Goal: Information Seeking & Learning: Learn about a topic

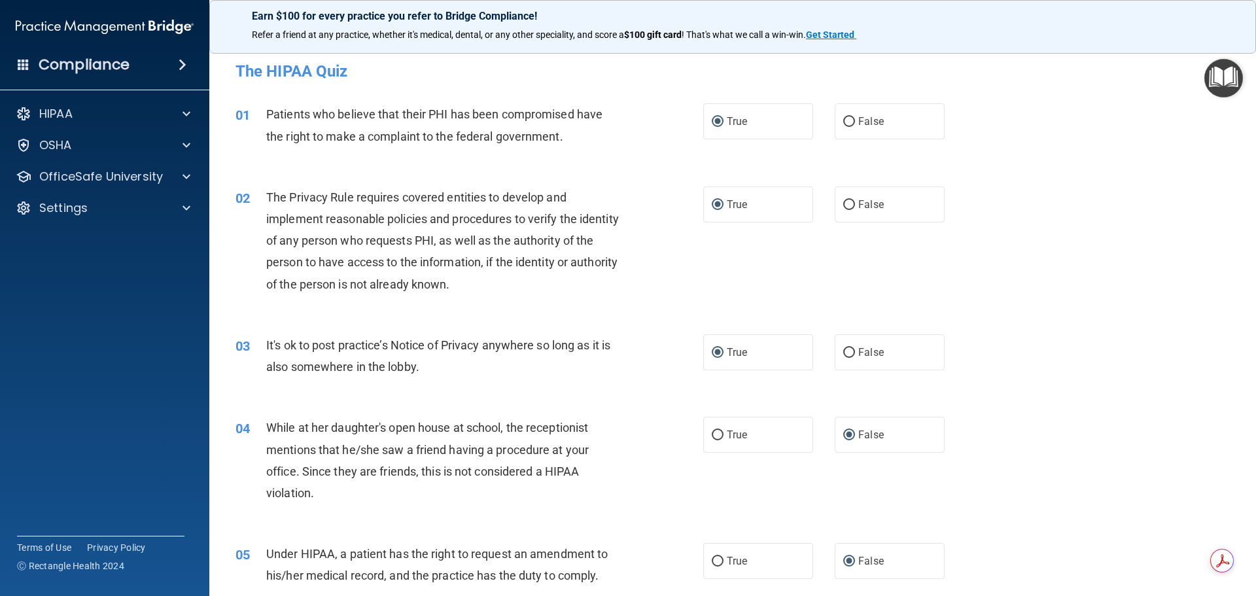
scroll to position [1178, 0]
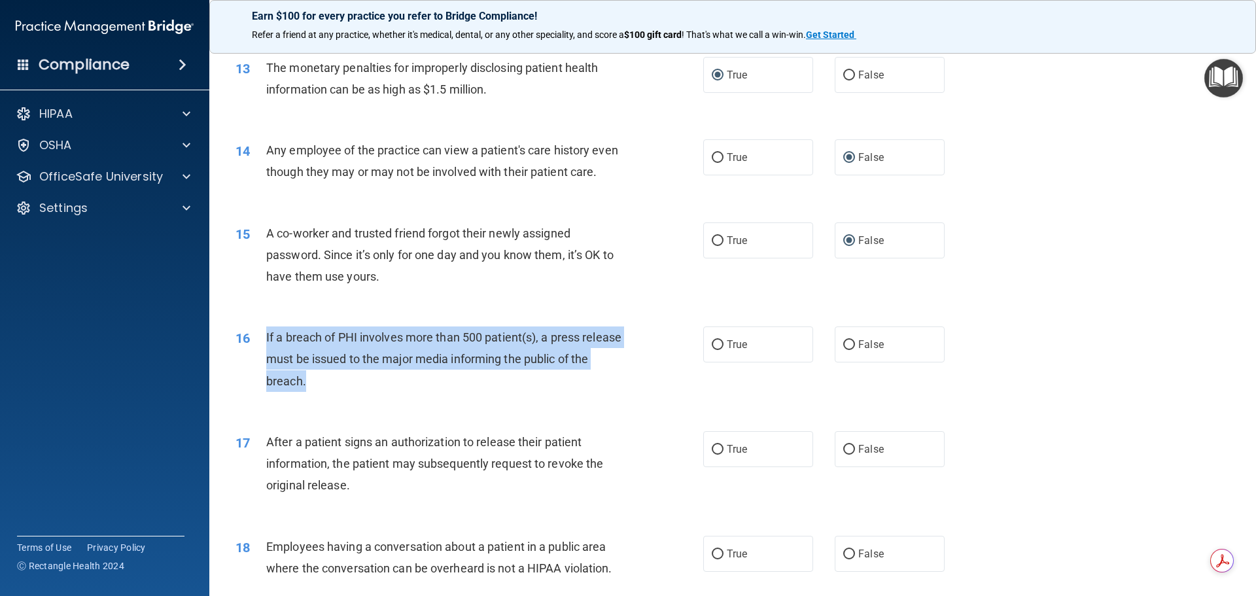
drag, startPoint x: 266, startPoint y: 354, endPoint x: 324, endPoint y: 402, distance: 75.3
click at [324, 387] on span "If a breach of PHI involves more than 500 patient(s), a press release must be i…" at bounding box center [443, 358] width 355 height 57
copy span "If a breach of PHI involves more than 500 patient(s), a press release must be i…"
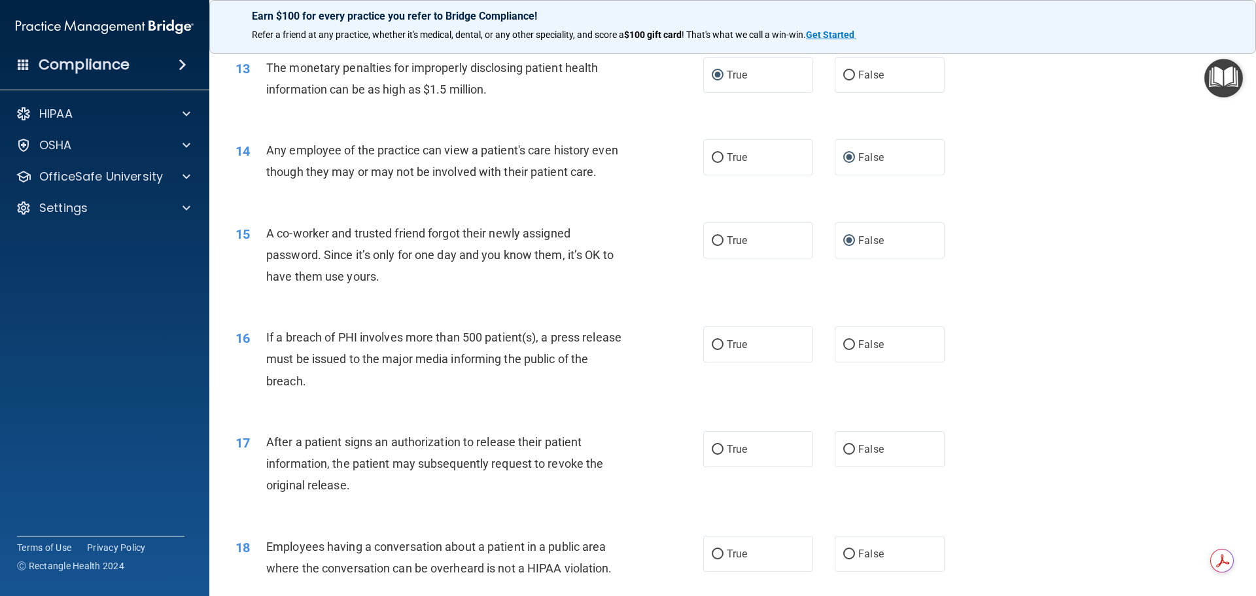
drag, startPoint x: 654, startPoint y: 347, endPoint x: 663, endPoint y: 353, distance: 11.3
click at [658, 350] on div "16 If a breach of PHI involves more than 500 patient(s), a press release must b…" at bounding box center [733, 362] width 1014 height 105
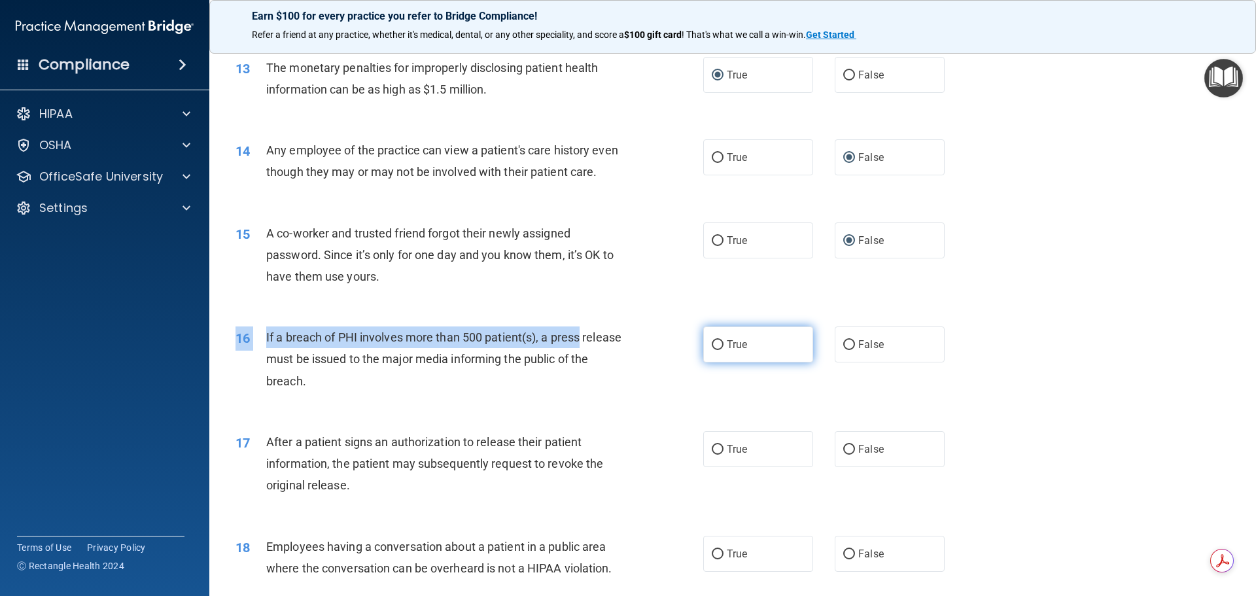
click at [714, 350] on input "True" at bounding box center [718, 345] width 12 height 10
radio input "true"
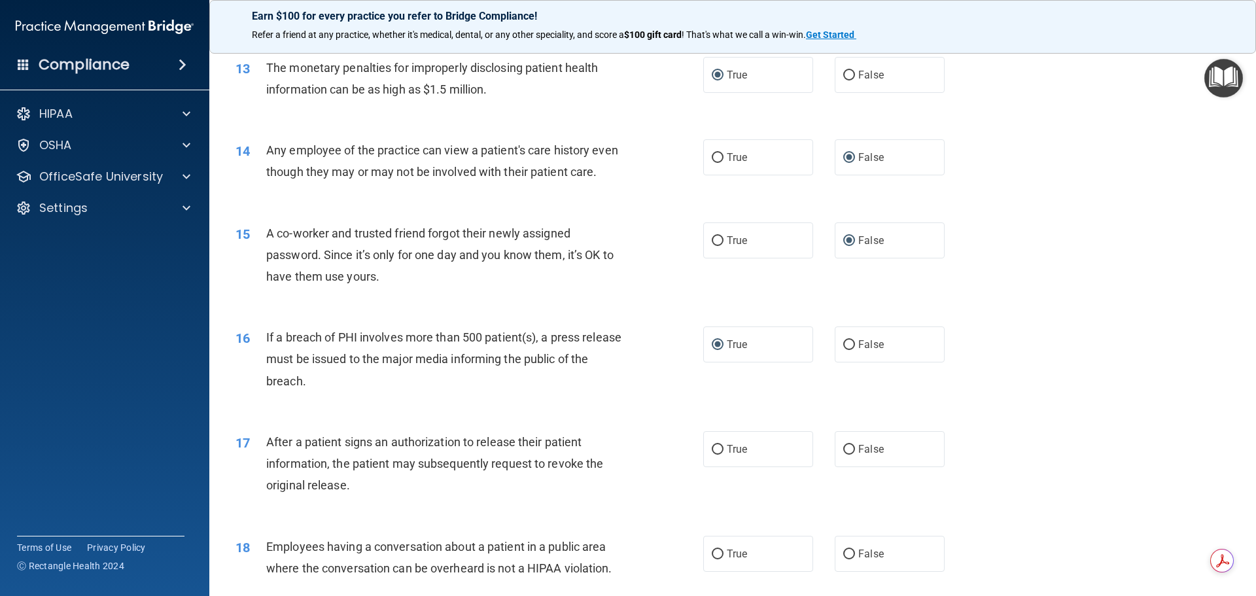
click at [371, 415] on div "16 If a breach of PHI involves more than 500 patient(s), a press release must b…" at bounding box center [733, 362] width 1014 height 105
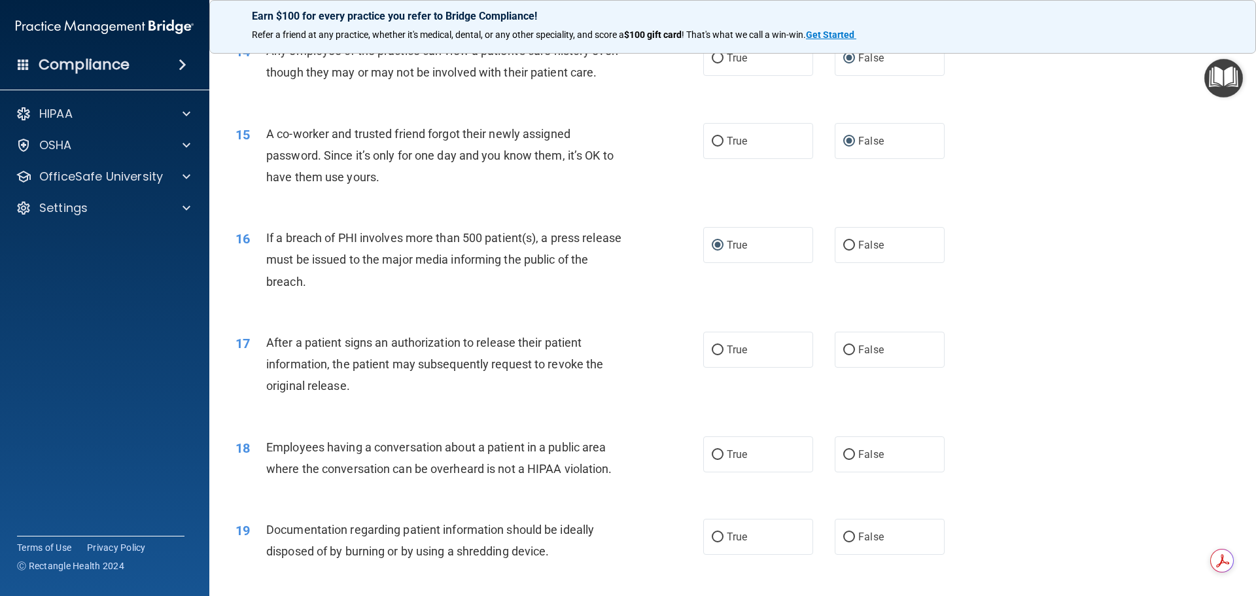
scroll to position [1308, 0]
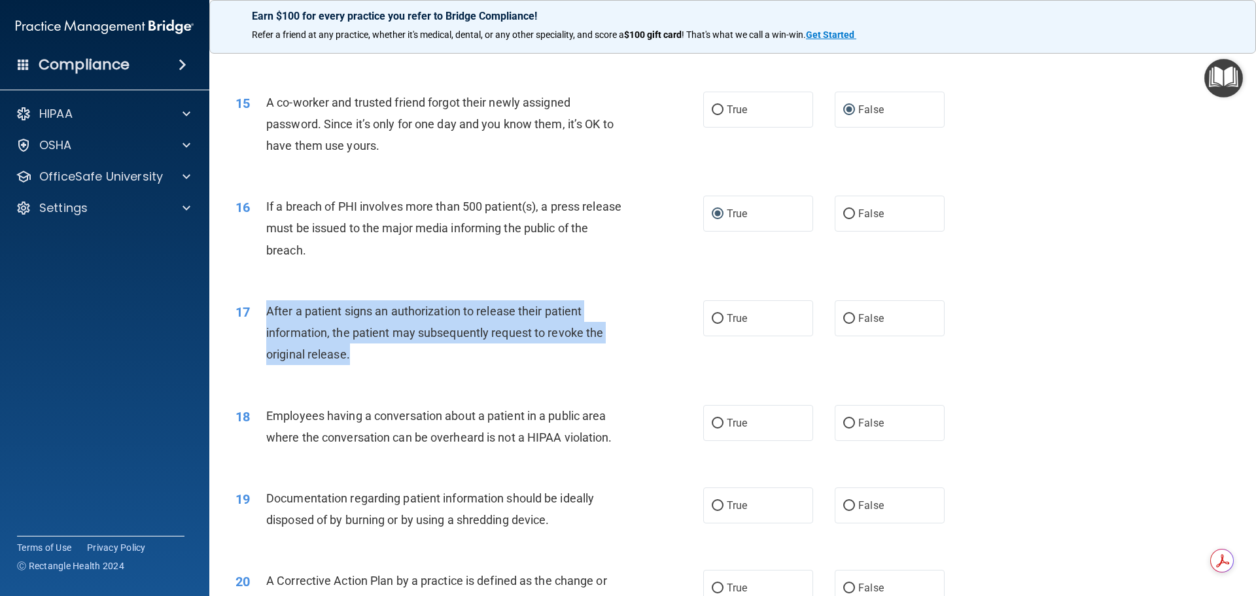
drag, startPoint x: 267, startPoint y: 330, endPoint x: 359, endPoint y: 380, distance: 104.8
click at [359, 366] on div "After a patient signs an authorization to release their patient information, th…" at bounding box center [449, 332] width 366 height 65
copy span "After a patient signs an authorization to release their patient information, th…"
click at [640, 372] on div "17 After a patient signs an authorization to release their patient information,…" at bounding box center [469, 336] width 507 height 72
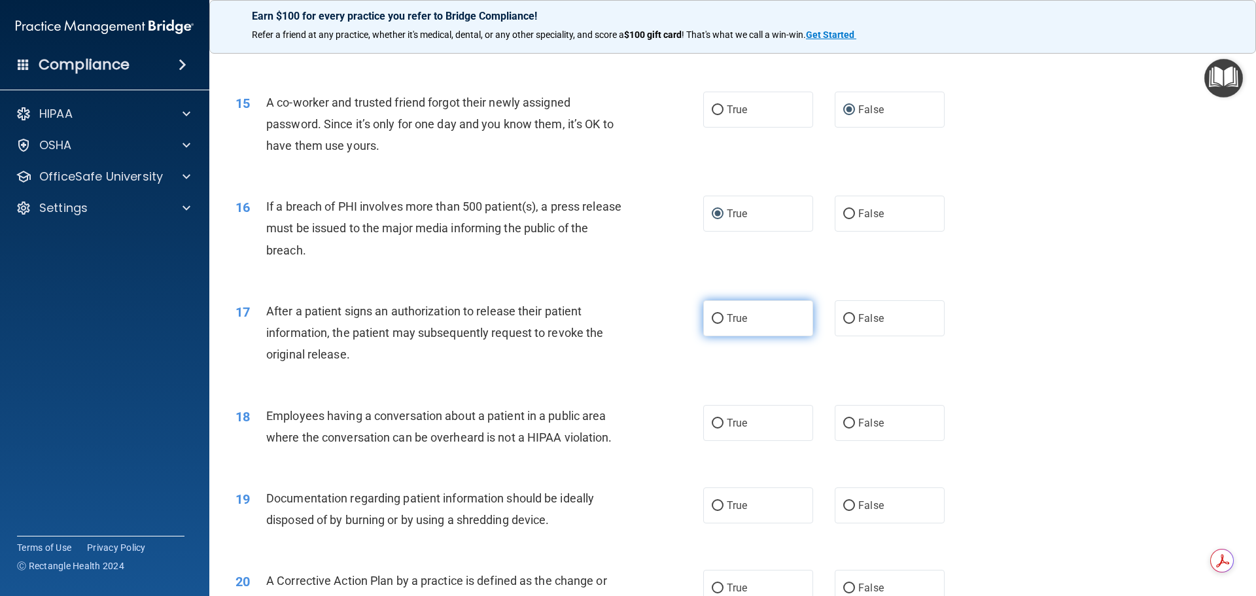
click at [715, 324] on input "True" at bounding box center [718, 319] width 12 height 10
radio input "true"
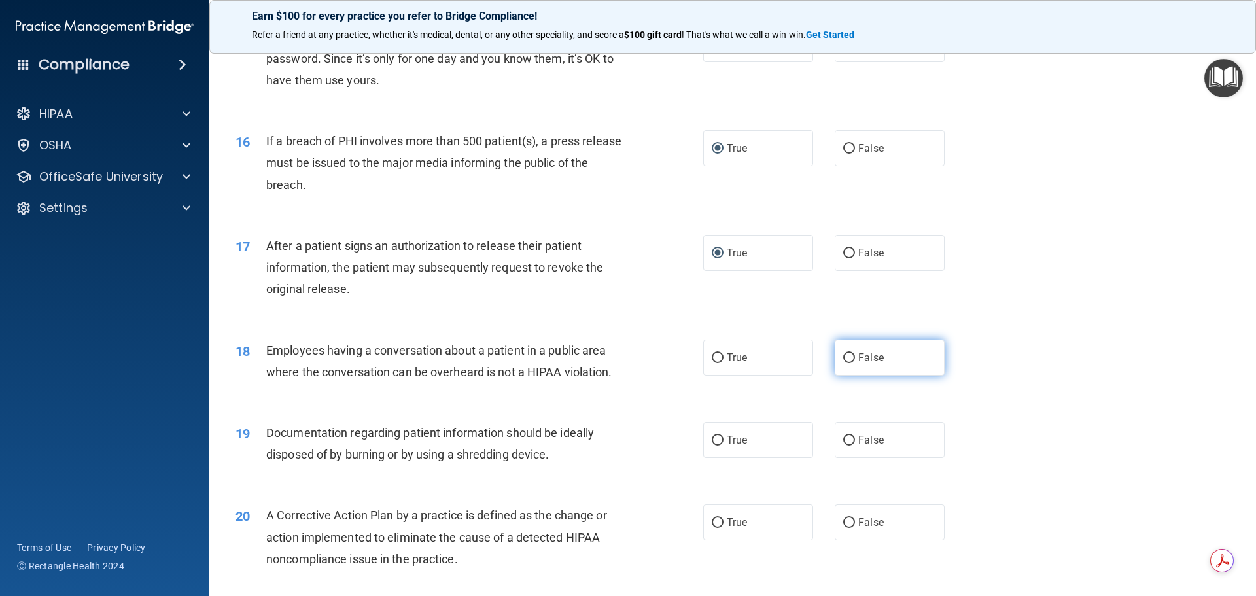
click at [845, 363] on input "False" at bounding box center [849, 358] width 12 height 10
radio input "true"
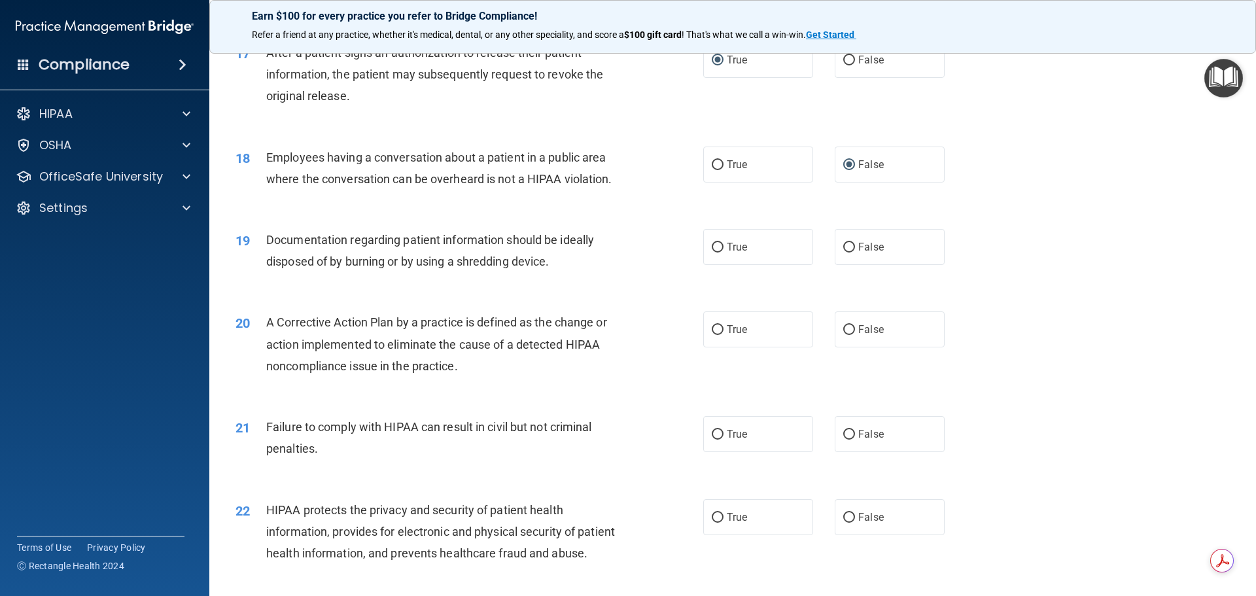
scroll to position [1570, 0]
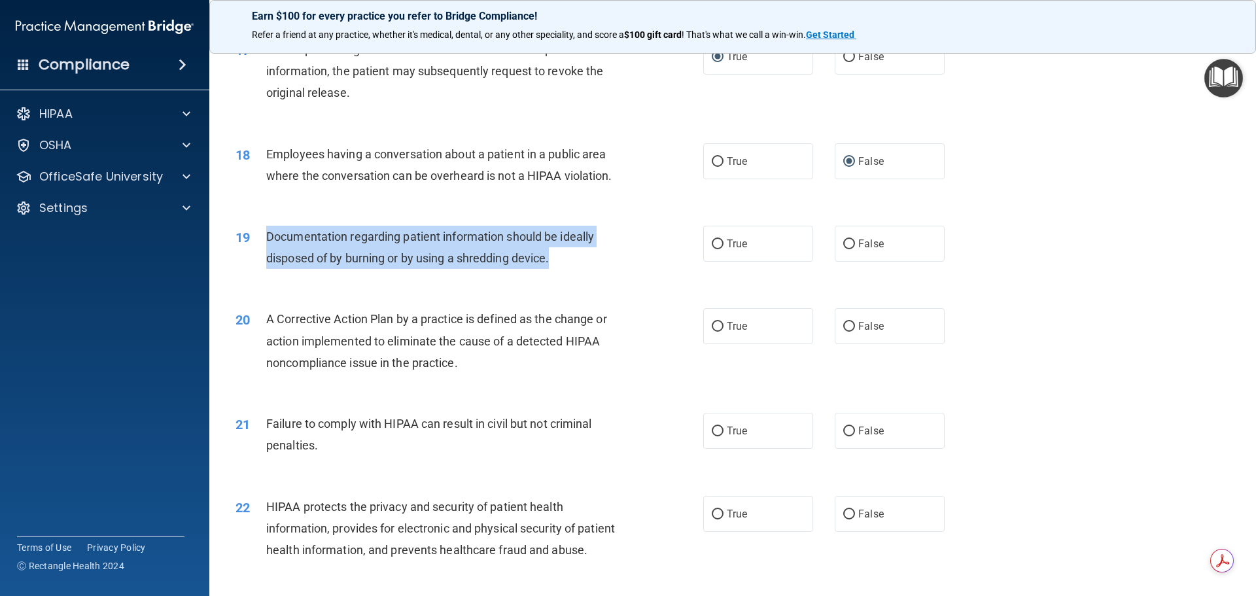
drag, startPoint x: 268, startPoint y: 256, endPoint x: 573, endPoint y: 285, distance: 306.9
click at [573, 269] on div "Documentation regarding patient information should be ideally disposed of by bu…" at bounding box center [449, 247] width 366 height 43
copy span "Documentation regarding patient information should be ideally disposed of by bu…"
click at [645, 275] on div "19 Documentation regarding patient information should be ideally disposed of by…" at bounding box center [469, 251] width 507 height 50
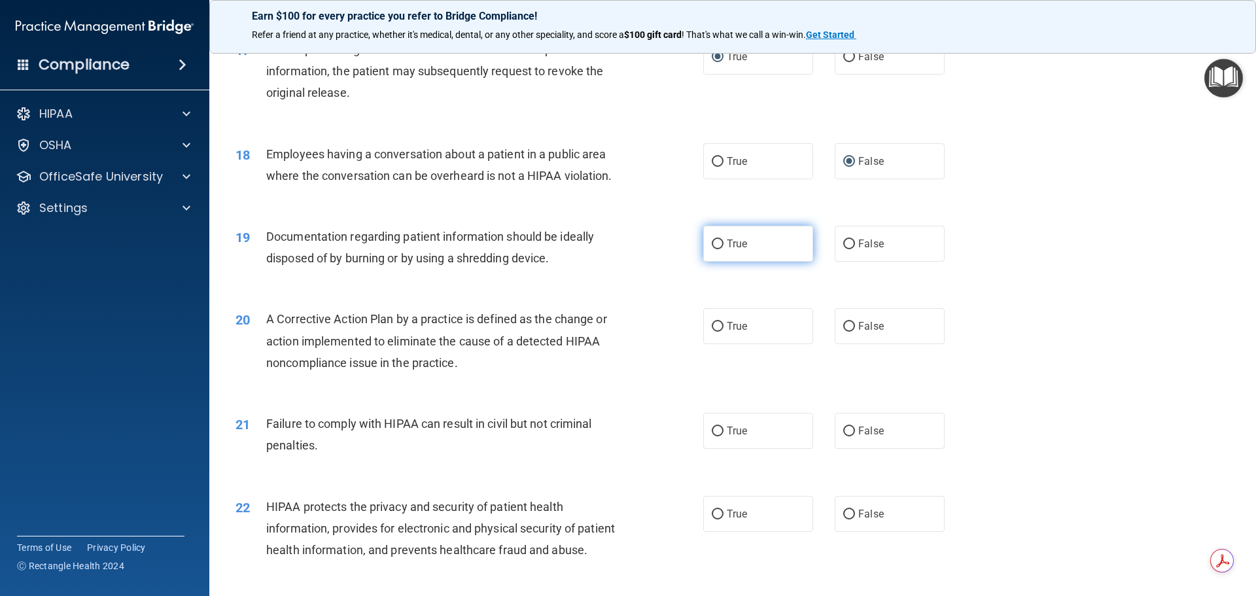
click at [714, 249] on input "True" at bounding box center [718, 244] width 12 height 10
radio input "true"
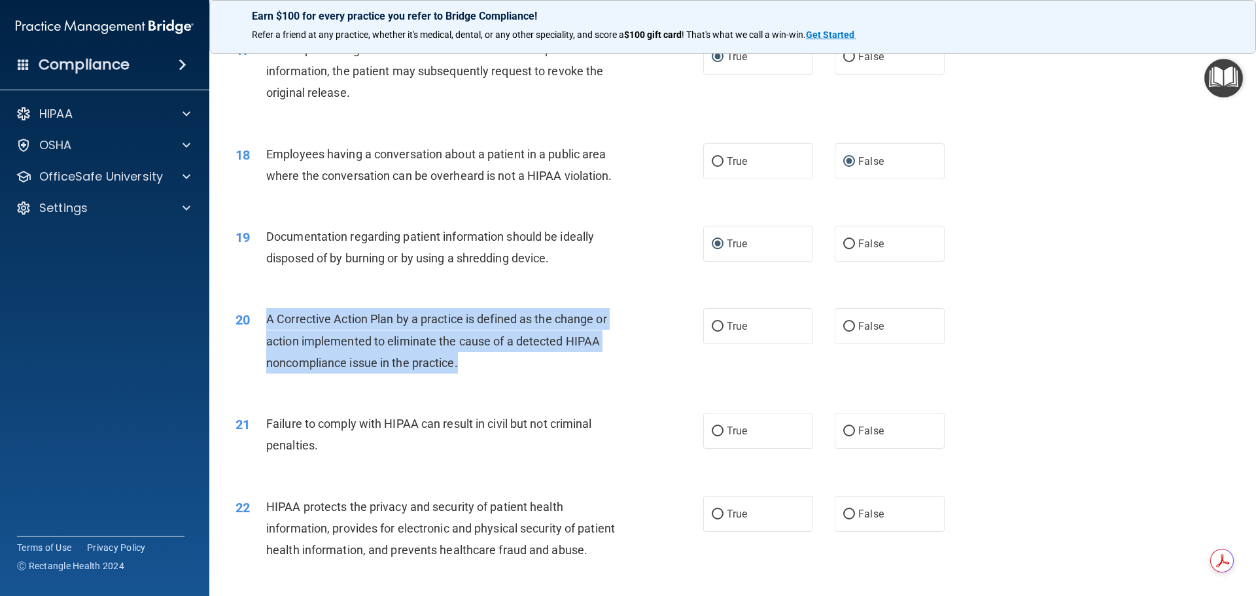
drag, startPoint x: 270, startPoint y: 338, endPoint x: 463, endPoint y: 383, distance: 198.1
click at [462, 374] on div "A Corrective Action Plan by a practice is defined as the change or action imple…" at bounding box center [449, 340] width 366 height 65
copy span "A Corrective Action Plan by a practice is defined as the change or action imple…"
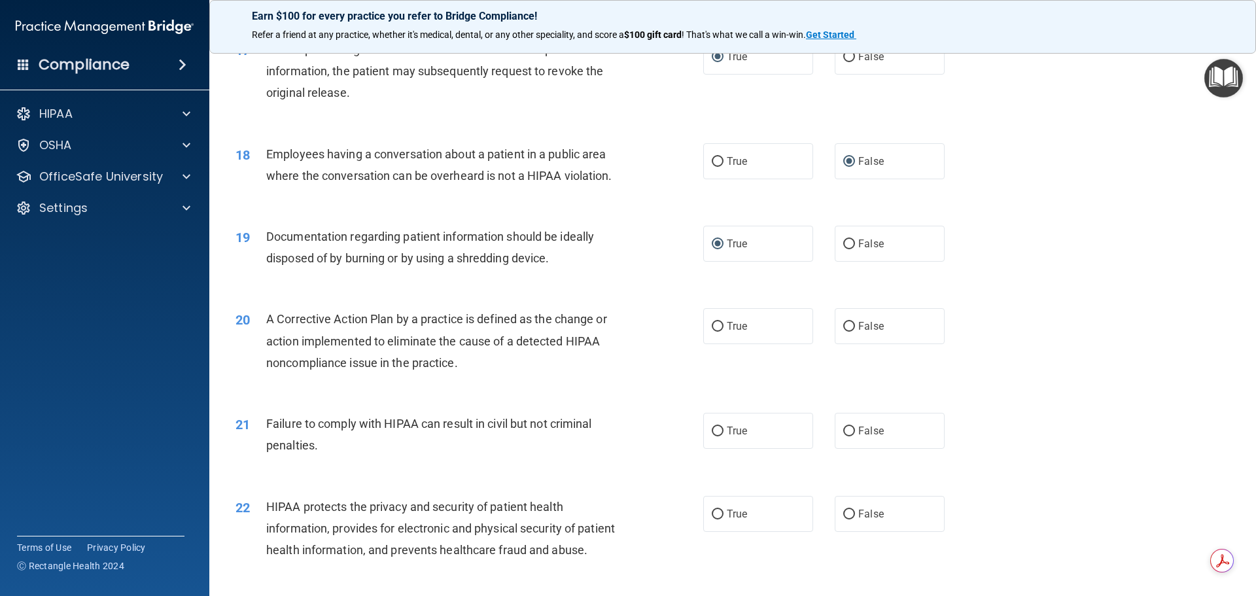
click at [633, 275] on div "19 Documentation regarding patient information should be ideally disposed of by…" at bounding box center [469, 251] width 507 height 50
click at [713, 332] on input "True" at bounding box center [718, 327] width 12 height 10
radio input "true"
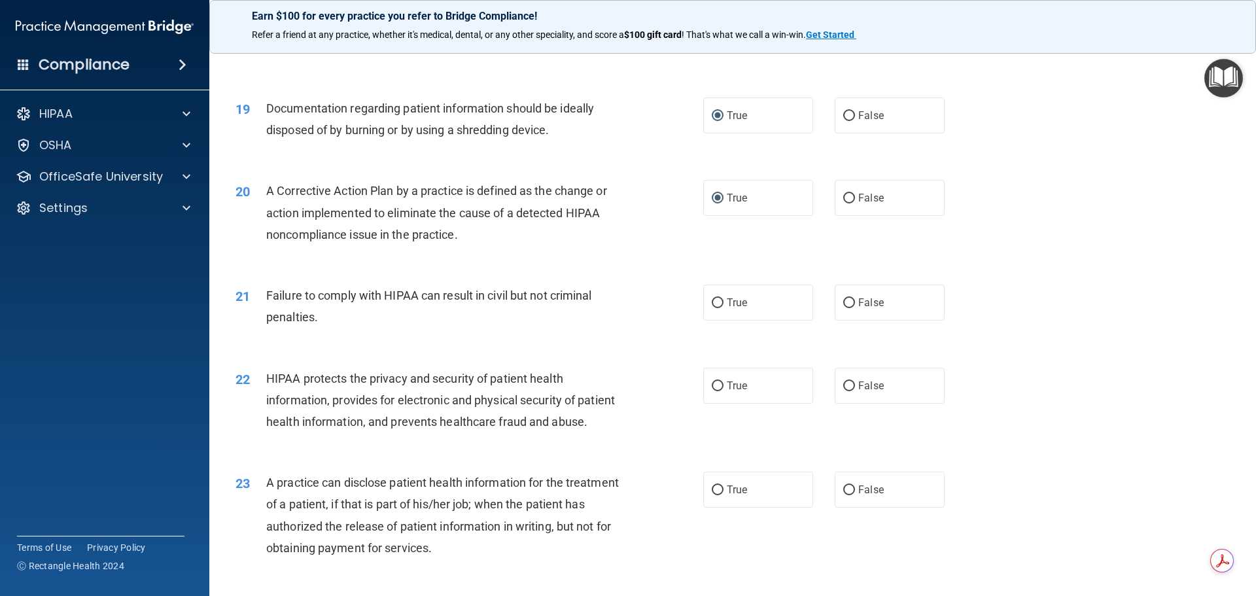
scroll to position [1701, 0]
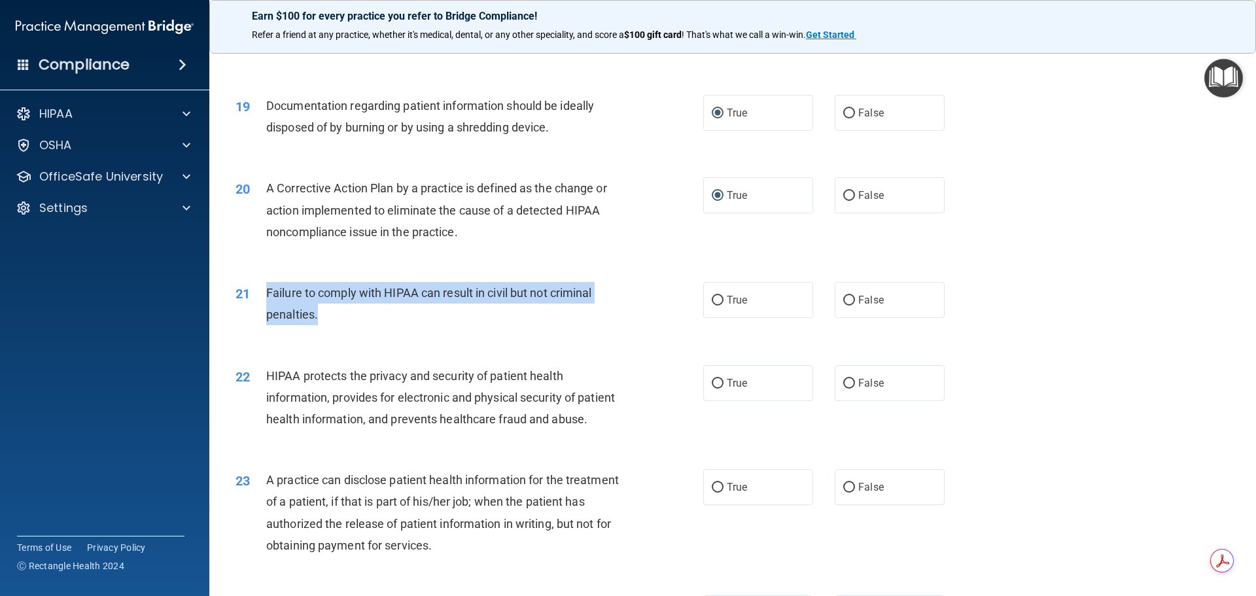
drag, startPoint x: 266, startPoint y: 309, endPoint x: 327, endPoint y: 334, distance: 65.5
click at [325, 325] on div "Failure to comply with HIPAA can result in civil but not criminal penalties." at bounding box center [449, 303] width 366 height 43
copy span "Failure to comply with HIPAA can result in civil but not criminal penalties."
click at [633, 332] on div "21 Failure to comply with HIPAA can result in civil but not criminal penalties." at bounding box center [469, 307] width 507 height 50
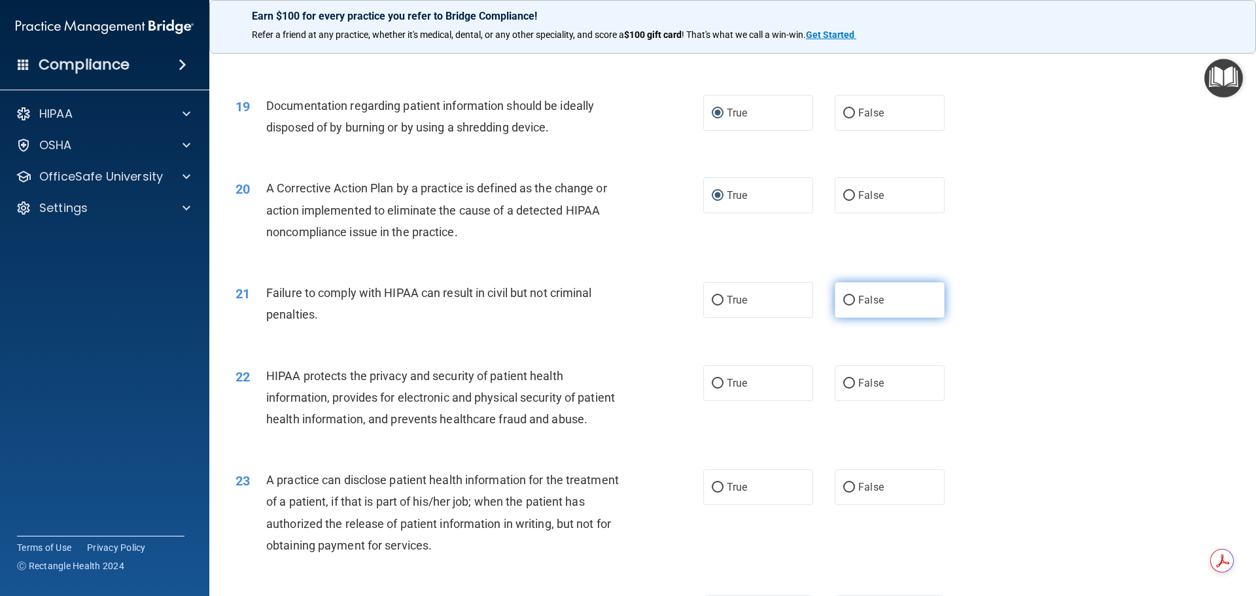
click at [843, 306] on input "False" at bounding box center [849, 301] width 12 height 10
radio input "true"
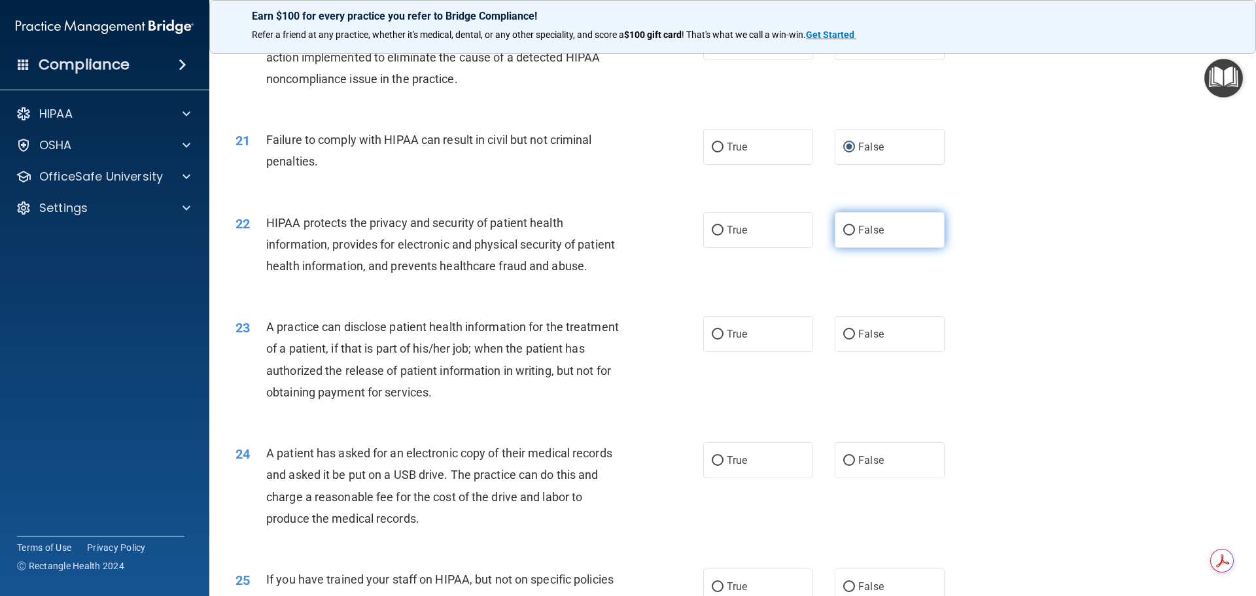
scroll to position [1897, 0]
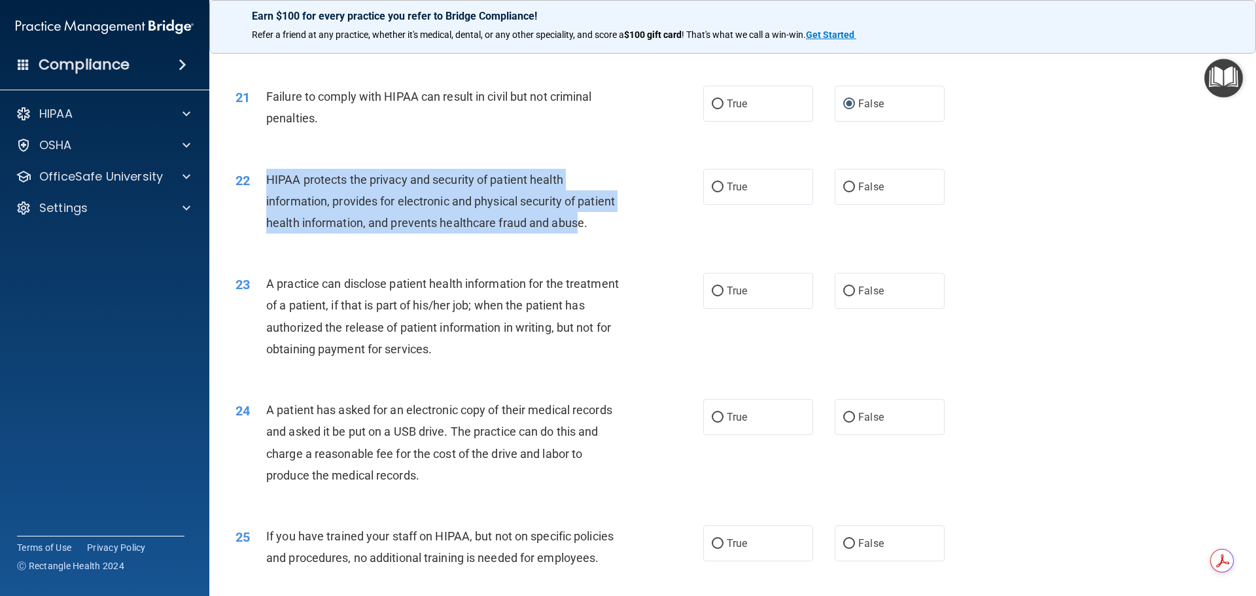
drag, startPoint x: 268, startPoint y: 199, endPoint x: 294, endPoint y: 264, distance: 70.5
click at [294, 230] on span "HIPAA protects the privacy and security of patient health information, provides…" at bounding box center [440, 201] width 349 height 57
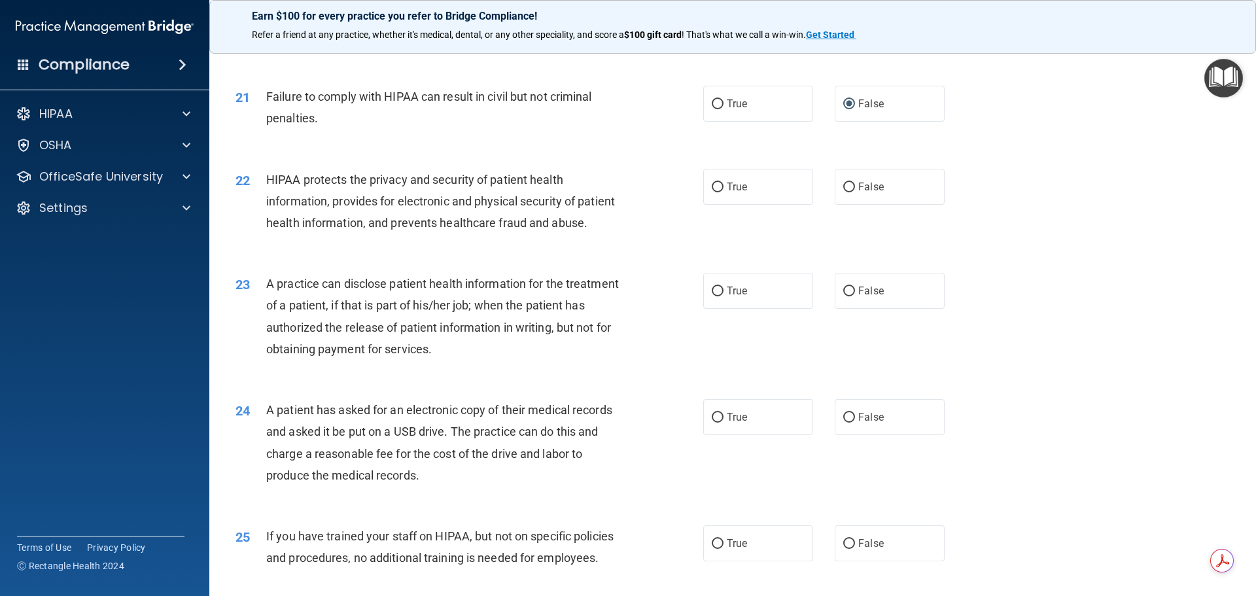
drag, startPoint x: 323, startPoint y: 272, endPoint x: 316, endPoint y: 267, distance: 8.0
click at [316, 234] on div "HIPAA protects the privacy and security of patient health information, provides…" at bounding box center [449, 201] width 366 height 65
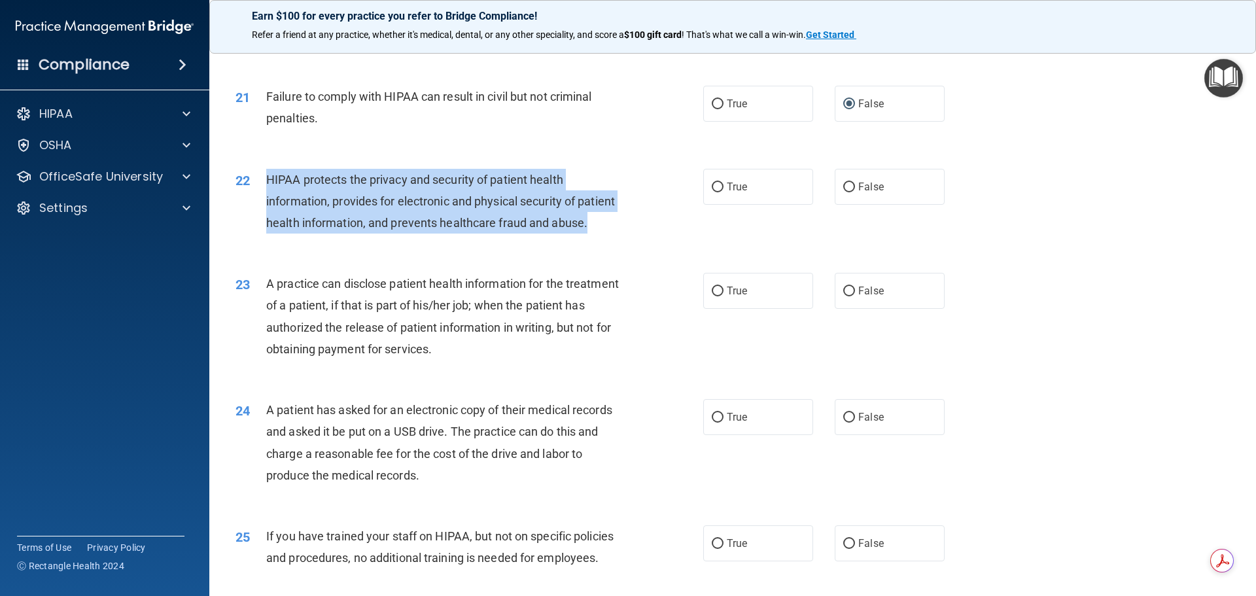
drag, startPoint x: 266, startPoint y: 198, endPoint x: 600, endPoint y: 270, distance: 341.2
click at [600, 234] on div "HIPAA protects the privacy and security of patient health information, provides…" at bounding box center [449, 201] width 366 height 65
copy span "HIPAA protects the privacy and security of patient health information, provides…"
click at [642, 241] on div "22 HIPAA protects the privacy and security of patient health information, provi…" at bounding box center [469, 205] width 507 height 72
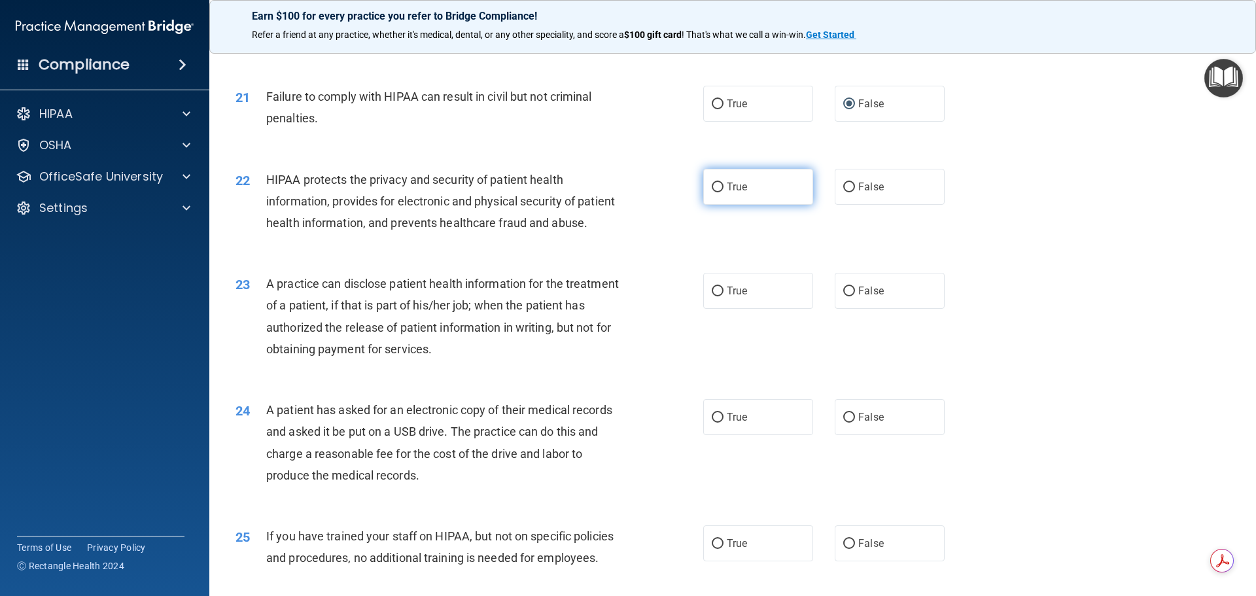
click at [714, 192] on input "True" at bounding box center [718, 188] width 12 height 10
radio input "true"
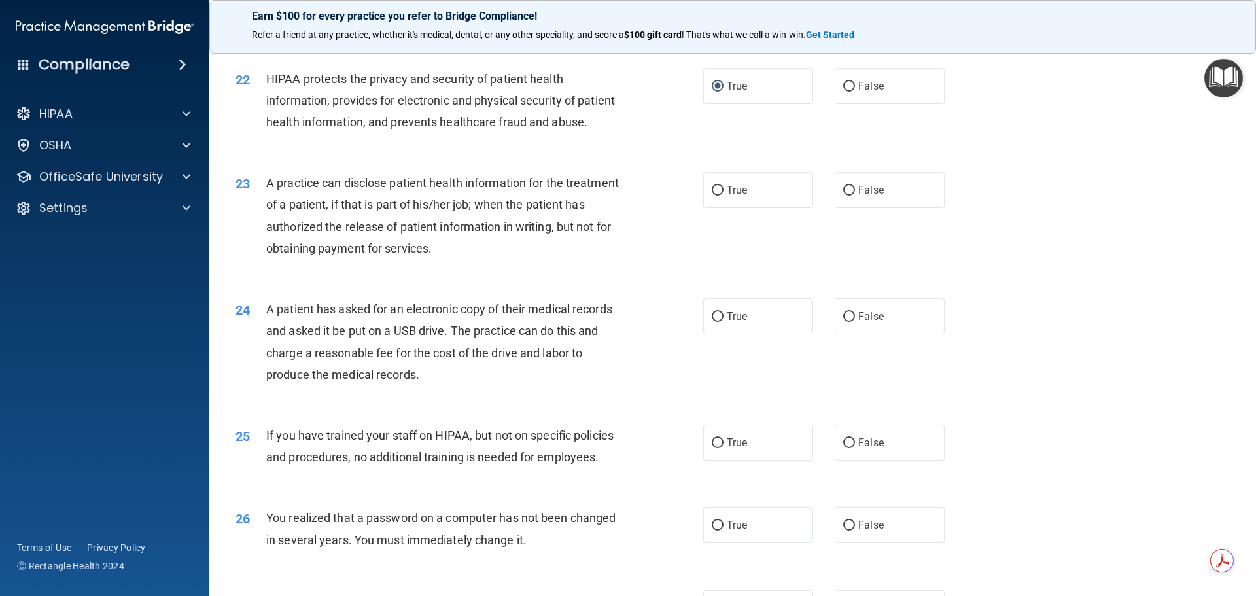
scroll to position [2028, 0]
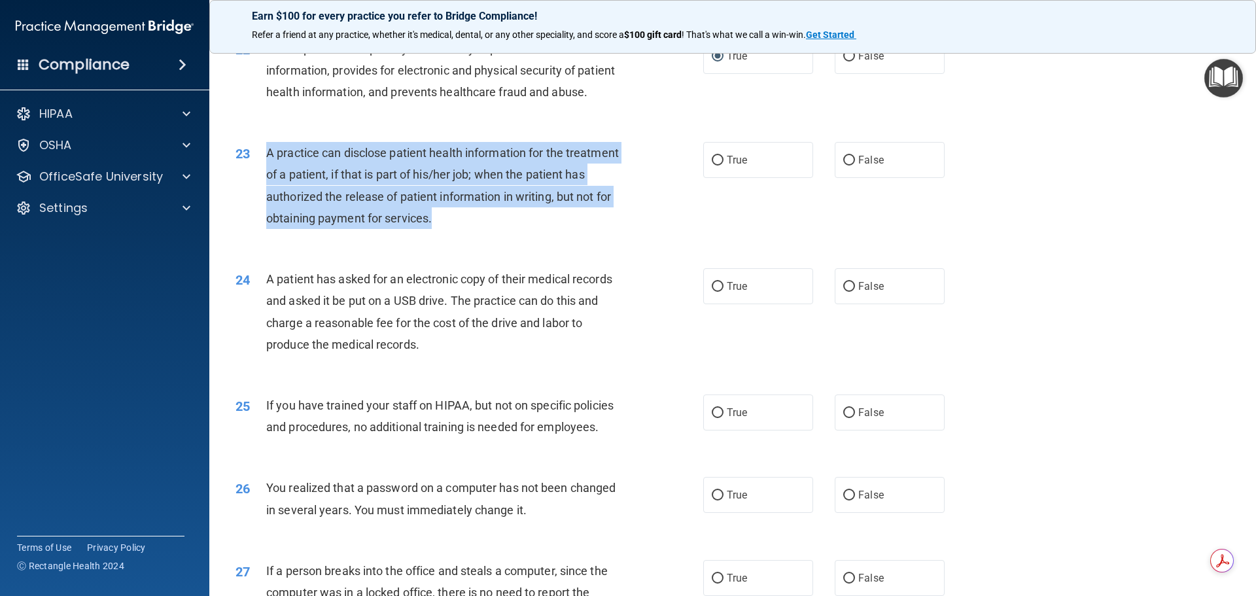
drag, startPoint x: 267, startPoint y: 194, endPoint x: 521, endPoint y: 266, distance: 263.8
click at [523, 229] on div "A practice can disclose patient health information for the treatment of a patie…" at bounding box center [449, 185] width 366 height 87
copy span "A practice can disclose patient health information for the treatment of a patie…"
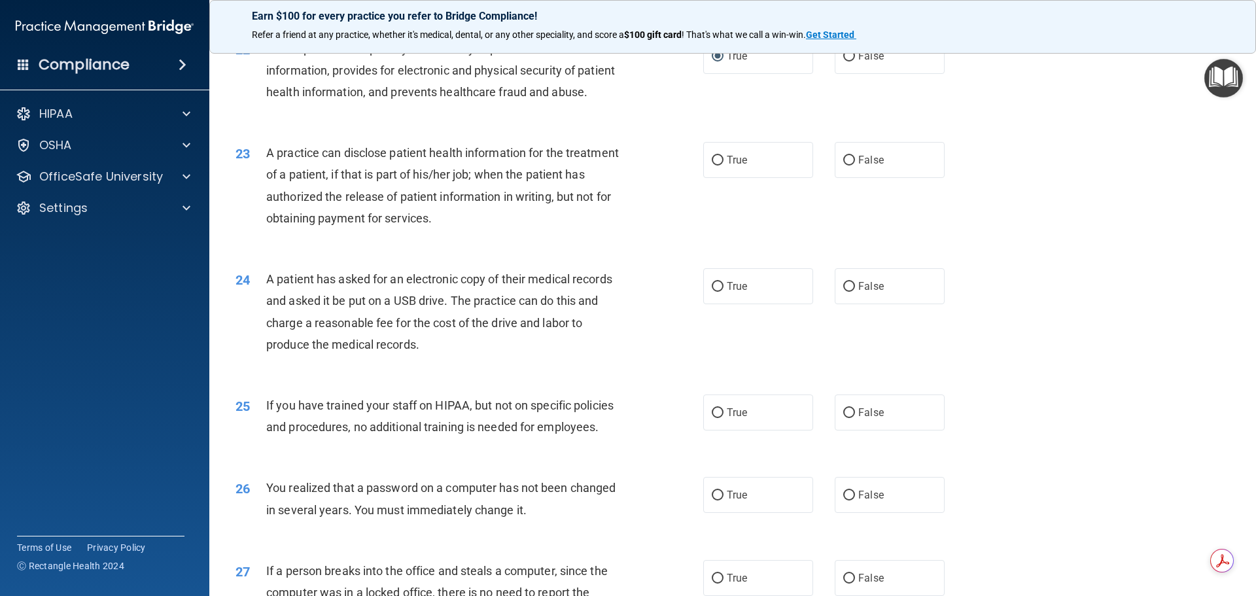
click at [731, 251] on div "23 A practice can disclose patient health information for the treatment of a pa…" at bounding box center [733, 189] width 1014 height 126
click at [846, 166] on input "False" at bounding box center [849, 161] width 12 height 10
radio input "true"
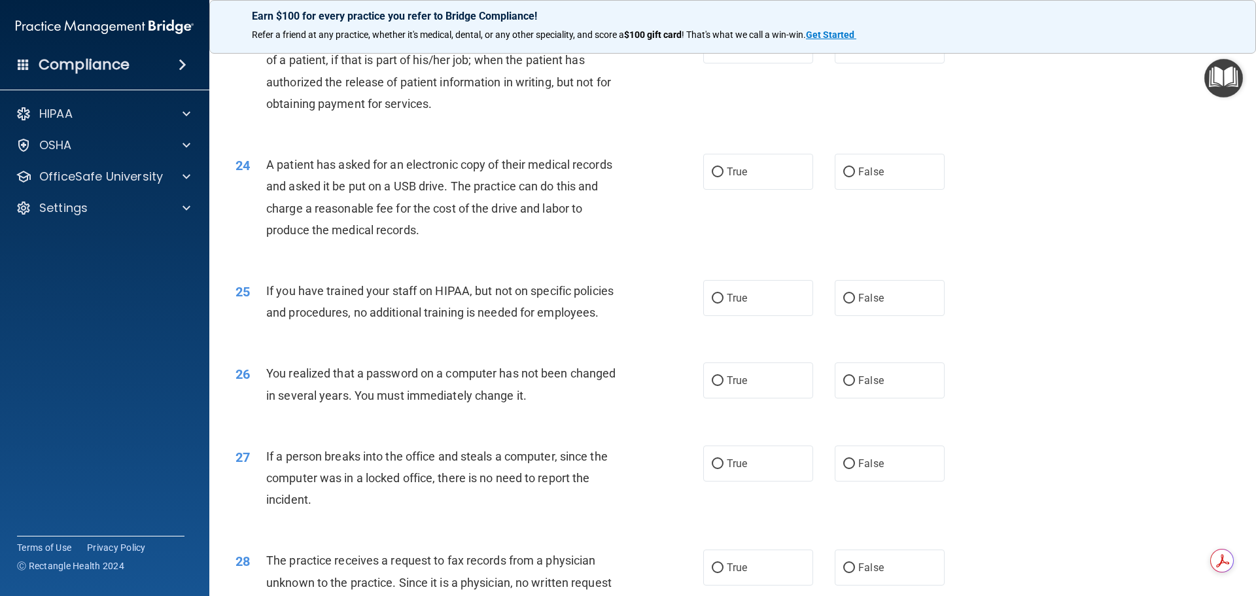
scroll to position [2159, 0]
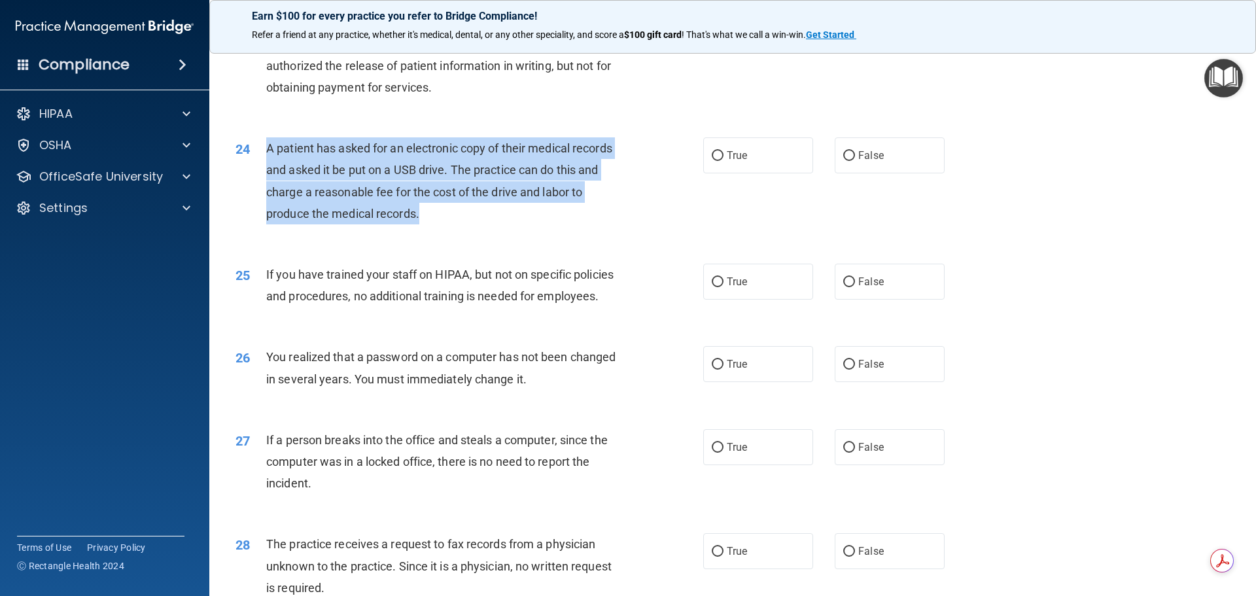
drag, startPoint x: 266, startPoint y: 190, endPoint x: 410, endPoint y: 211, distance: 144.8
click at [437, 224] on div "A patient has asked for an electronic copy of their medical records and asked i…" at bounding box center [449, 180] width 366 height 87
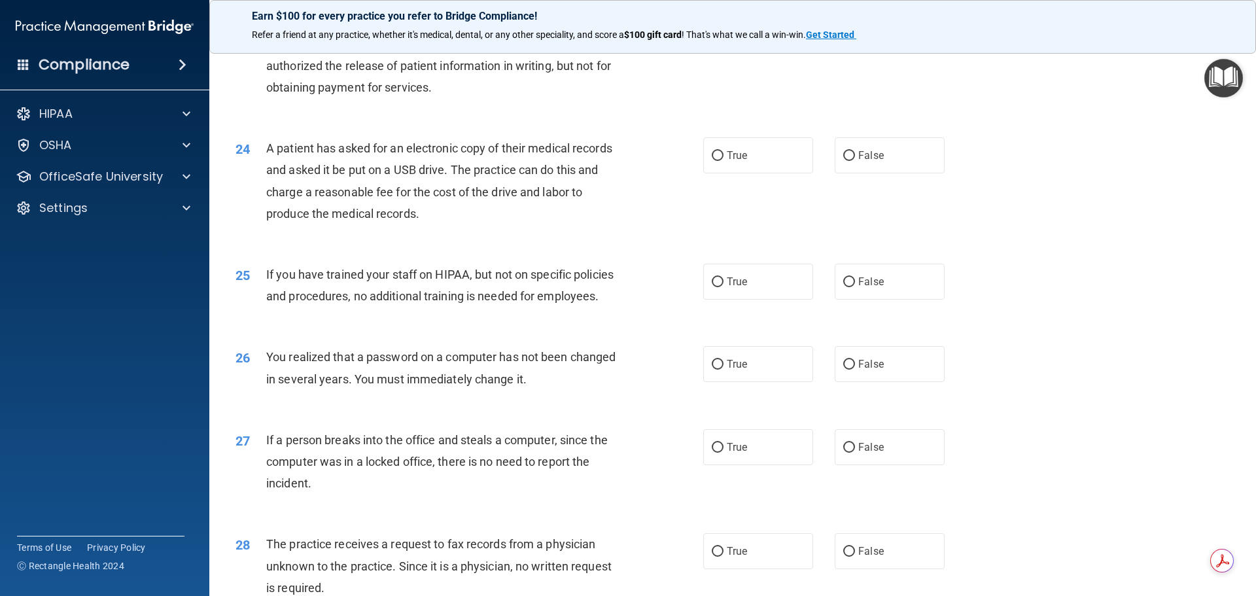
drag, startPoint x: 440, startPoint y: 279, endPoint x: 264, endPoint y: 198, distance: 193.2
click at [432, 247] on div "24 A patient has asked for an electronic copy of their medical records and aske…" at bounding box center [733, 184] width 1014 height 126
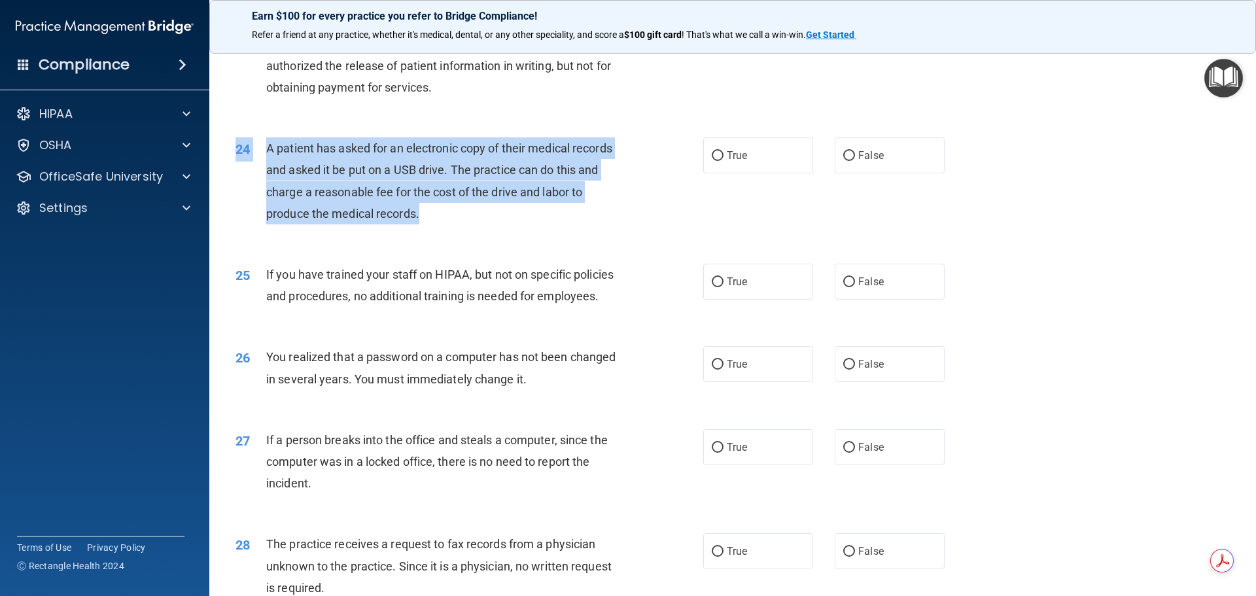
click at [279, 191] on span "A patient has asked for an electronic copy of their medical records and asked i…" at bounding box center [439, 180] width 346 height 79
drag, startPoint x: 268, startPoint y: 190, endPoint x: 444, endPoint y: 258, distance: 188.9
click at [444, 224] on div "A patient has asked for an electronic copy of their medical records and asked i…" at bounding box center [449, 180] width 366 height 87
copy span "A patient has asked for an electronic copy of their medical records and asked i…"
click at [649, 211] on div "24 A patient has asked for an electronic copy of their medical records and aske…" at bounding box center [469, 184] width 507 height 94
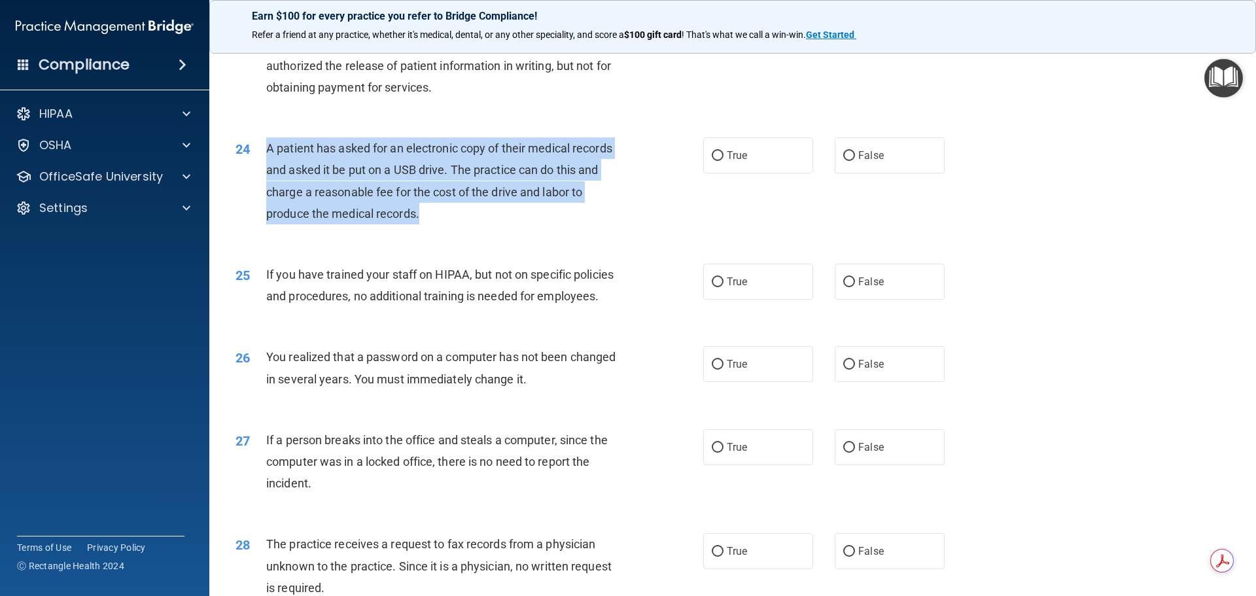
click at [688, 192] on div "24 A patient has asked for an electronic copy of their medical records and aske…" at bounding box center [469, 184] width 507 height 94
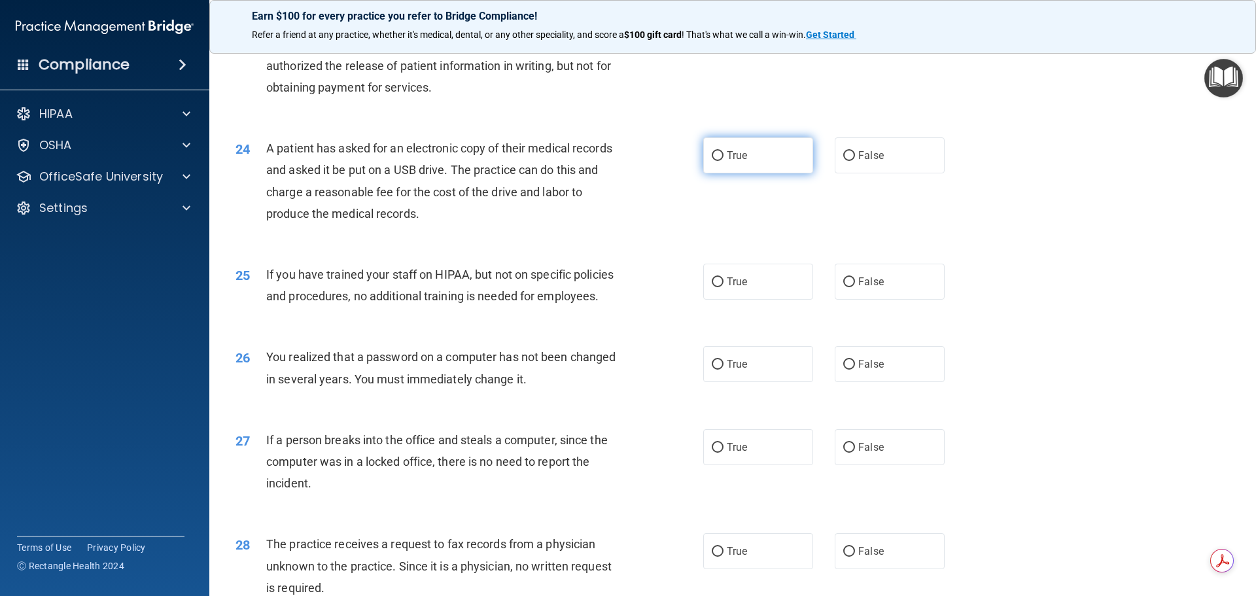
click at [712, 161] on input "True" at bounding box center [718, 156] width 12 height 10
radio input "true"
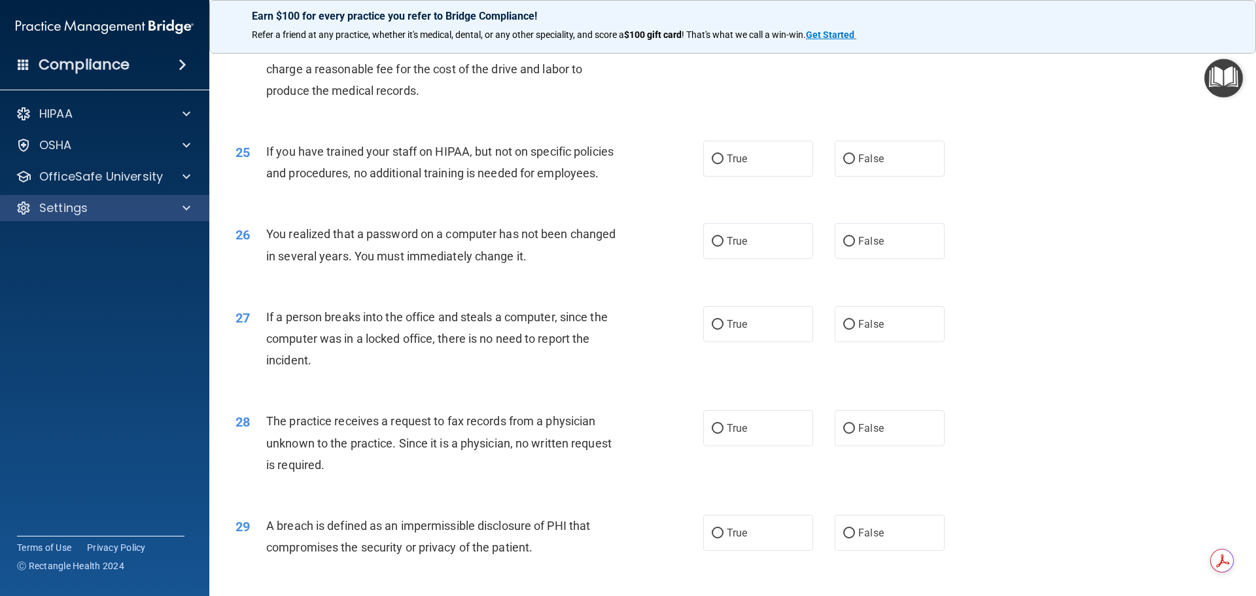
scroll to position [2290, 0]
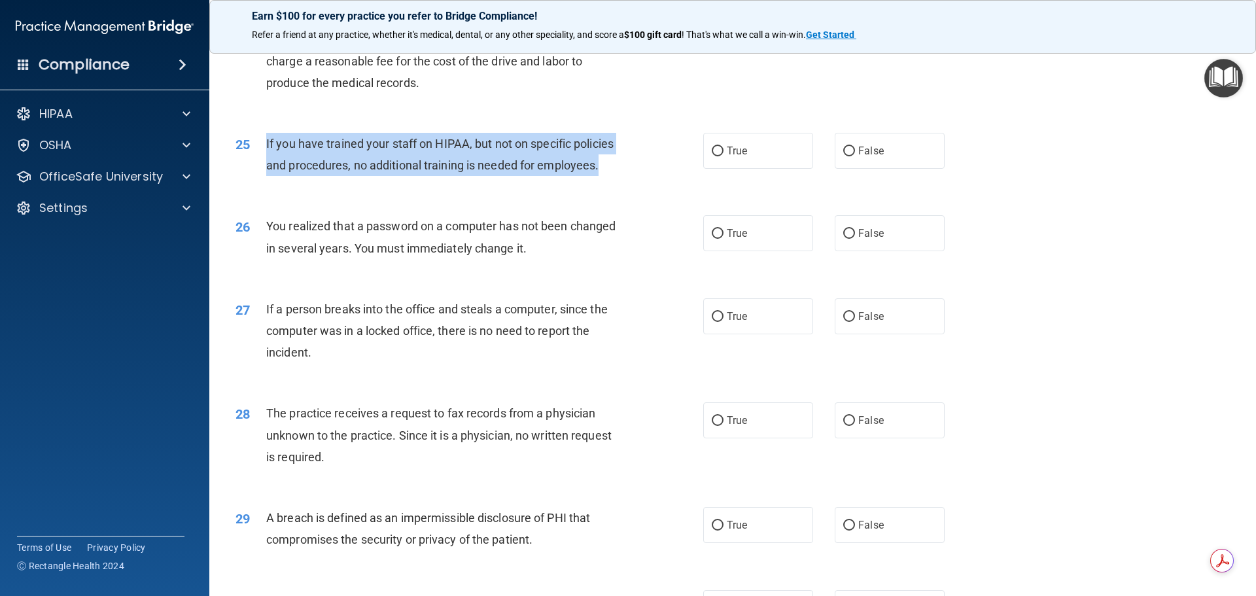
drag, startPoint x: 266, startPoint y: 181, endPoint x: 618, endPoint y: 201, distance: 351.9
click at [618, 176] on div "If you have trained your staff on HIPAA, but not on specific policies and proce…" at bounding box center [449, 154] width 366 height 43
copy span "If you have trained your staff on HIPAA, but not on specific policies and proce…"
click at [662, 180] on div "25 If you have trained your staff on HIPAA, but not on specific policies and pr…" at bounding box center [469, 158] width 507 height 50
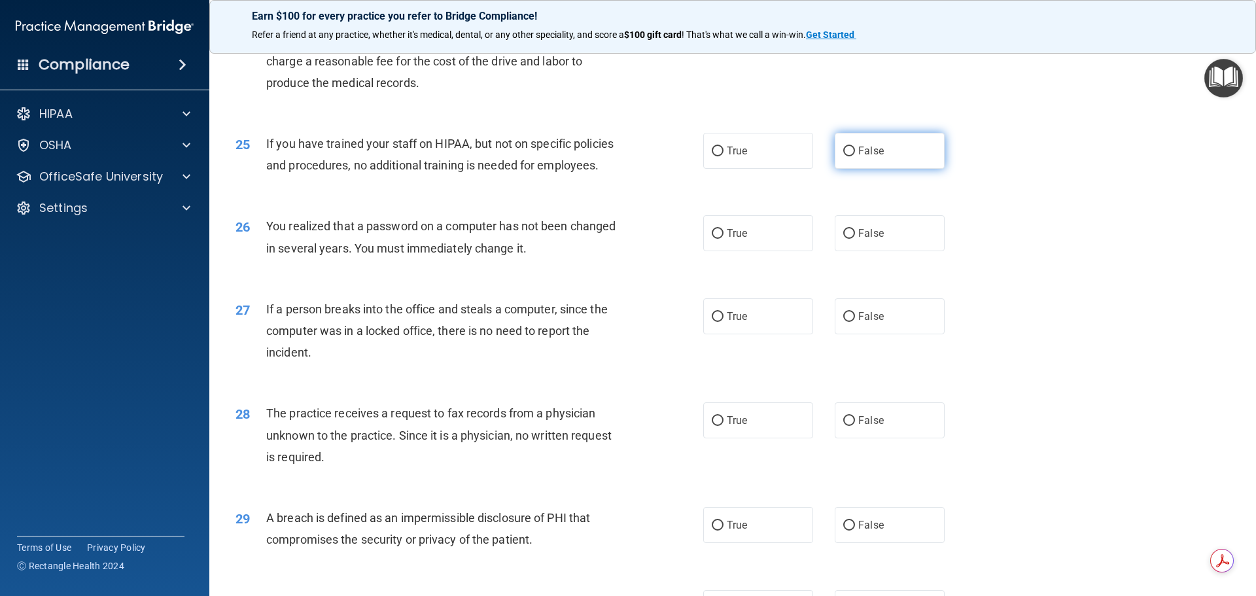
click at [843, 156] on input "False" at bounding box center [849, 152] width 12 height 10
radio input "true"
click at [625, 258] on div "You realized that a password on a computer has not been changed in several year…" at bounding box center [449, 236] width 366 height 43
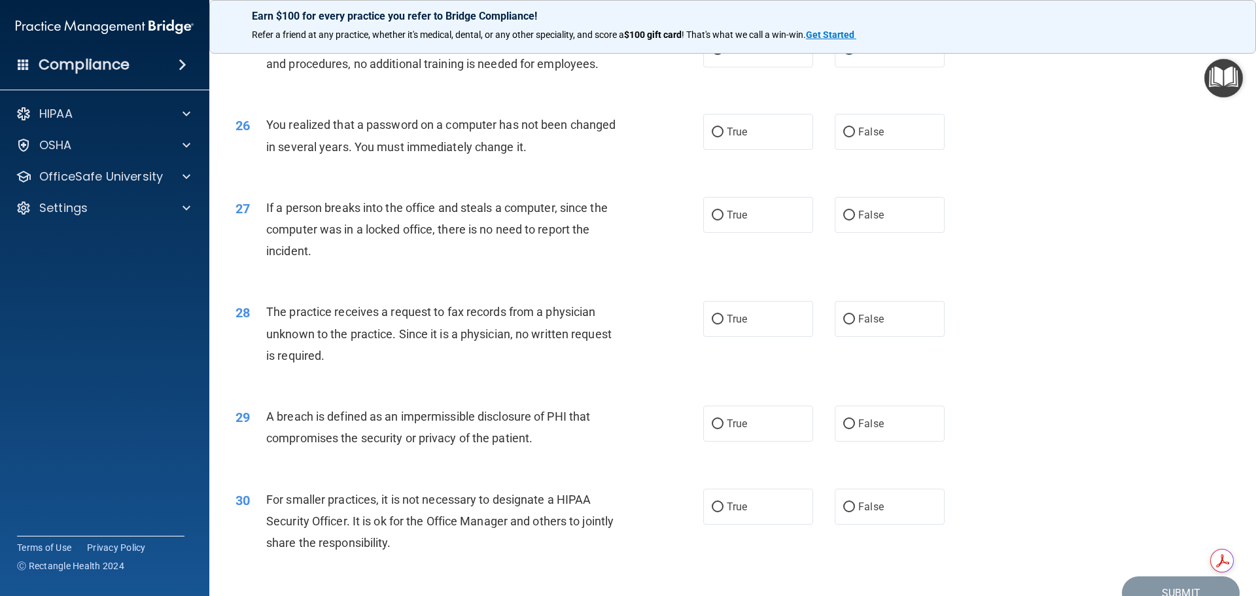
scroll to position [2421, 0]
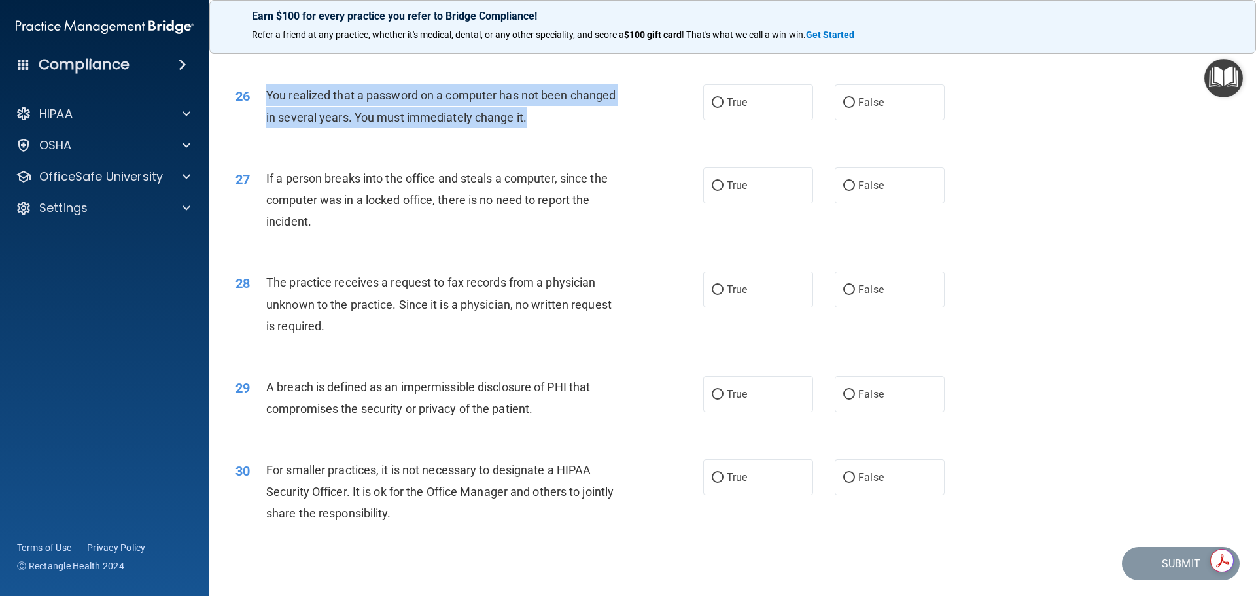
drag, startPoint x: 268, startPoint y: 137, endPoint x: 553, endPoint y: 167, distance: 287.5
click at [553, 128] on div "You realized that a password on a computer has not been changed in several year…" at bounding box center [449, 105] width 366 height 43
copy span "You realized that a password on a computer has not been changed in several year…"
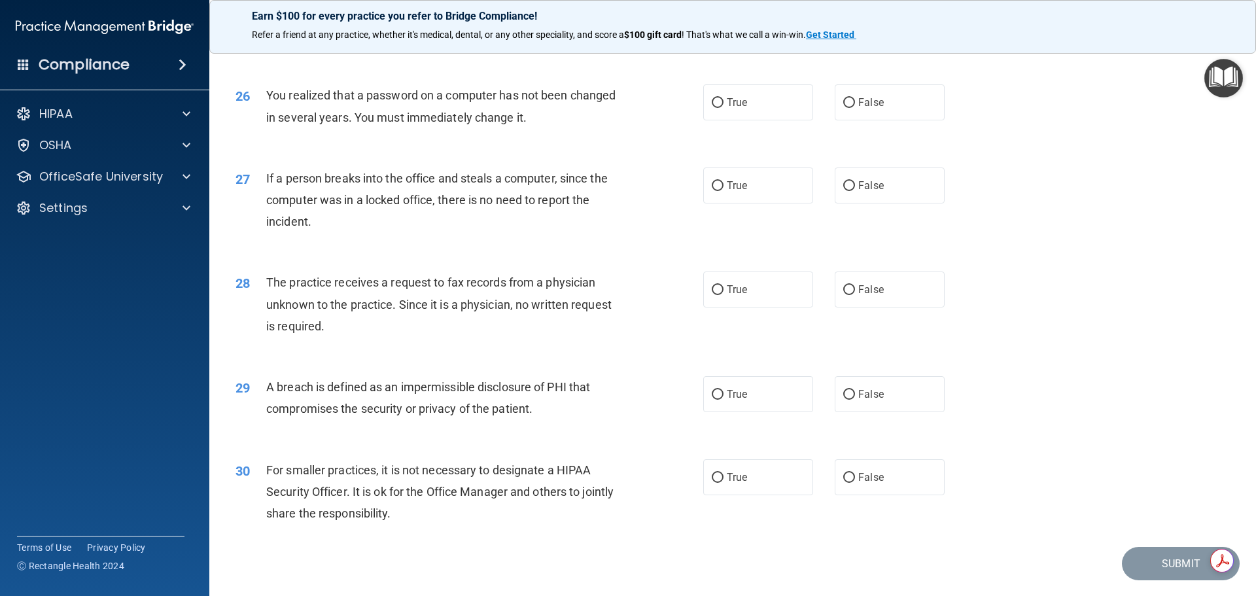
click at [627, 150] on div "26 You realized that a password on a computer has not been changed in several y…" at bounding box center [733, 109] width 1014 height 82
click at [713, 108] on input "True" at bounding box center [718, 103] width 12 height 10
radio input "true"
click at [843, 191] on input "False" at bounding box center [849, 186] width 12 height 10
radio input "true"
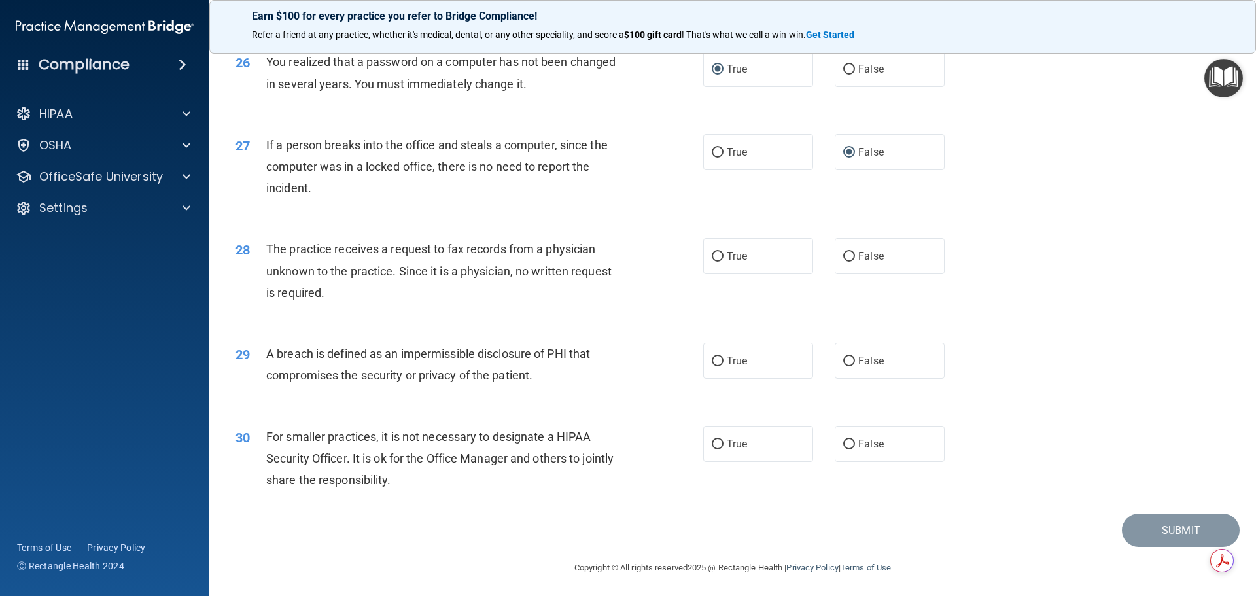
scroll to position [2486, 0]
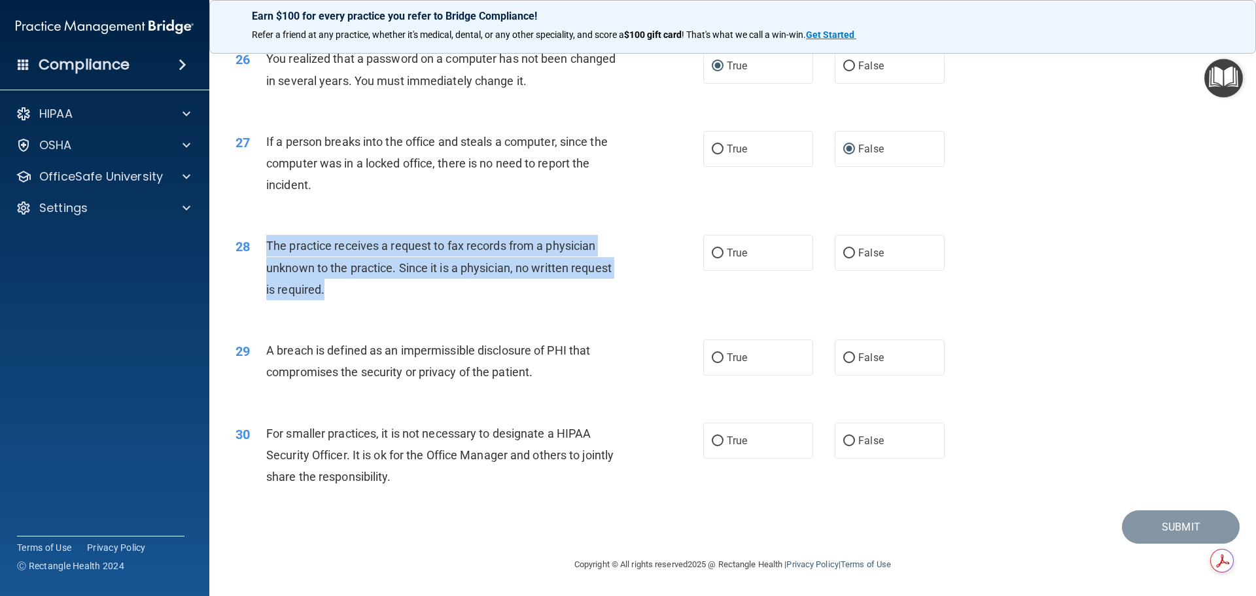
drag, startPoint x: 266, startPoint y: 257, endPoint x: 330, endPoint y: 304, distance: 79.2
click at [330, 300] on div "The practice receives a request to fax records from a physician unknown to the …" at bounding box center [449, 267] width 366 height 65
click at [666, 307] on div "28 The practice receives a request to fax records from a physician unknown to t…" at bounding box center [469, 271] width 507 height 72
click at [845, 258] on input "False" at bounding box center [849, 254] width 12 height 10
radio input "true"
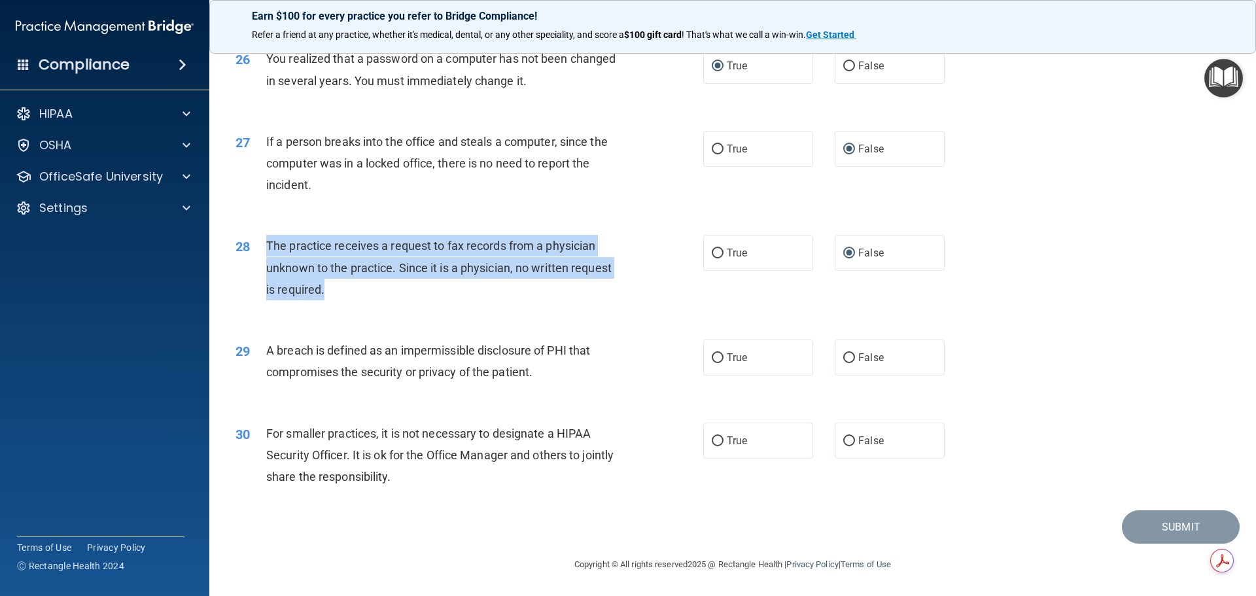
click at [633, 267] on div "28 The practice receives a request to fax records from a physician unknown to t…" at bounding box center [469, 271] width 507 height 72
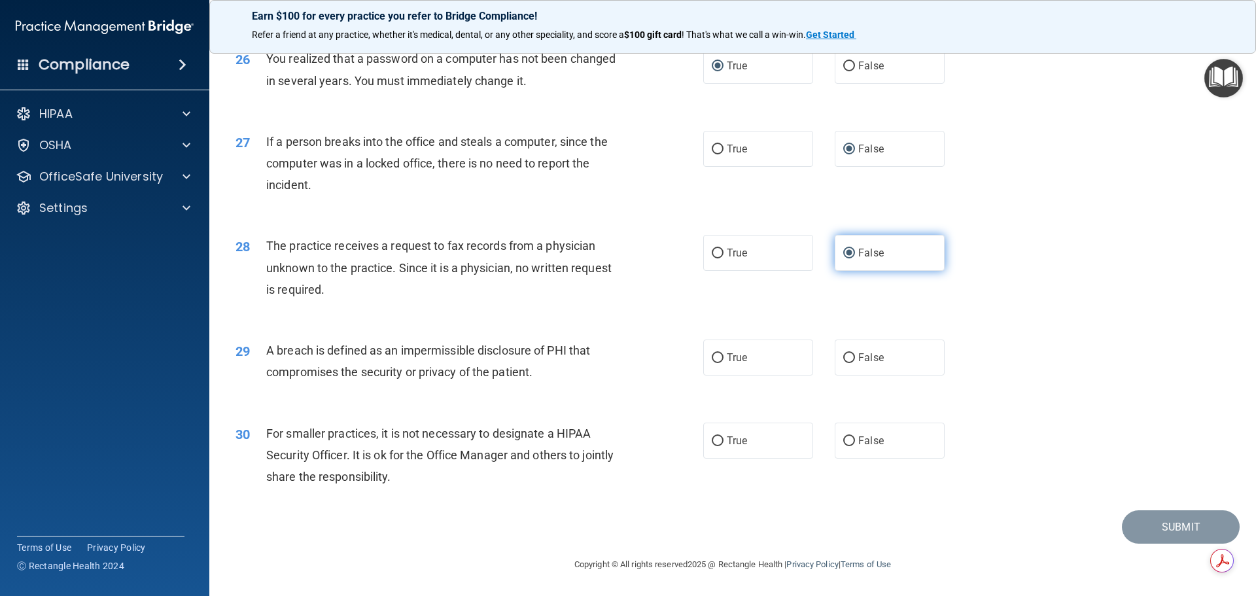
click at [843, 258] on input "False" at bounding box center [849, 254] width 12 height 10
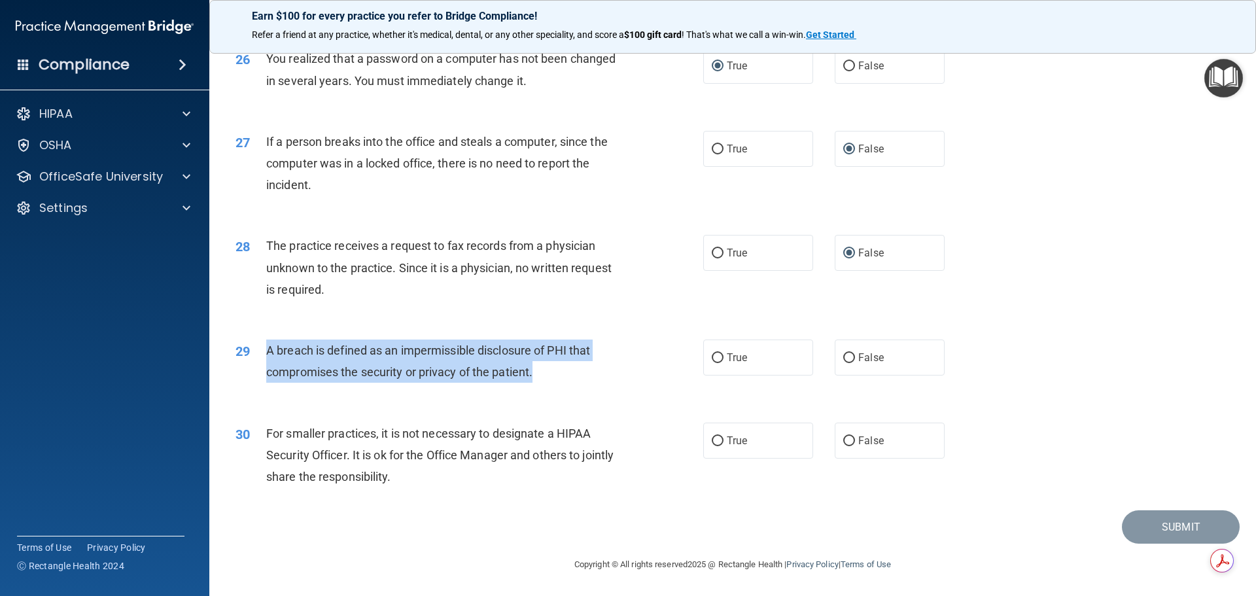
drag, startPoint x: 268, startPoint y: 363, endPoint x: 575, endPoint y: 385, distance: 308.2
click at [575, 383] on div "A breach is defined as an impermissible disclosure of PHI that compromises the …" at bounding box center [449, 361] width 366 height 43
click at [562, 383] on div "A breach is defined as an impermissible disclosure of PHI that compromises the …" at bounding box center [449, 361] width 366 height 43
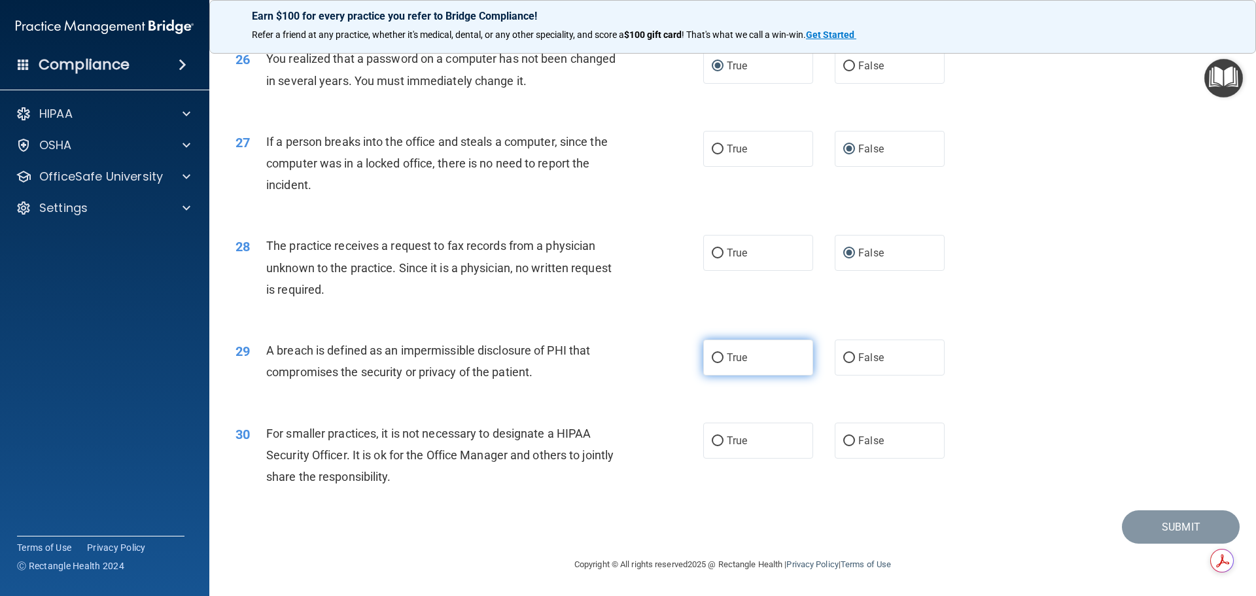
click at [712, 363] on input "True" at bounding box center [718, 358] width 12 height 10
radio input "true"
click at [631, 468] on div "30 For smaller practices, it is not necessary to designate a HIPAA Security Off…" at bounding box center [469, 459] width 507 height 72
click at [272, 450] on span "For smaller practices, it is not necessary to designate a HIPAA Security Office…" at bounding box center [439, 455] width 347 height 57
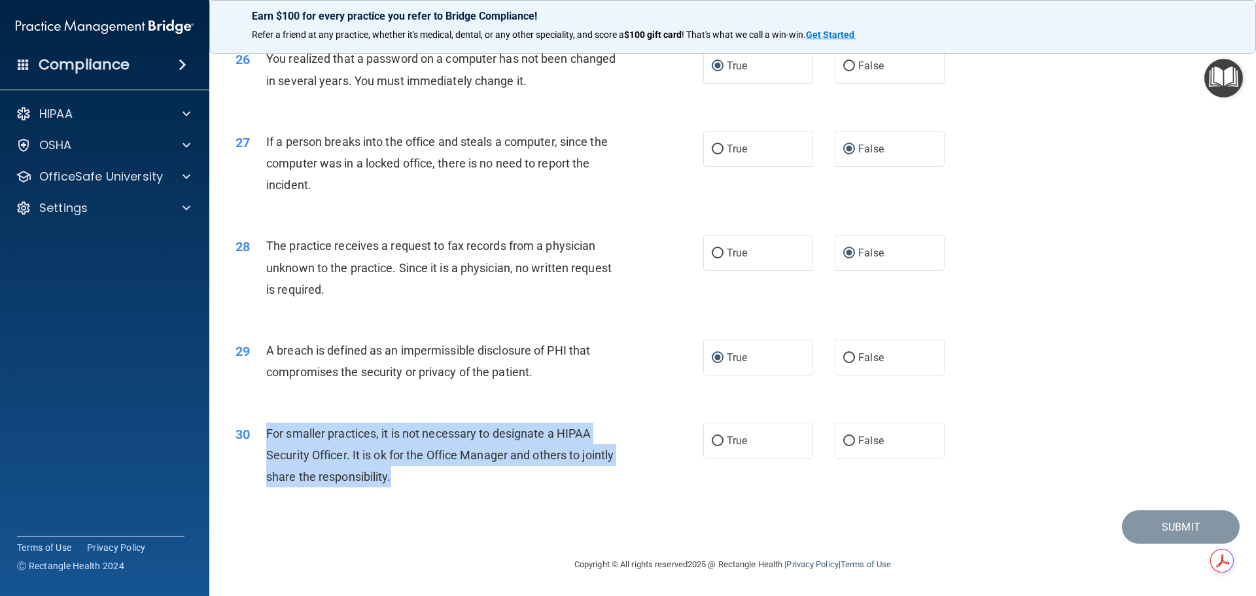
drag, startPoint x: 265, startPoint y: 446, endPoint x: 430, endPoint y: 493, distance: 171.3
click at [430, 493] on div "30 For smaller practices, it is not necessary to designate a HIPAA Security Off…" at bounding box center [469, 459] width 507 height 72
click at [603, 452] on div "For smaller practices, it is not necessary to designate a HIPAA Security Office…" at bounding box center [449, 455] width 366 height 65
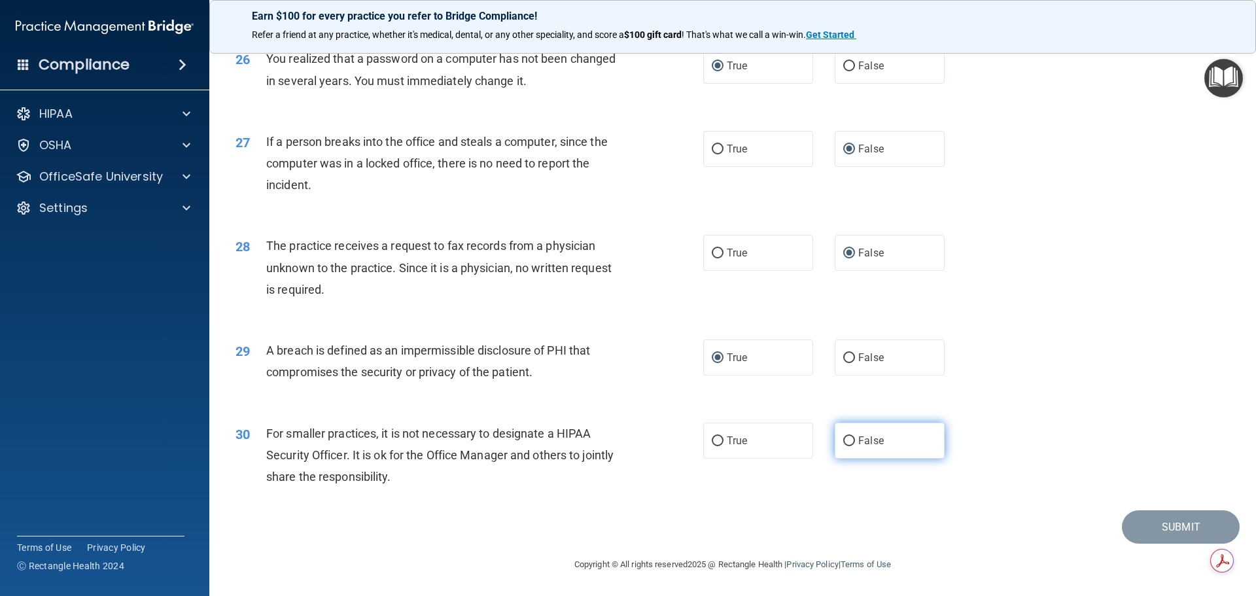
click at [844, 446] on input "False" at bounding box center [849, 441] width 12 height 10
radio input "true"
click at [1161, 544] on button "Submit" at bounding box center [1181, 526] width 118 height 33
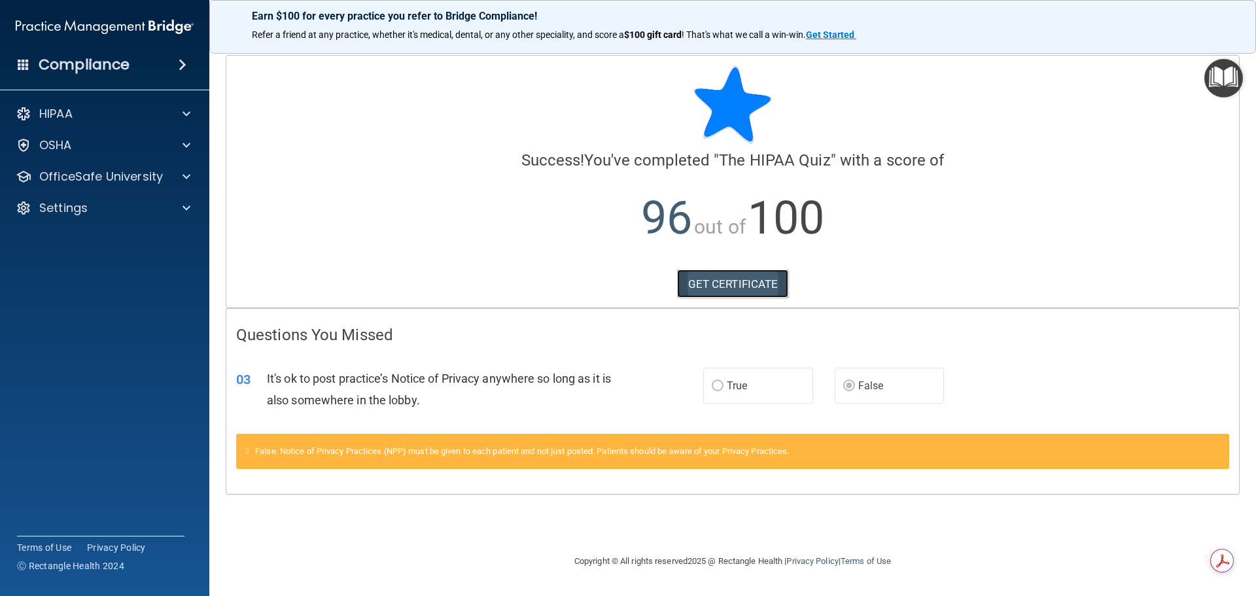
click at [709, 278] on link "GET CERTIFICATE" at bounding box center [733, 284] width 112 height 29
click at [52, 143] on p "OSHA" at bounding box center [55, 145] width 33 height 16
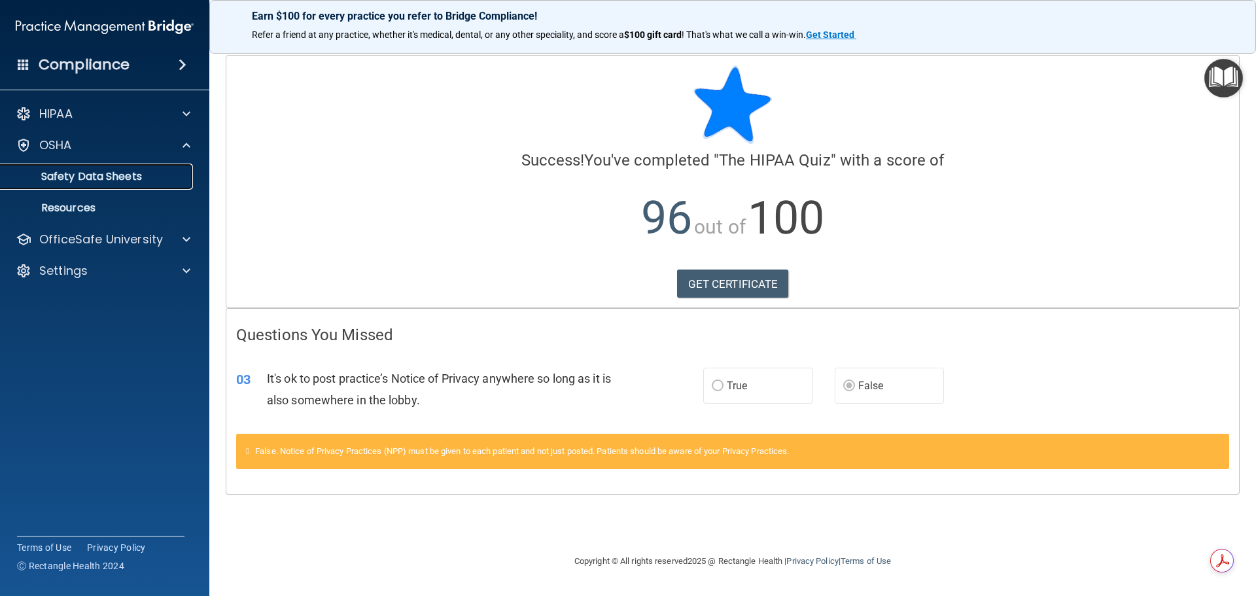
click at [88, 174] on p "Safety Data Sheets" at bounding box center [98, 176] width 179 height 13
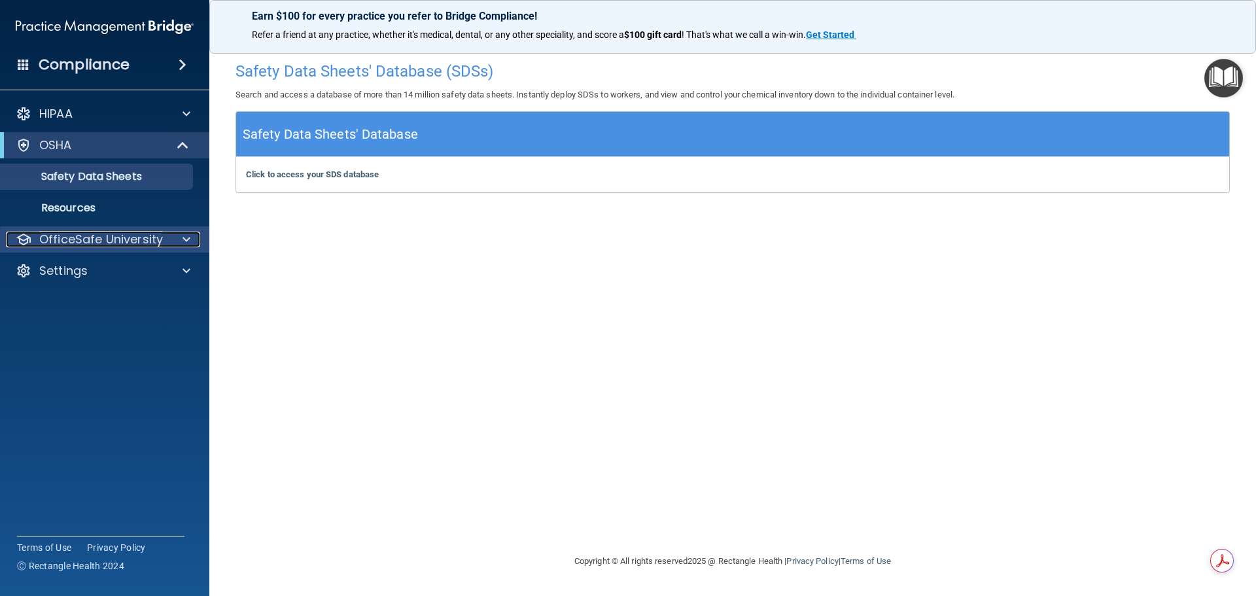
click at [67, 239] on p "OfficeSafe University" at bounding box center [101, 240] width 124 height 16
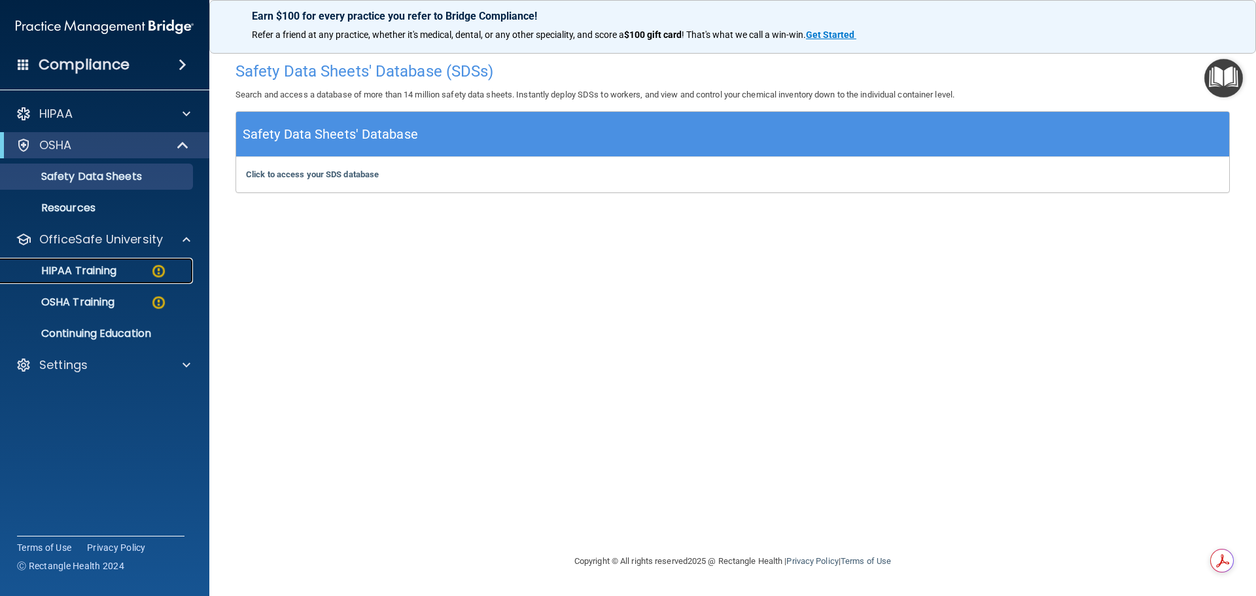
click at [80, 264] on p "HIPAA Training" at bounding box center [63, 270] width 108 height 13
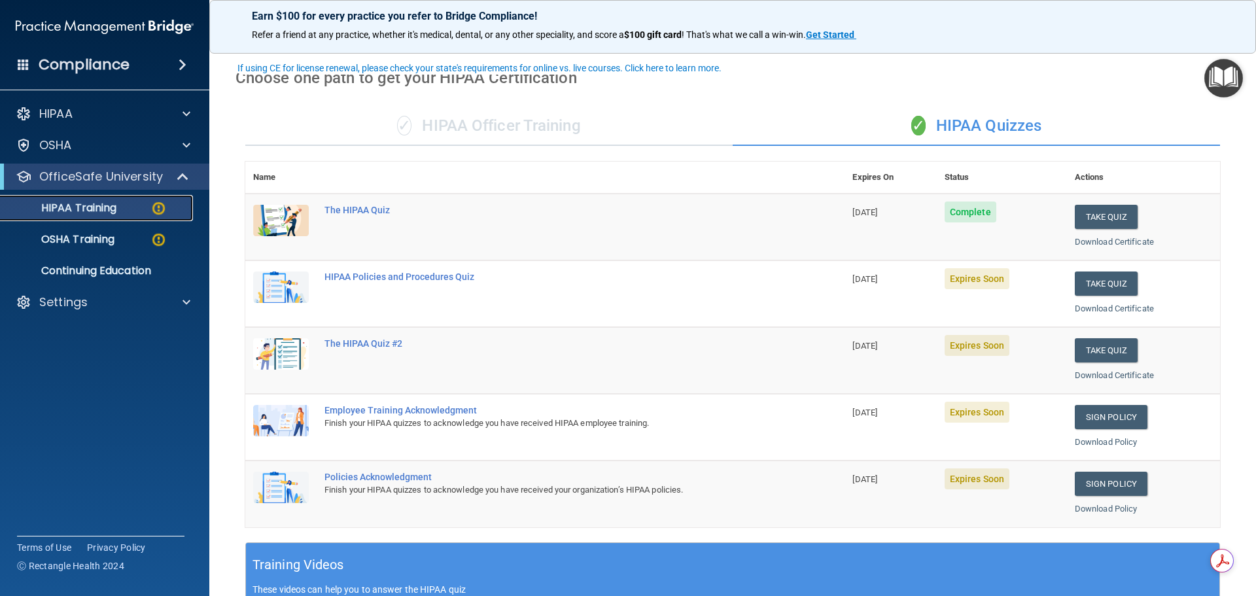
scroll to position [65, 0]
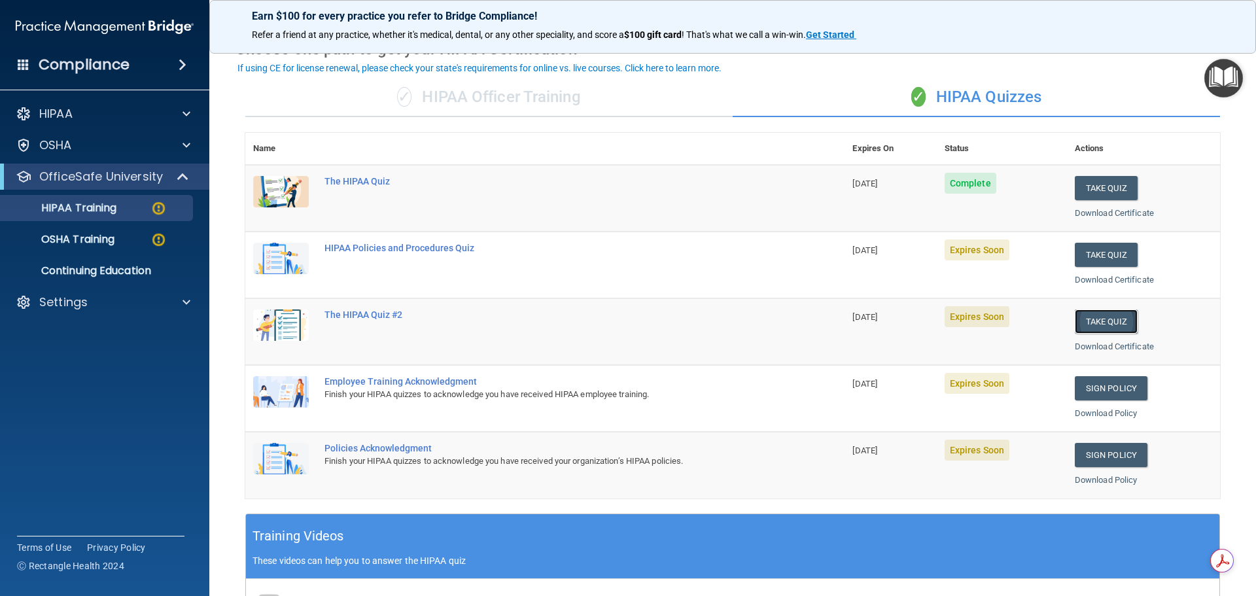
click at [1089, 322] on button "Take Quiz" at bounding box center [1106, 321] width 63 height 24
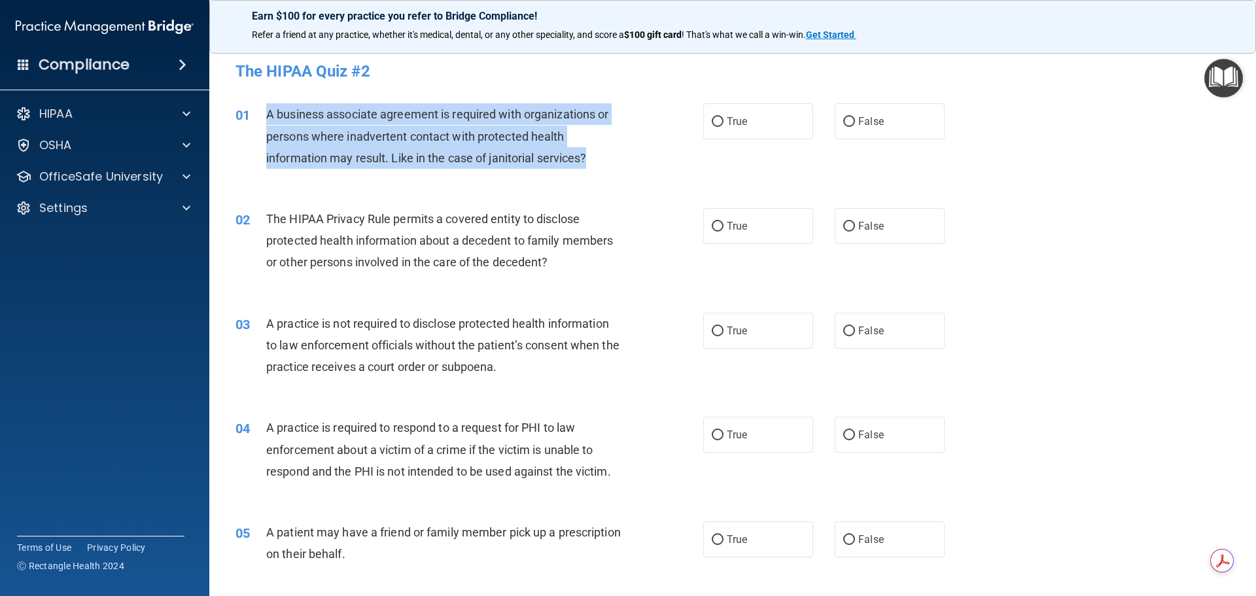
drag, startPoint x: 266, startPoint y: 113, endPoint x: 613, endPoint y: 158, distance: 350.4
click at [613, 158] on div "A business associate agreement is required with organizations or persons where …" at bounding box center [449, 135] width 366 height 65
click at [712, 121] on input "True" at bounding box center [718, 122] width 12 height 10
radio input "true"
click at [644, 126] on div "01 A business associate agreement is required with organizations or persons whe…" at bounding box center [469, 139] width 507 height 72
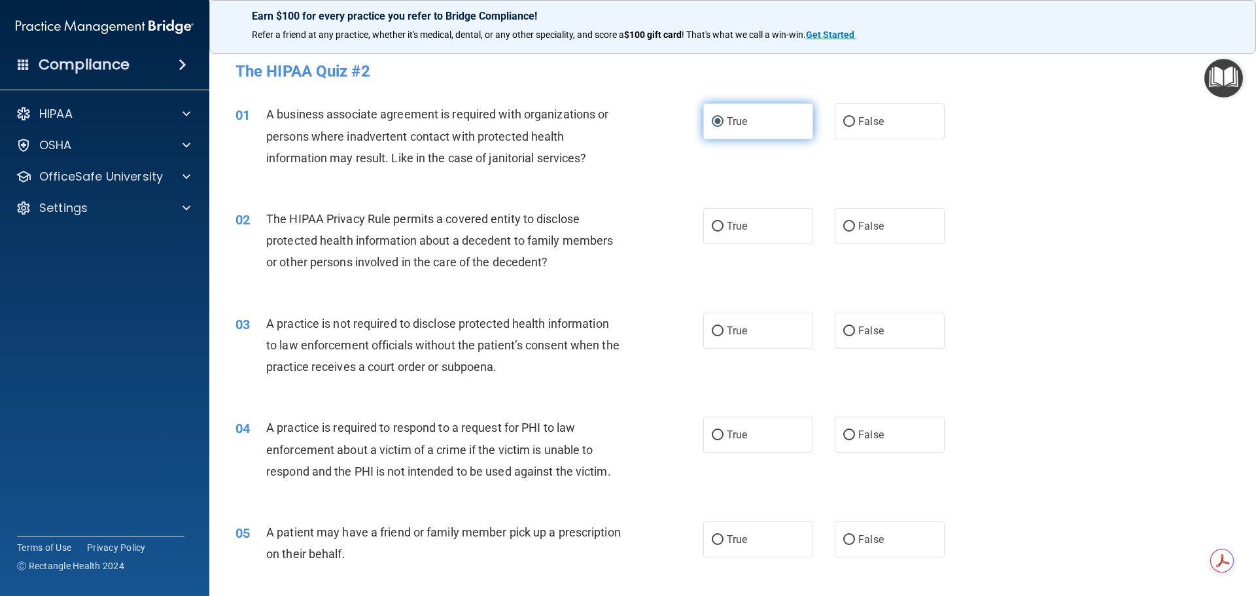
click at [710, 125] on label "True" at bounding box center [758, 121] width 110 height 36
click at [712, 122] on input "True" at bounding box center [718, 122] width 12 height 10
click at [633, 237] on div "02 The HIPAA Privacy Rule permits a covered entity to disclose protected health…" at bounding box center [469, 244] width 507 height 72
click at [712, 120] on input "True" at bounding box center [718, 122] width 12 height 10
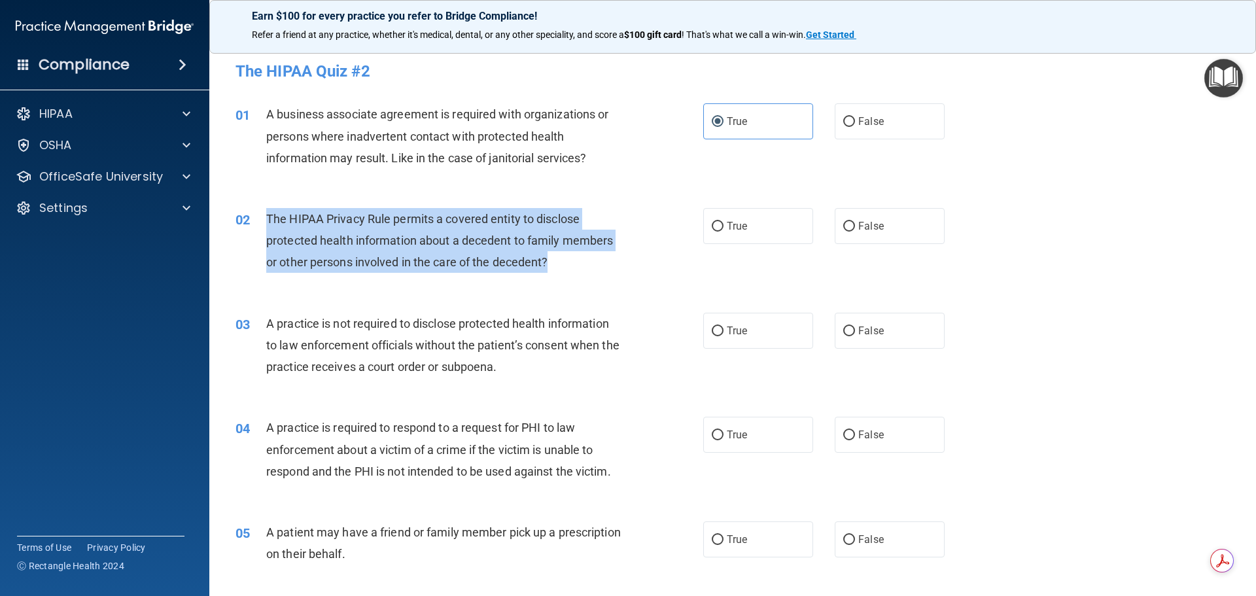
drag, startPoint x: 268, startPoint y: 215, endPoint x: 585, endPoint y: 260, distance: 320.5
click at [585, 260] on div "The HIPAA Privacy Rule permits a covered entity to disclose protected health in…" at bounding box center [449, 240] width 366 height 65
drag, startPoint x: 658, startPoint y: 244, endPoint x: 690, endPoint y: 234, distance: 33.7
click at [660, 244] on div "02 The HIPAA Privacy Rule permits a covered entity to disclose protected health…" at bounding box center [469, 244] width 507 height 72
click at [713, 224] on input "True" at bounding box center [718, 227] width 12 height 10
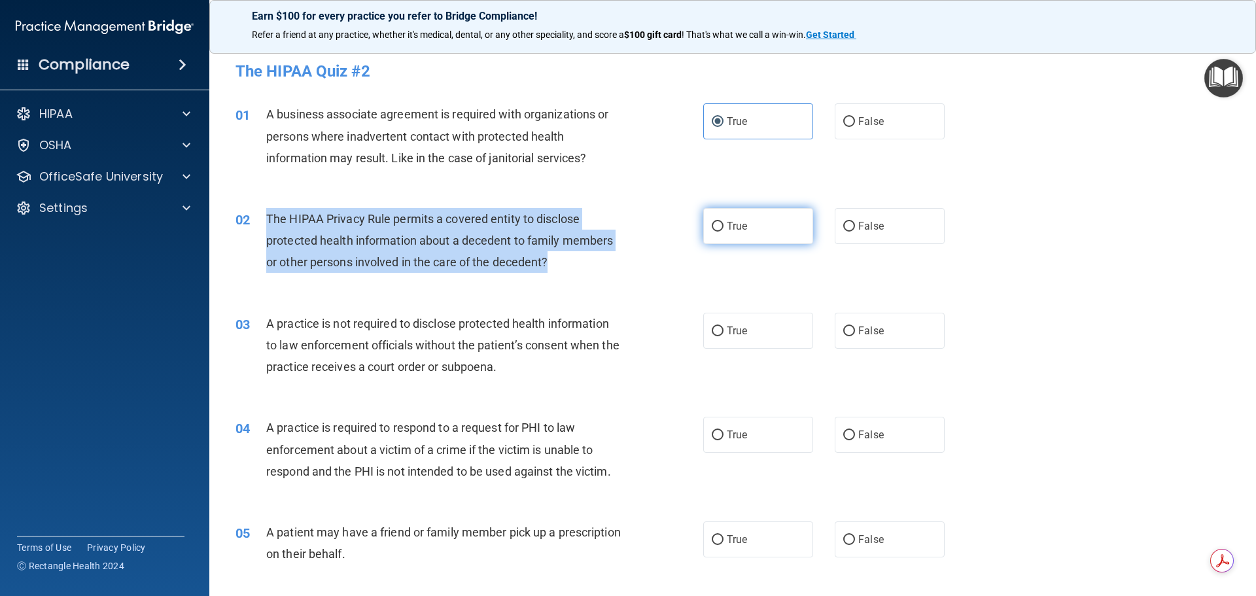
radio input "true"
click at [599, 223] on div "The HIPAA Privacy Rule permits a covered entity to disclose protected health in…" at bounding box center [449, 240] width 366 height 65
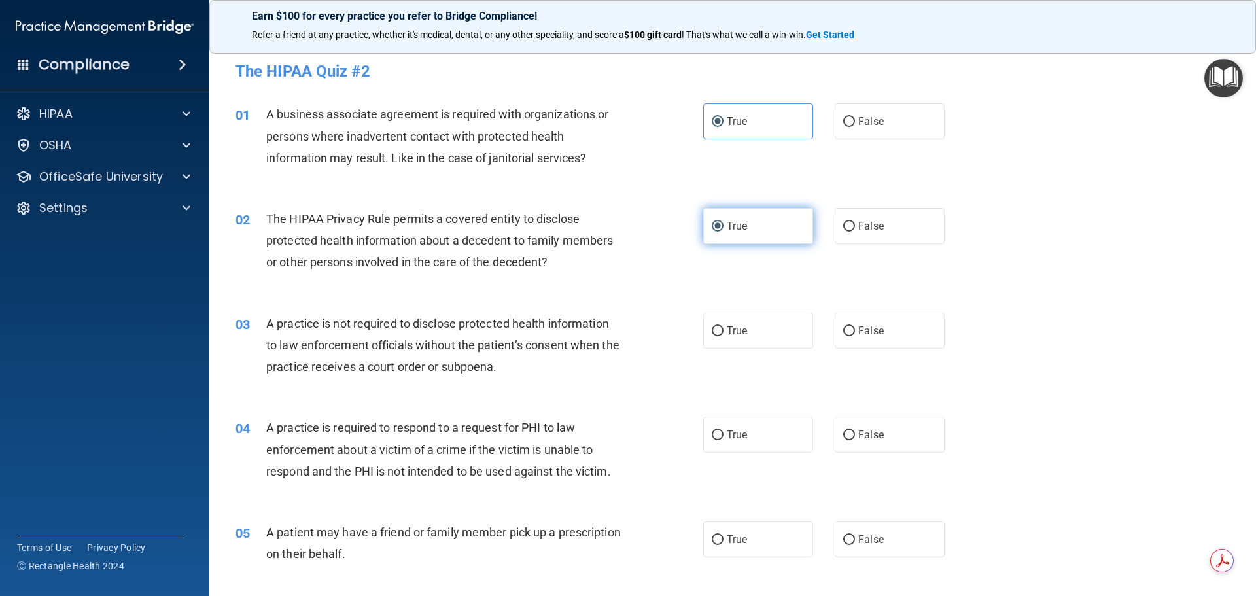
click at [712, 226] on input "True" at bounding box center [718, 227] width 12 height 10
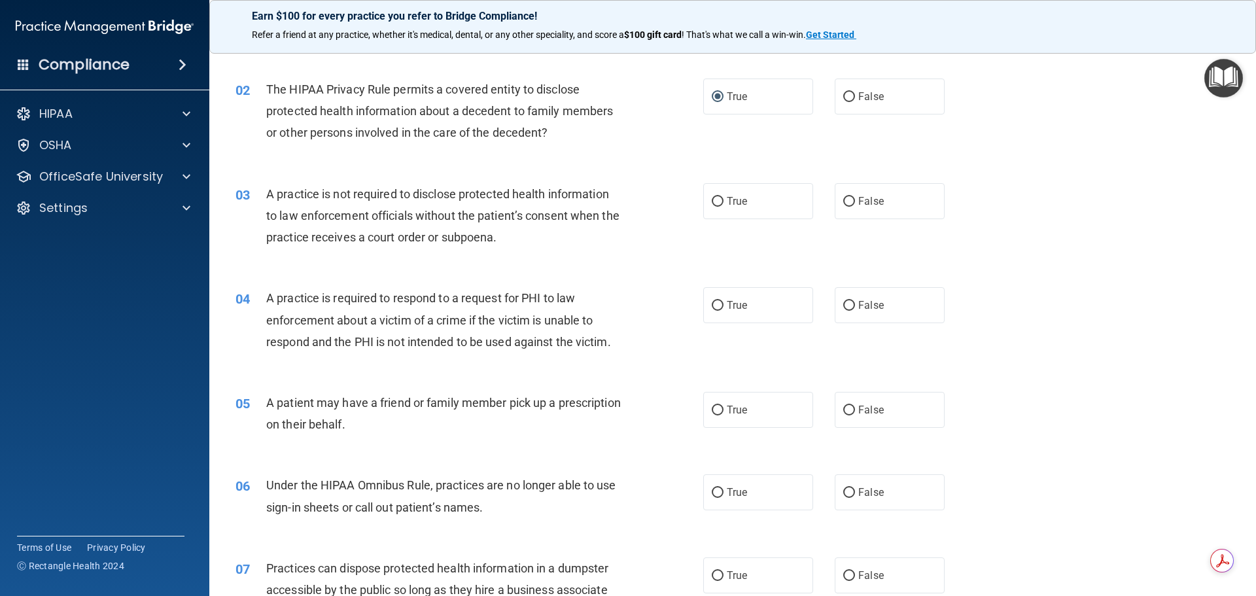
scroll to position [131, 0]
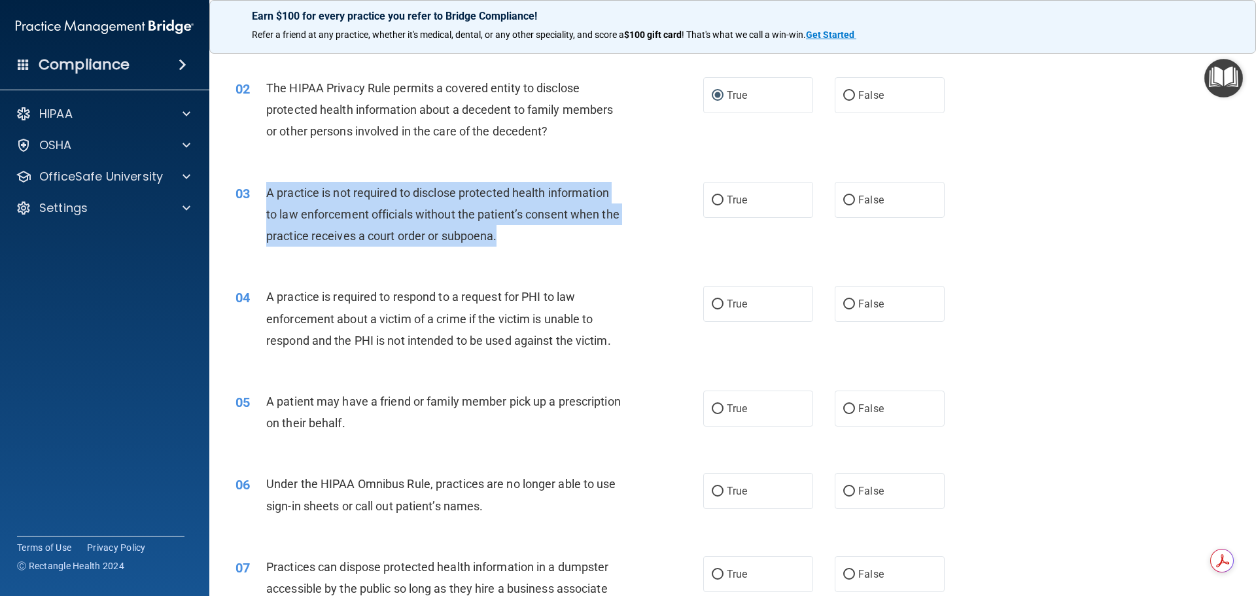
drag, startPoint x: 268, startPoint y: 189, endPoint x: 527, endPoint y: 241, distance: 264.3
click at [527, 241] on div "A practice is not required to disclose protected health information to law enfo…" at bounding box center [449, 214] width 366 height 65
click at [665, 195] on div "03 A practice is not required to disclose protected health information to law e…" at bounding box center [469, 218] width 507 height 72
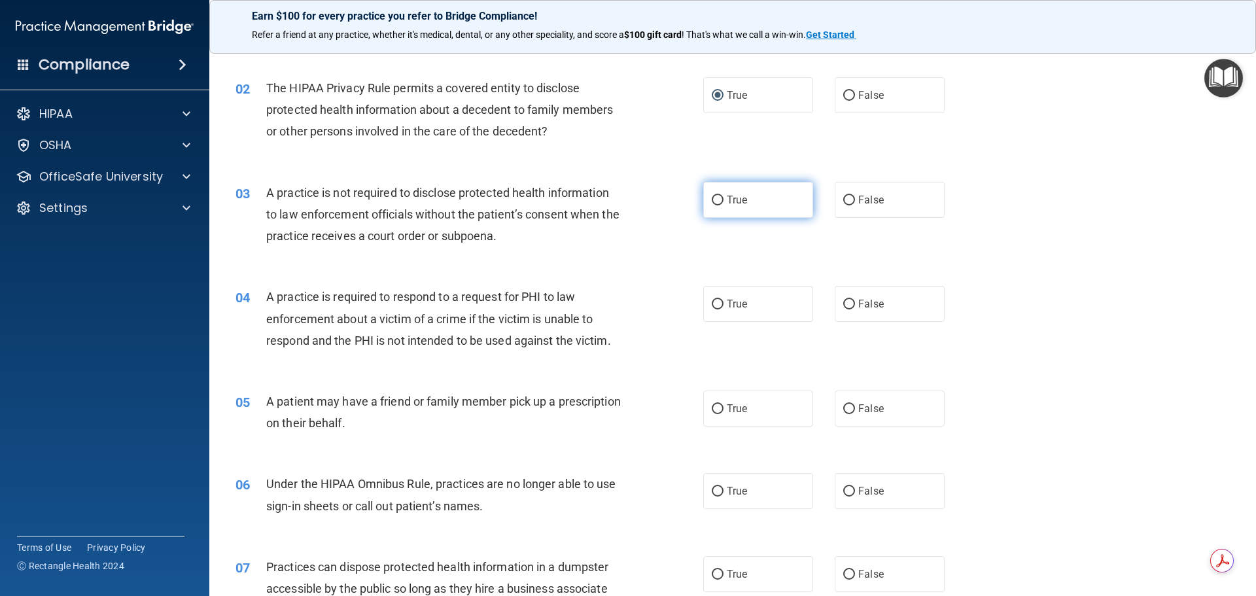
click at [714, 199] on input "True" at bounding box center [718, 201] width 12 height 10
radio input "true"
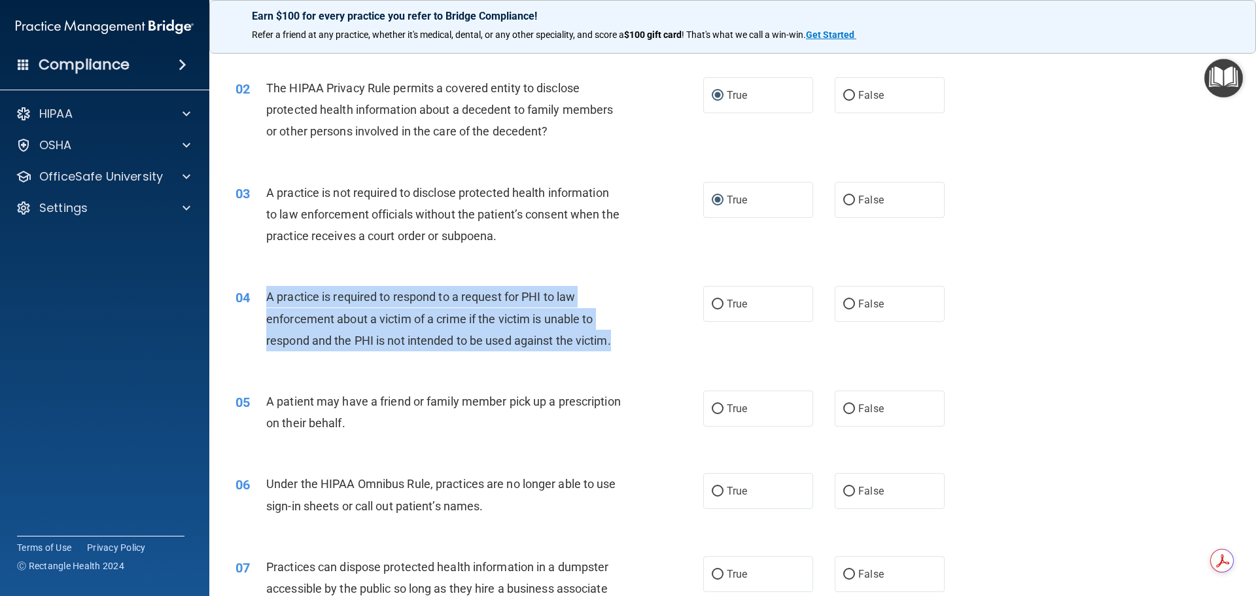
drag, startPoint x: 267, startPoint y: 294, endPoint x: 627, endPoint y: 340, distance: 362.7
click at [627, 340] on div "A practice is required to respond to a request for PHI to law enforcement about…" at bounding box center [449, 318] width 366 height 65
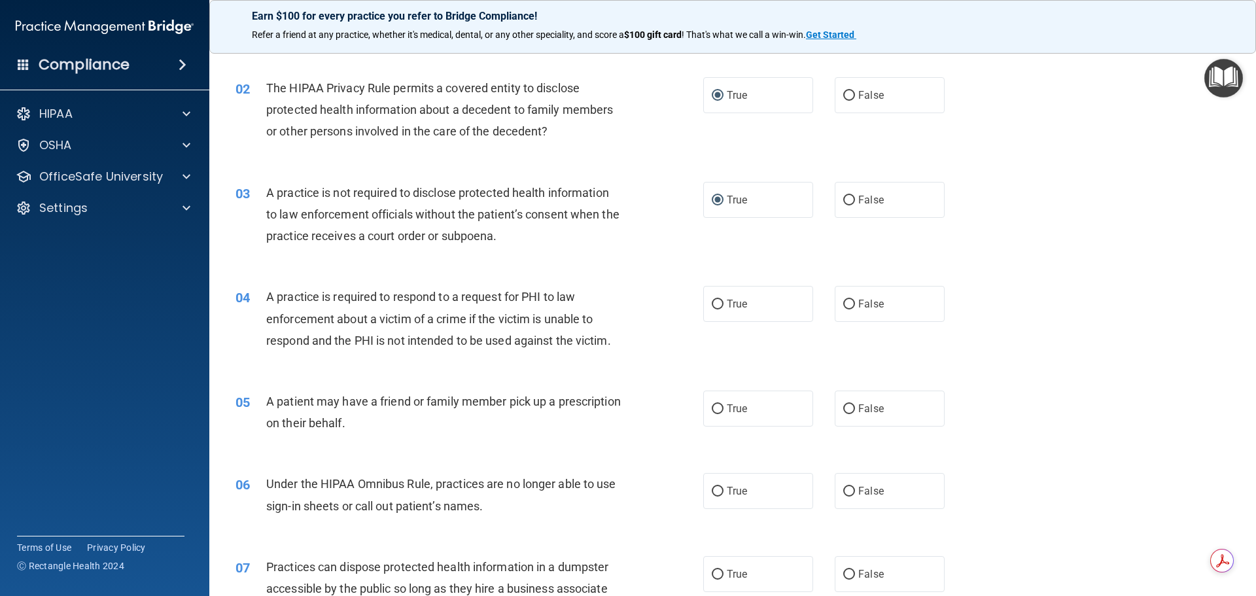
drag, startPoint x: 1066, startPoint y: 171, endPoint x: 1066, endPoint y: 164, distance: 7.2
click at [1066, 167] on div "03 A practice is not required to disclose protected health information to law e…" at bounding box center [733, 218] width 1014 height 105
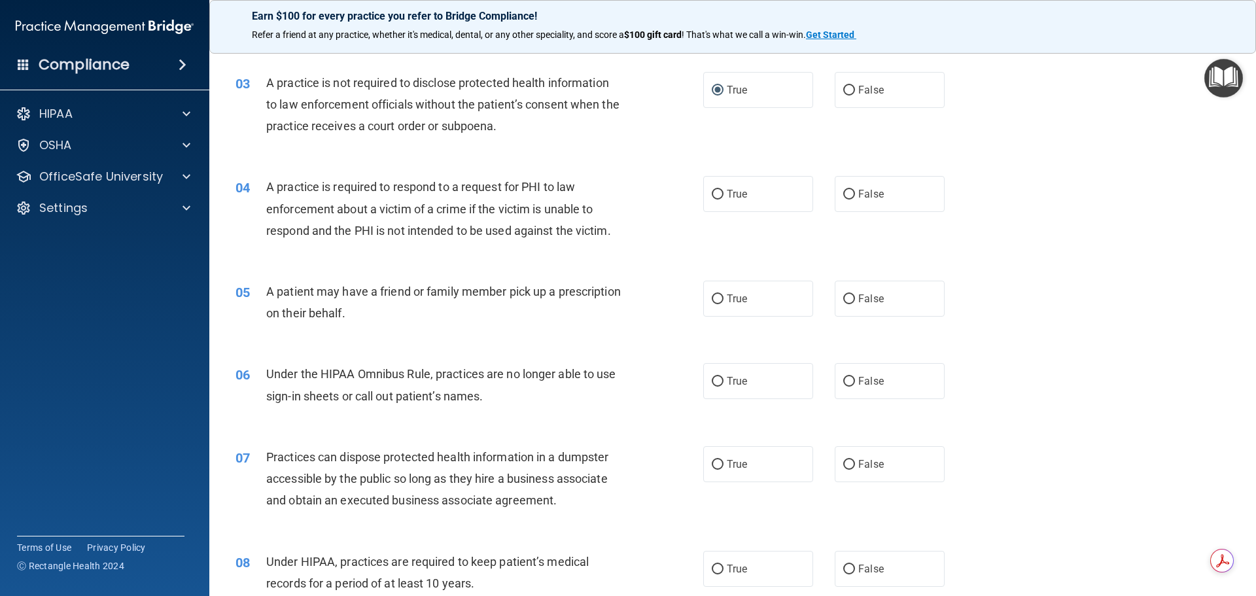
scroll to position [262, 0]
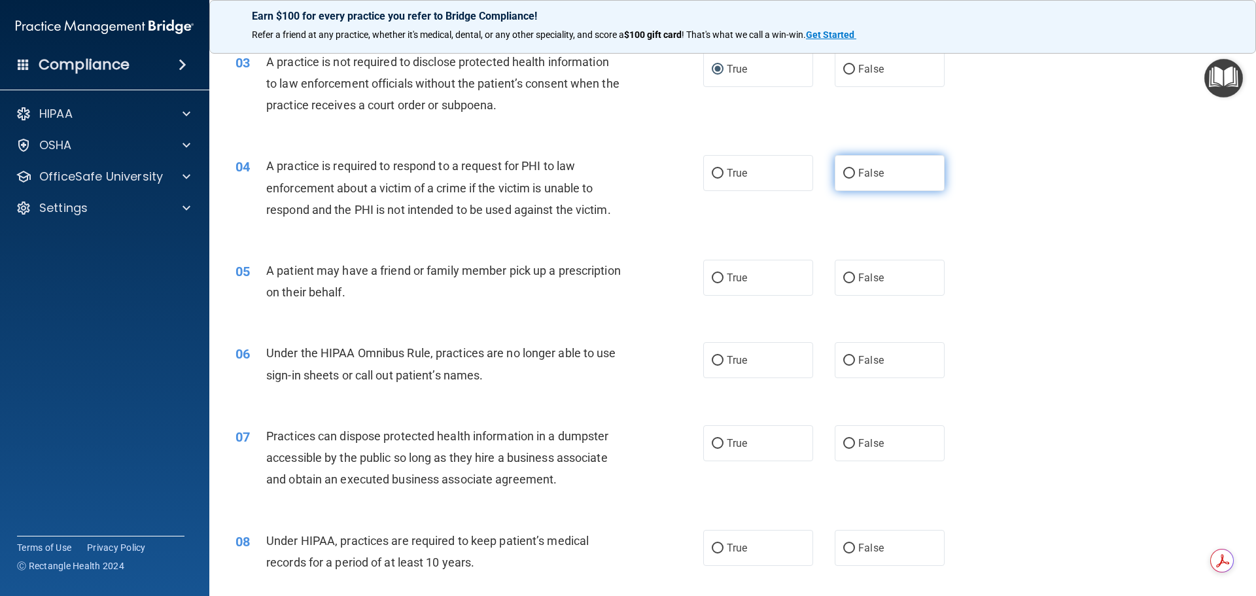
click at [845, 173] on input "False" at bounding box center [849, 174] width 12 height 10
radio input "true"
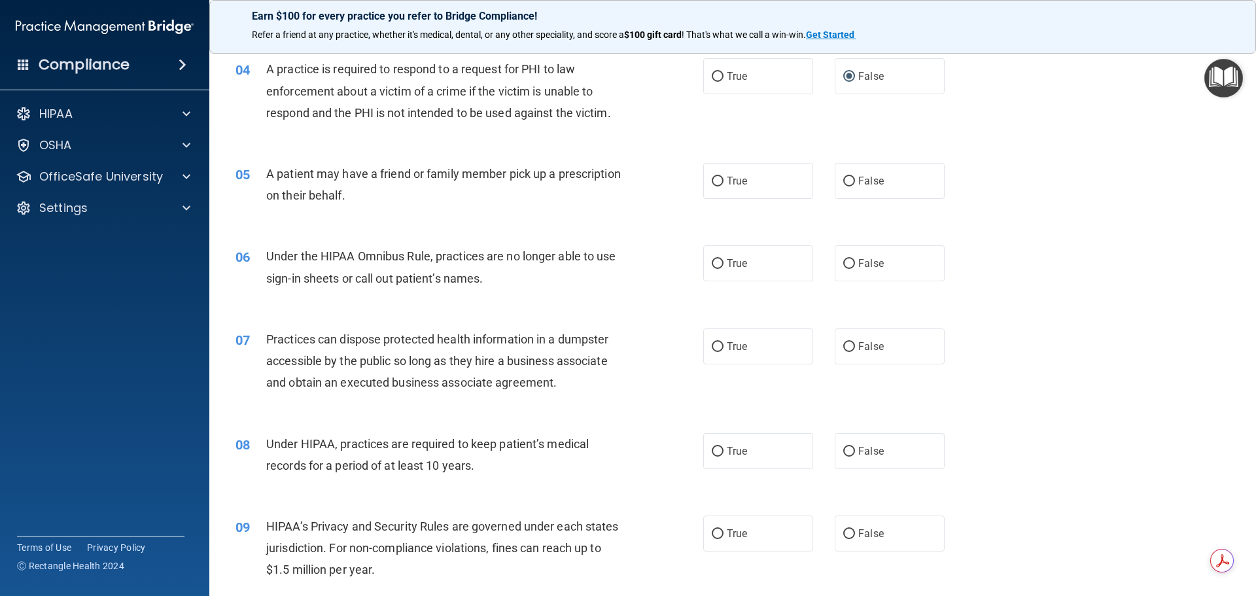
scroll to position [393, 0]
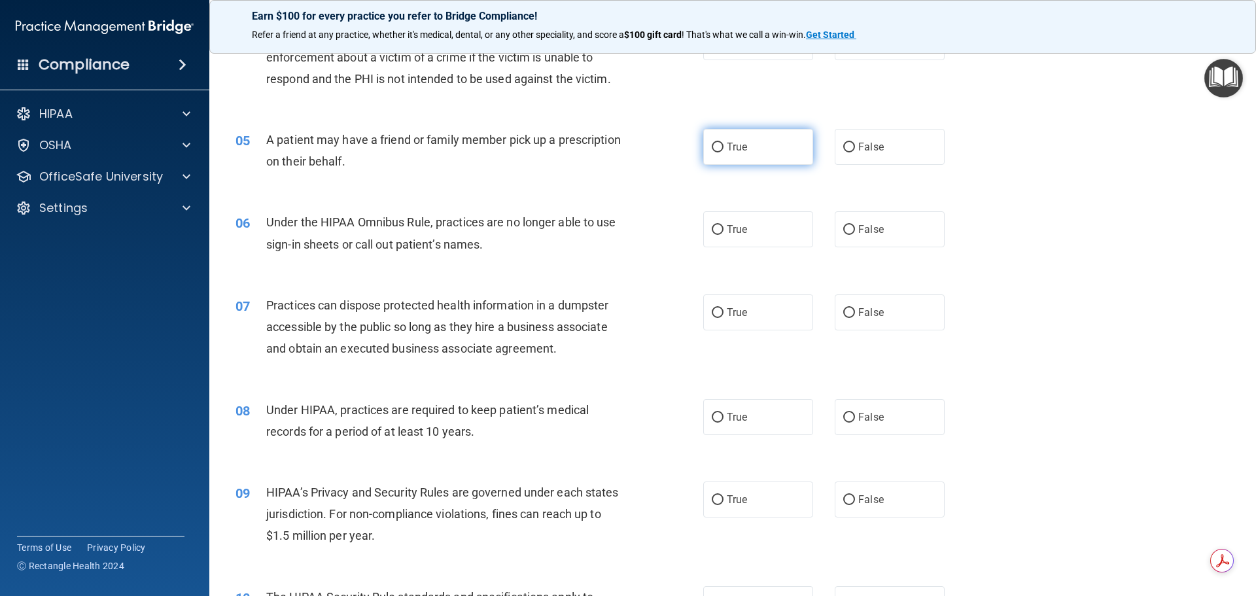
click at [716, 147] on input "True" at bounding box center [718, 148] width 12 height 10
radio input "true"
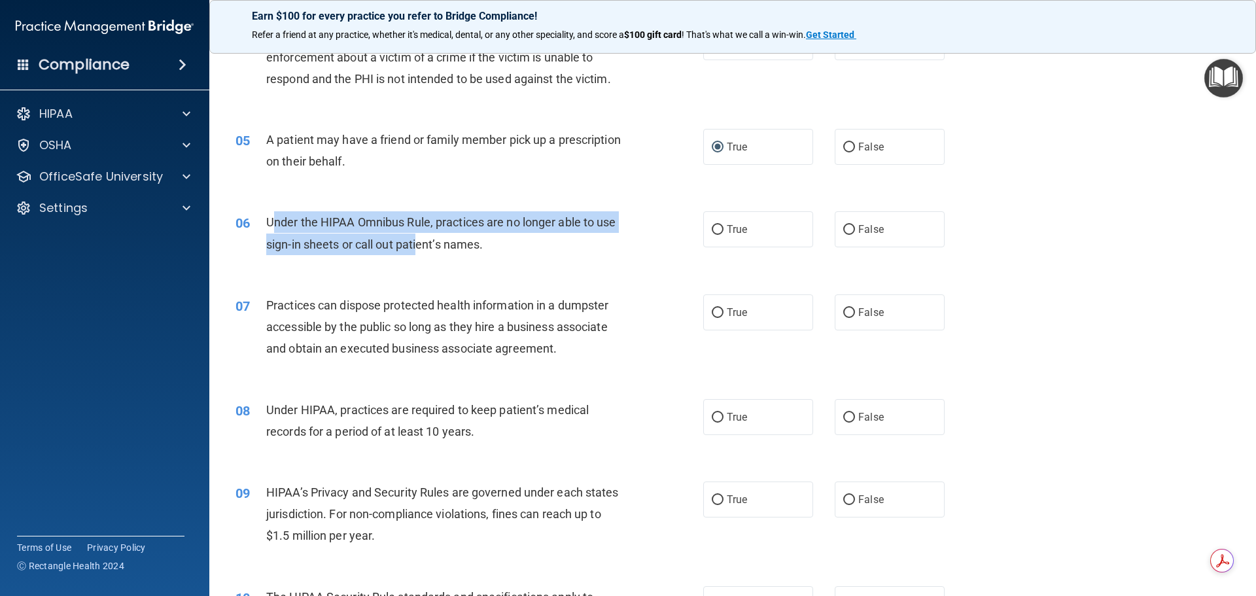
drag, startPoint x: 270, startPoint y: 222, endPoint x: 413, endPoint y: 243, distance: 144.8
click at [419, 243] on span "Under the HIPAA Omnibus Rule, practices are no longer able to use sign-in sheet…" at bounding box center [441, 232] width 350 height 35
drag, startPoint x: 268, startPoint y: 219, endPoint x: 444, endPoint y: 251, distance: 179.5
click at [500, 255] on div "06 Under the HIPAA Omnibus Rule, practices are no longer able to use sign-in sh…" at bounding box center [469, 236] width 507 height 50
click at [660, 230] on div "06 Under the HIPAA Omnibus Rule, practices are no longer able to use sign-in sh…" at bounding box center [469, 236] width 507 height 50
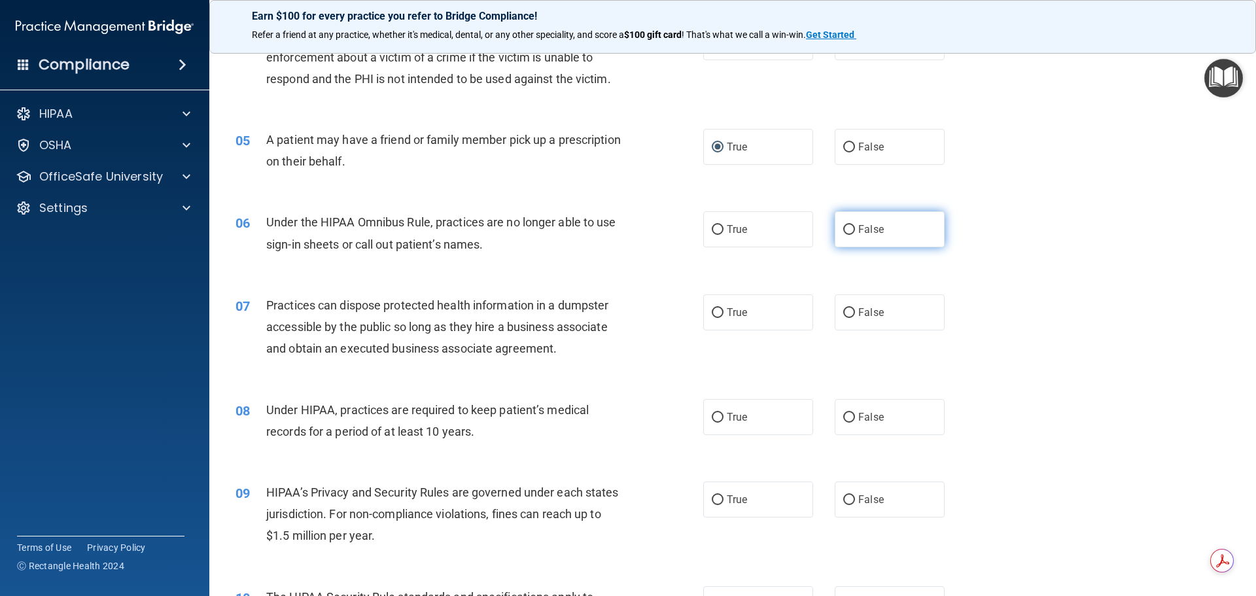
click at [843, 230] on input "False" at bounding box center [849, 230] width 12 height 10
radio input "true"
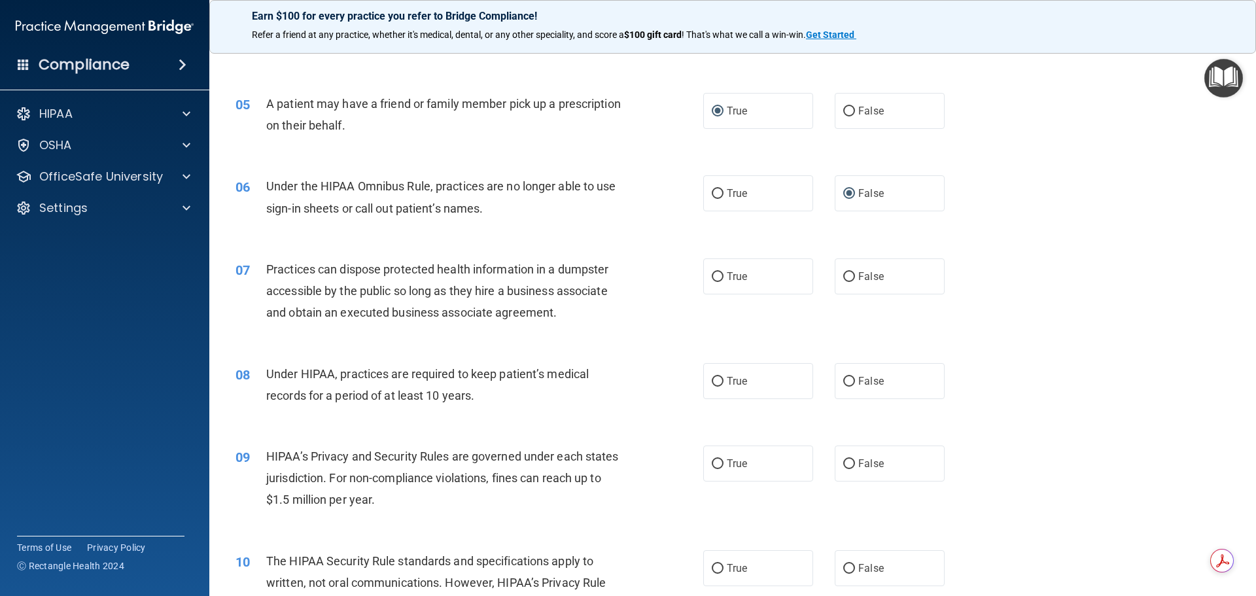
scroll to position [458, 0]
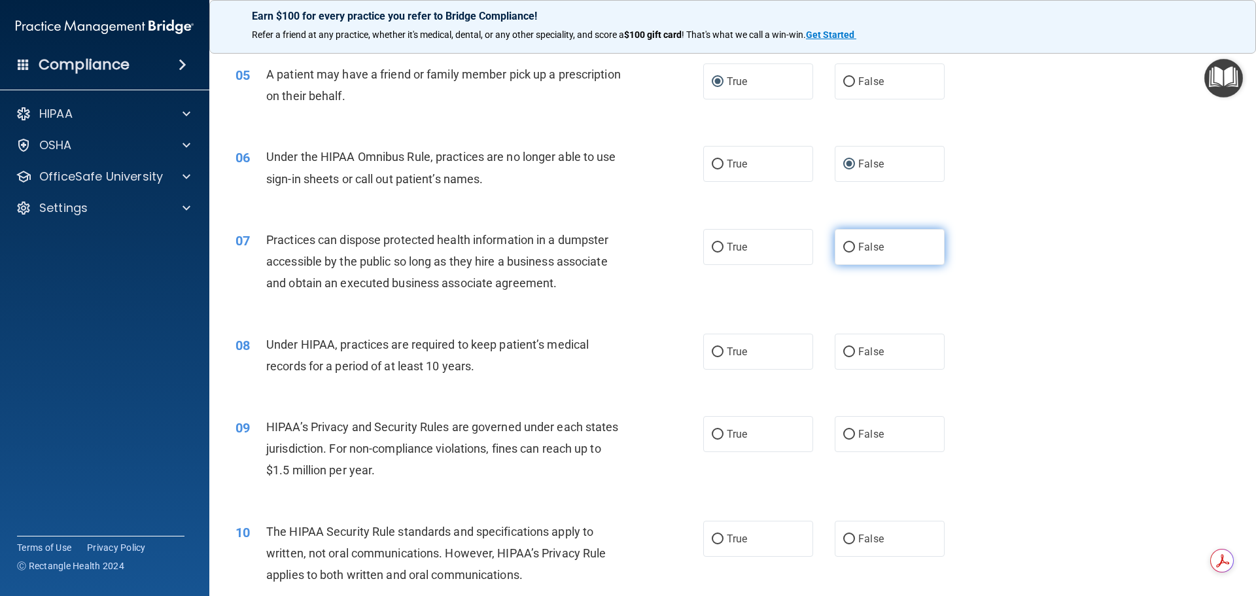
click at [843, 247] on input "False" at bounding box center [849, 248] width 12 height 10
radio input "true"
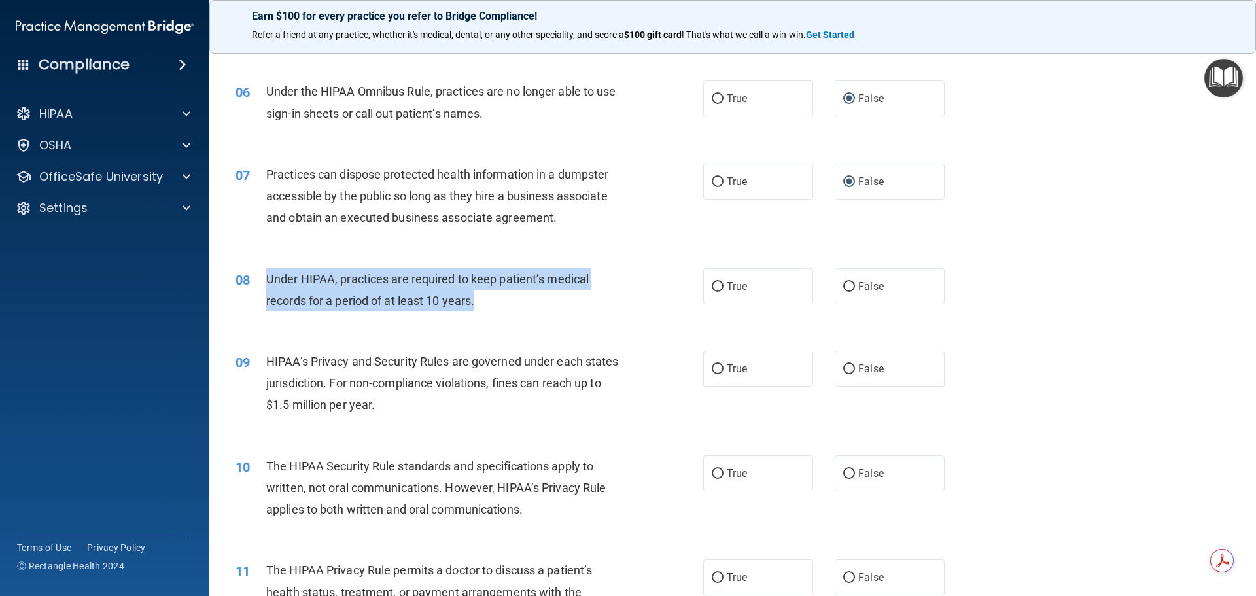
drag, startPoint x: 266, startPoint y: 277, endPoint x: 489, endPoint y: 300, distance: 224.3
click at [489, 300] on div "Under HIPAA, practices are required to keep patient’s medical records for a per…" at bounding box center [449, 289] width 366 height 43
click at [618, 296] on div "Under HIPAA, practices are required to keep patient’s medical records for a per…" at bounding box center [449, 289] width 366 height 43
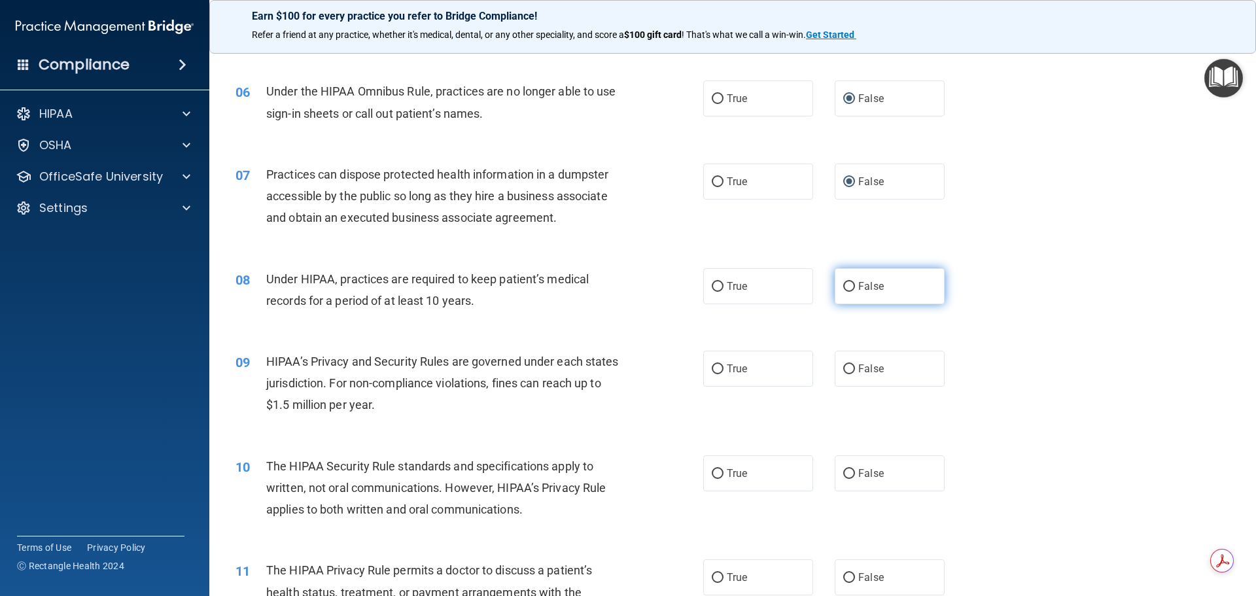
click at [843, 286] on input "False" at bounding box center [849, 287] width 12 height 10
radio input "true"
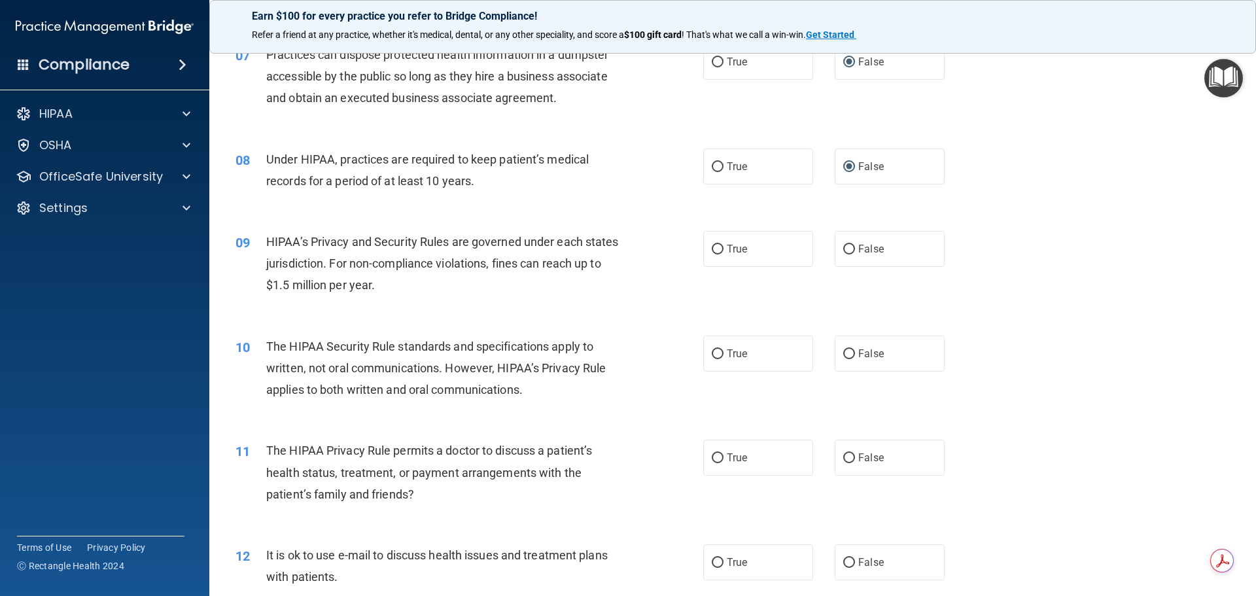
scroll to position [654, 0]
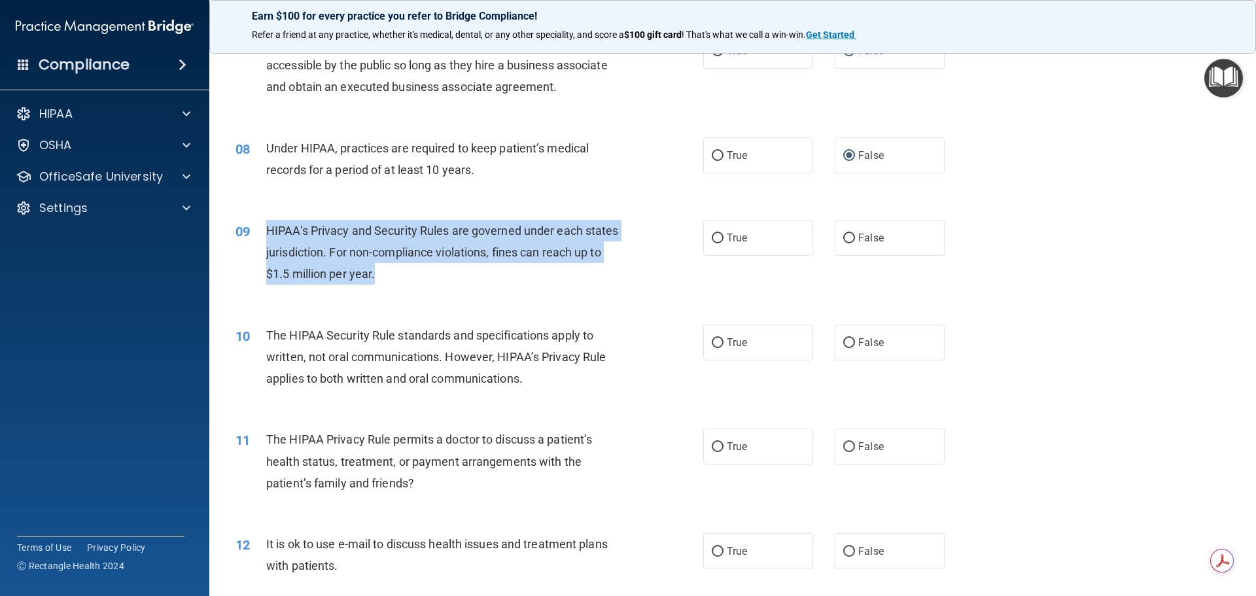
drag, startPoint x: 266, startPoint y: 227, endPoint x: 421, endPoint y: 274, distance: 162.0
click at [421, 274] on div "HIPAA’s Privacy and Security Rules are governed under each states jurisdiction.…" at bounding box center [449, 252] width 366 height 65
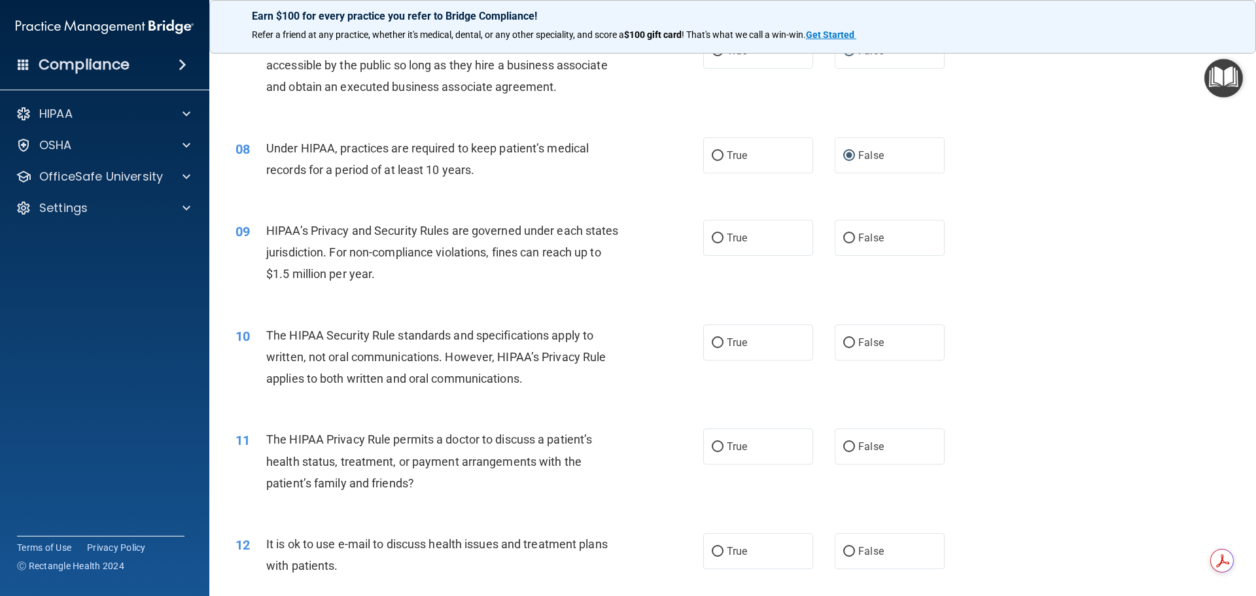
click at [631, 96] on div "07 Practices can dispose protected health information in a dumpster accessible …" at bounding box center [469, 69] width 507 height 72
click at [844, 236] on input "False" at bounding box center [849, 239] width 12 height 10
radio input "true"
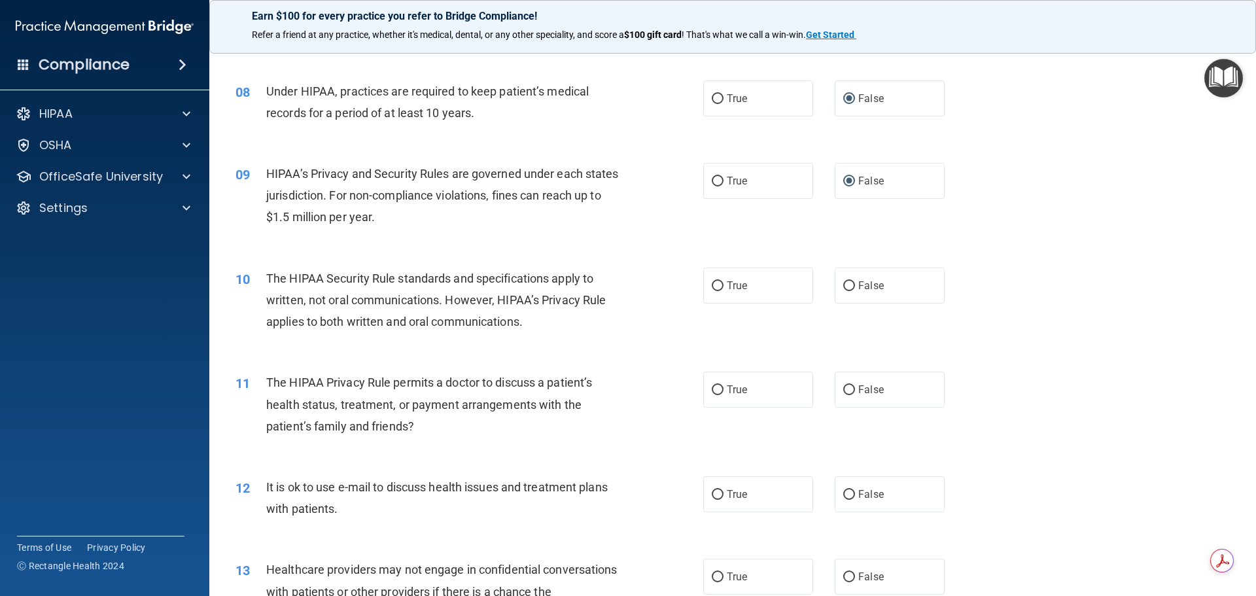
scroll to position [785, 0]
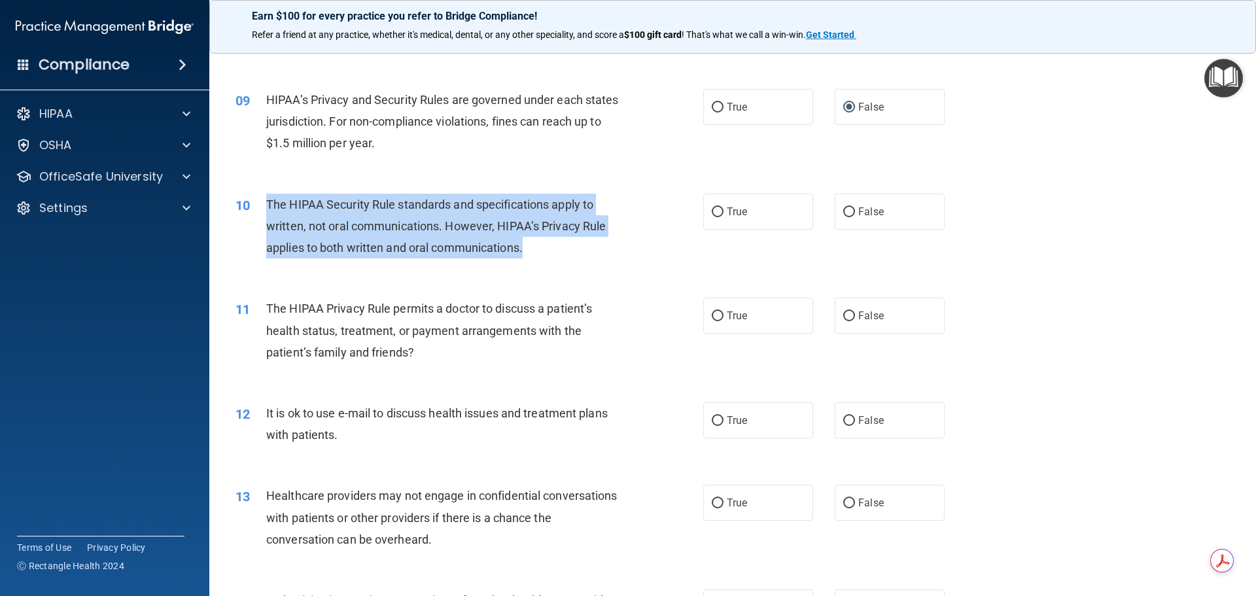
drag, startPoint x: 268, startPoint y: 202, endPoint x: 591, endPoint y: 242, distance: 325.6
click at [591, 242] on div "The HIPAA Security Rule standards and specifications apply to written, not oral…" at bounding box center [449, 226] width 366 height 65
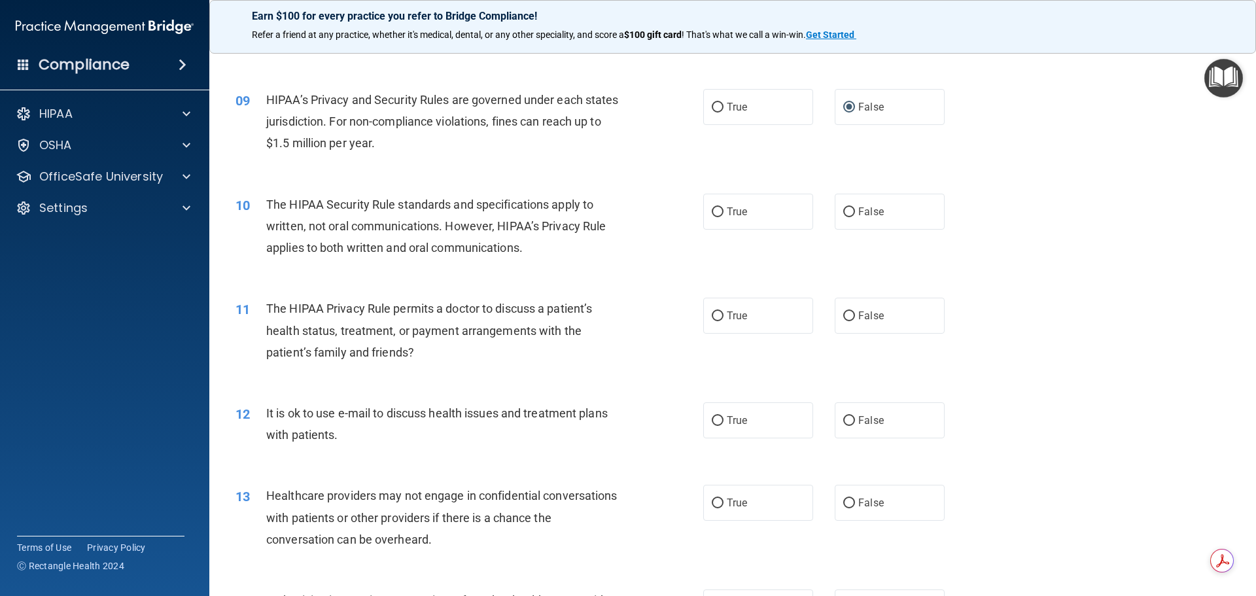
click at [629, 158] on div "09 HIPAA’s Privacy and Security Rules are governed under each states jurisdicti…" at bounding box center [469, 125] width 507 height 72
click at [844, 209] on input "False" at bounding box center [849, 212] width 12 height 10
radio input "true"
click at [621, 172] on div "09 HIPAA’s Privacy and Security Rules are governed under each states jurisdicti…" at bounding box center [733, 125] width 1014 height 105
click at [713, 210] on input "True" at bounding box center [718, 212] width 12 height 10
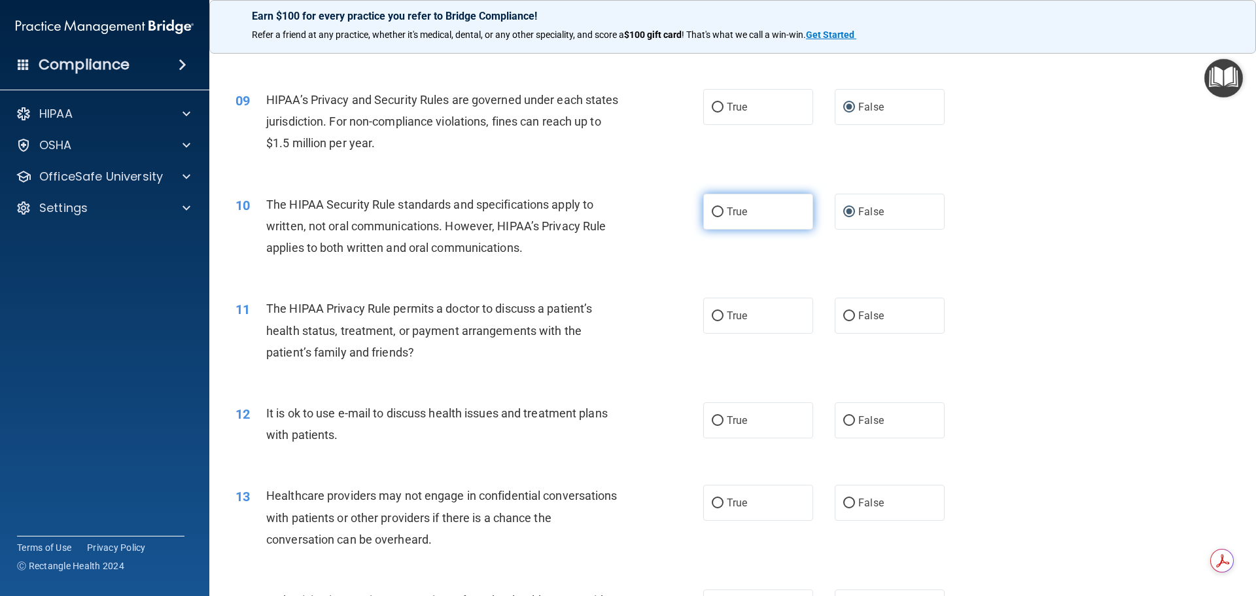
radio input "true"
radio input "false"
click at [713, 210] on input "True" at bounding box center [718, 212] width 12 height 10
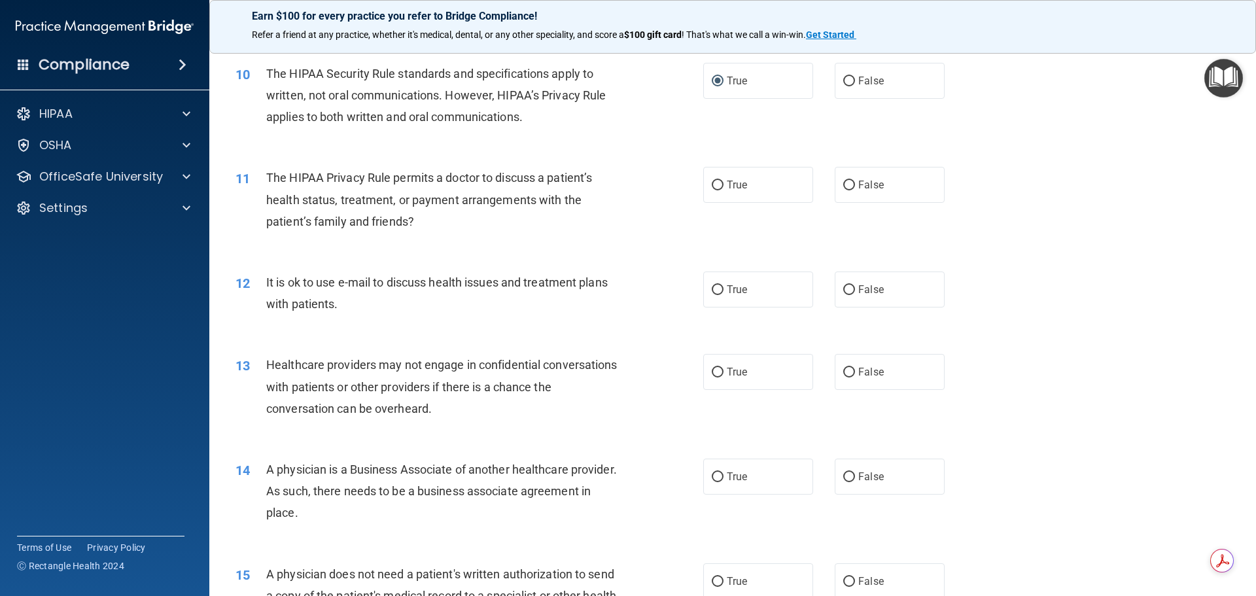
scroll to position [981, 0]
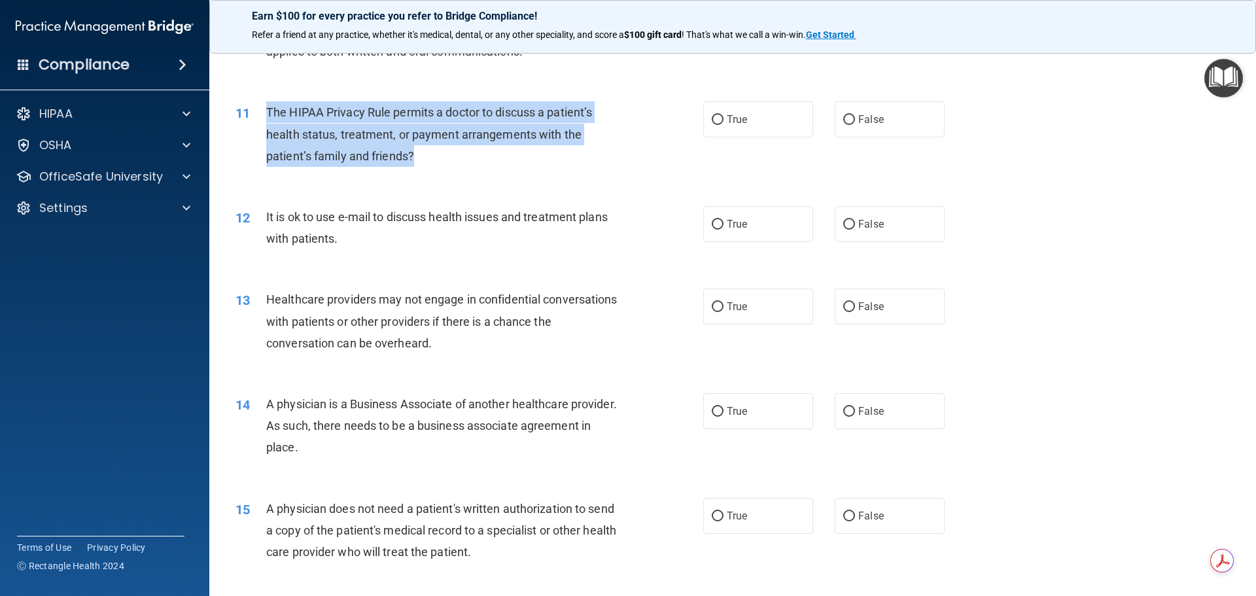
drag, startPoint x: 266, startPoint y: 107, endPoint x: 414, endPoint y: 143, distance: 152.2
click at [423, 160] on div "The HIPAA Privacy Rule permits a doctor to discuss a patient’s health status, t…" at bounding box center [449, 133] width 366 height 65
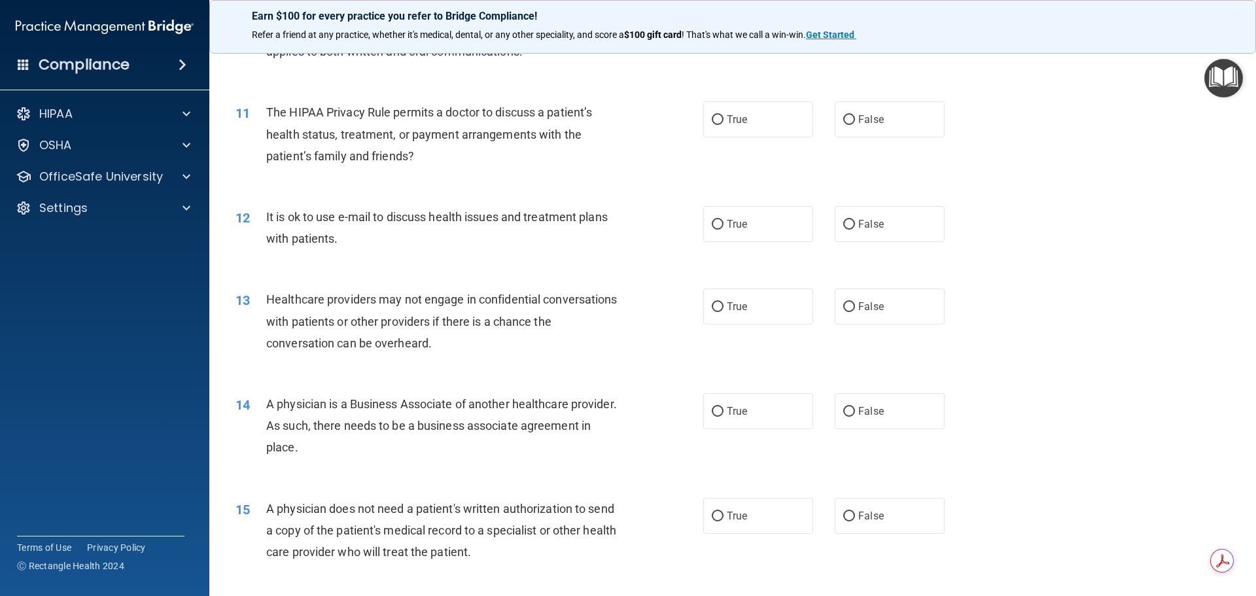
drag, startPoint x: 484, startPoint y: 185, endPoint x: 544, endPoint y: 166, distance: 63.1
click at [485, 184] on div "11 The HIPAA Privacy Rule permits a doctor to discuss a patient’s health status…" at bounding box center [733, 137] width 1014 height 105
click at [714, 118] on input "True" at bounding box center [718, 120] width 12 height 10
radio input "true"
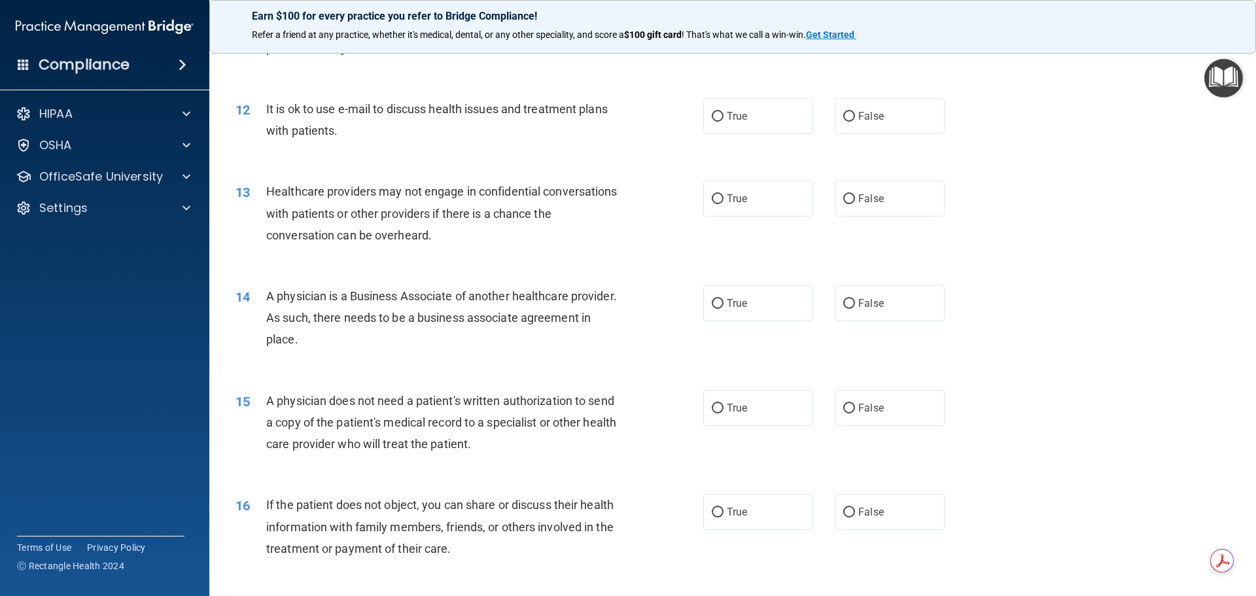
scroll to position [1112, 0]
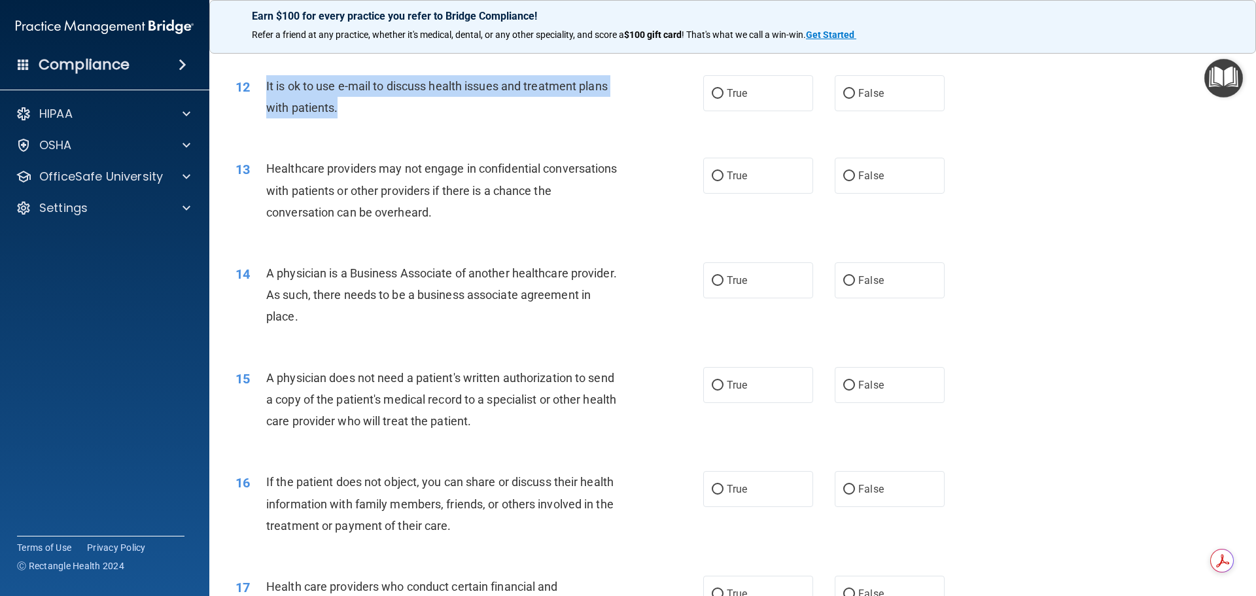
drag, startPoint x: 267, startPoint y: 82, endPoint x: 343, endPoint y: 116, distance: 83.4
click at [343, 116] on div "It is ok to use e-mail to discuss health issues and treatment plans with patien…" at bounding box center [449, 96] width 366 height 43
click at [714, 90] on input "True" at bounding box center [718, 94] width 12 height 10
radio input "true"
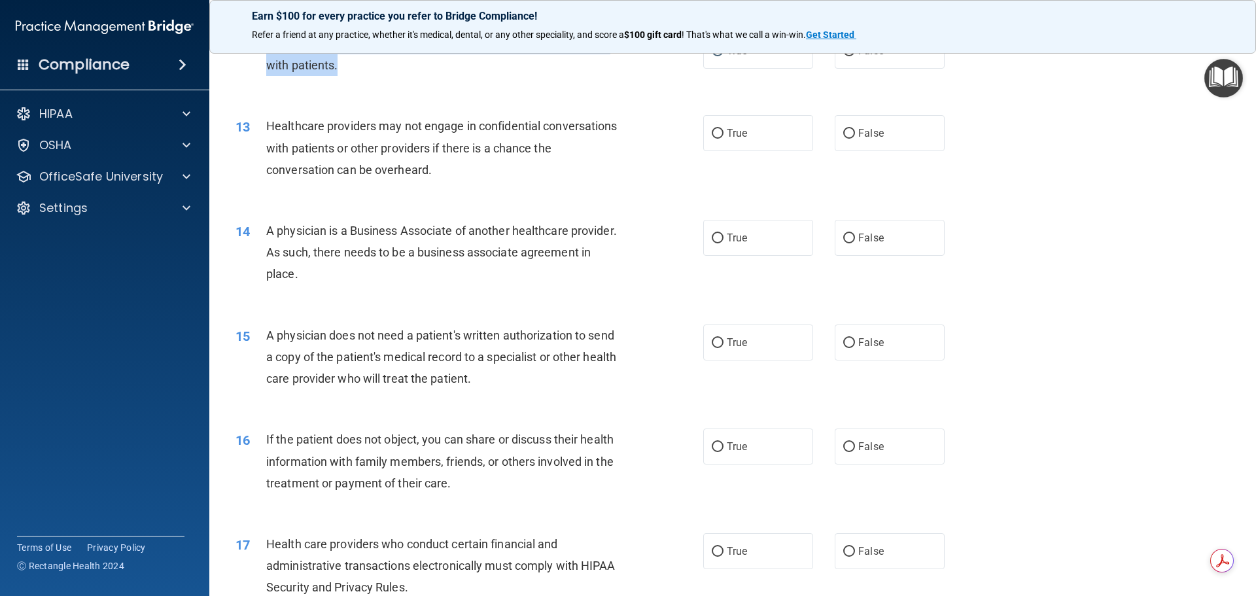
scroll to position [1178, 0]
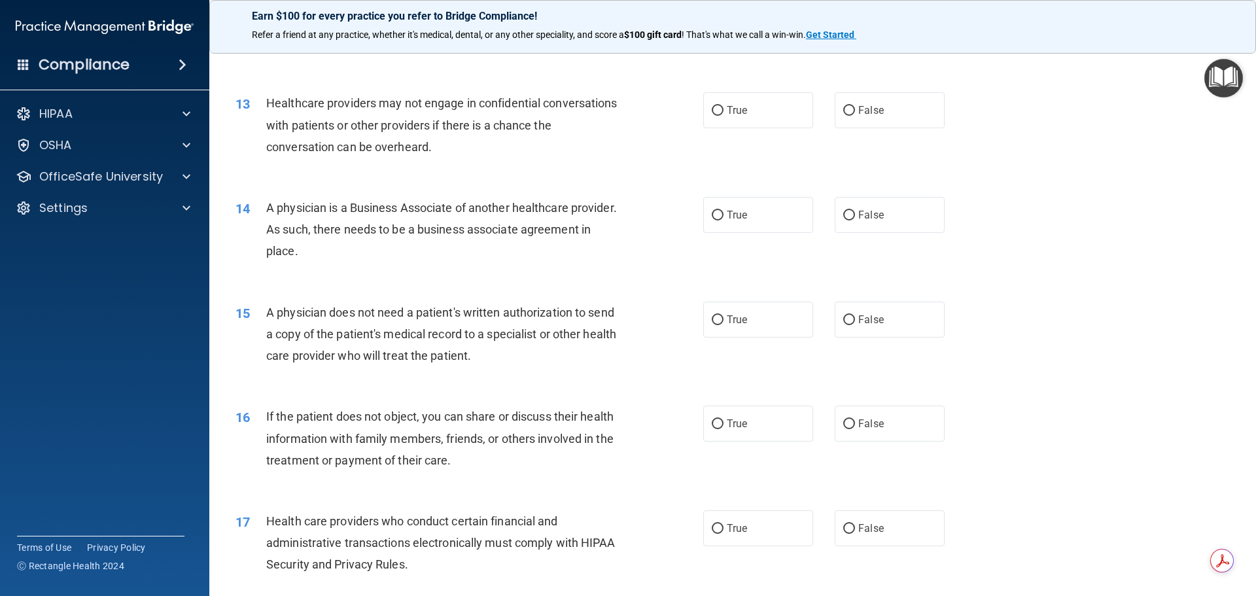
click at [620, 82] on div "13 Healthcare providers may not engage in confidential conversations with patie…" at bounding box center [733, 128] width 1014 height 105
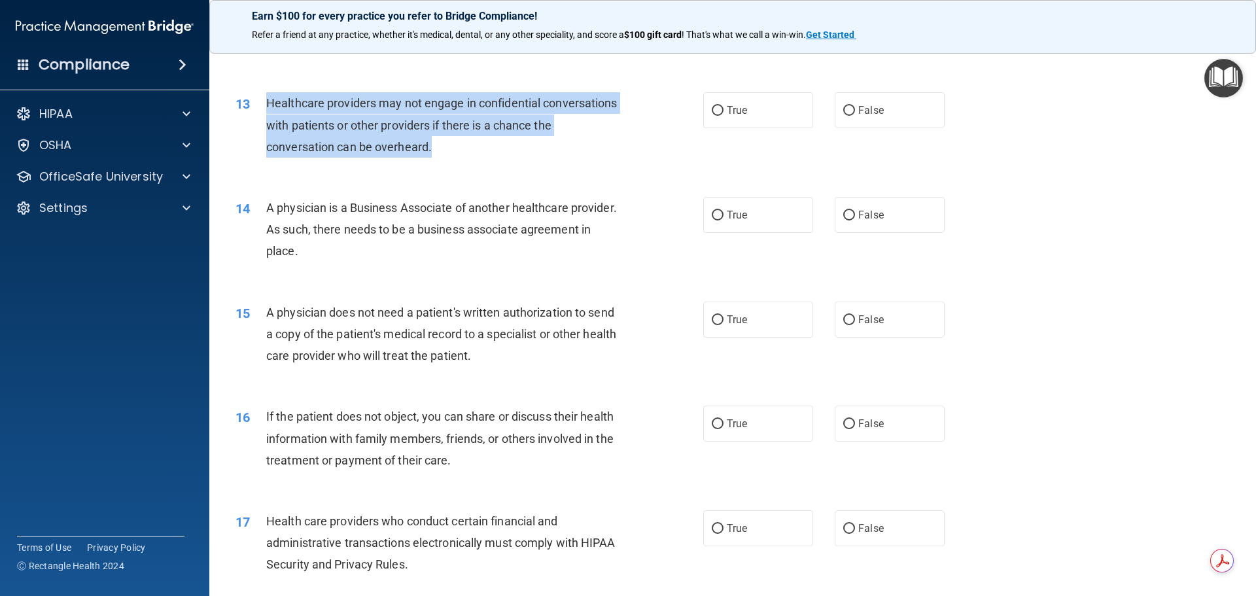
drag, startPoint x: 268, startPoint y: 101, endPoint x: 467, endPoint y: 150, distance: 205.5
click at [467, 150] on div "Healthcare providers may not engage in confidential conversations with patients…" at bounding box center [449, 124] width 366 height 65
click at [626, 101] on div "Healthcare providers may not engage in confidential conversations with patients…" at bounding box center [449, 124] width 366 height 65
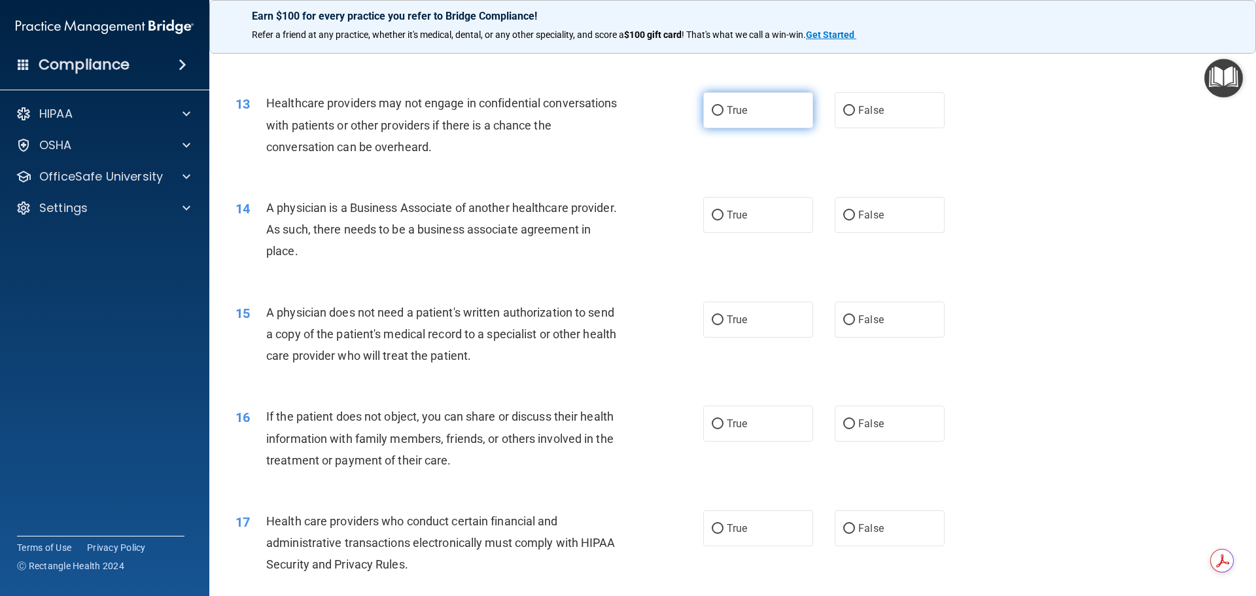
click at [712, 111] on input "True" at bounding box center [718, 111] width 12 height 10
radio input "true"
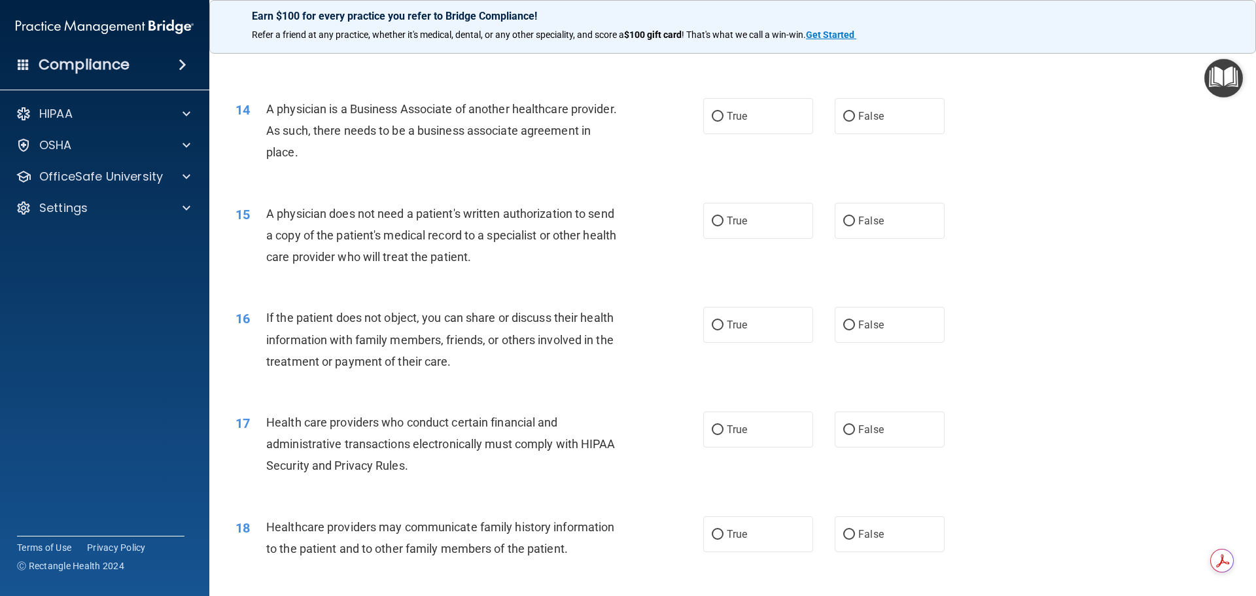
scroll to position [1308, 0]
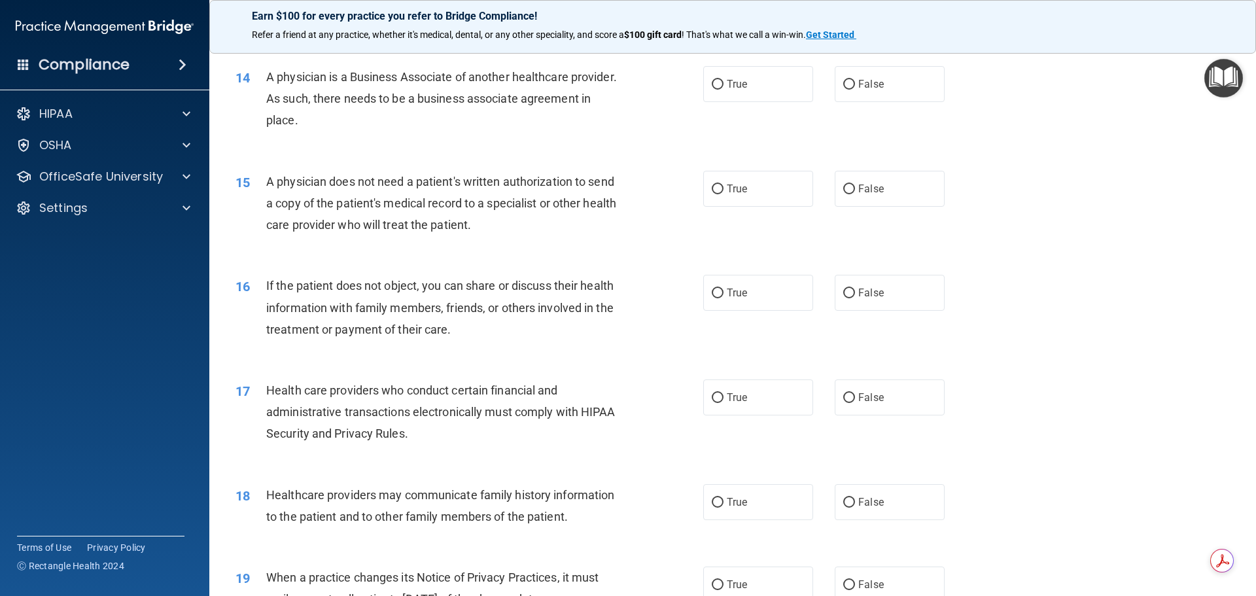
drag, startPoint x: 268, startPoint y: 78, endPoint x: 372, endPoint y: 123, distance: 112.8
click at [372, 123] on div "A physician is a Business Associate of another healthcare provider. As such, th…" at bounding box center [449, 98] width 366 height 65
click at [643, 90] on div "14 A physician is a Business Associate of another healthcare provider. As such,…" at bounding box center [469, 102] width 507 height 72
click at [843, 84] on input "False" at bounding box center [849, 85] width 12 height 10
radio input "true"
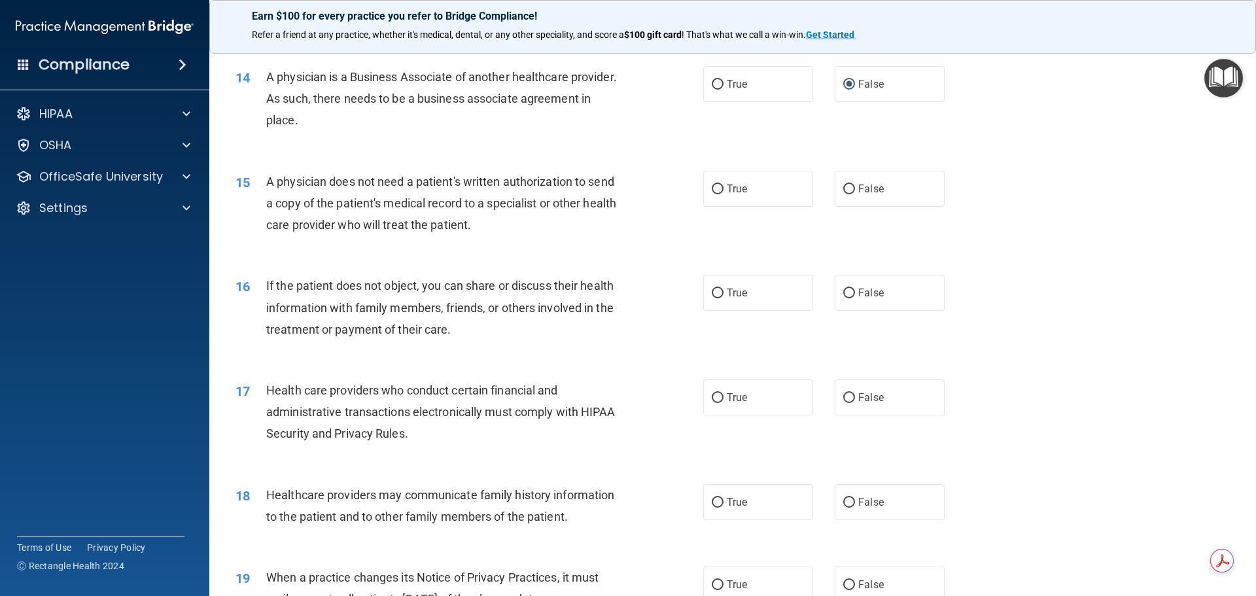
scroll to position [1374, 0]
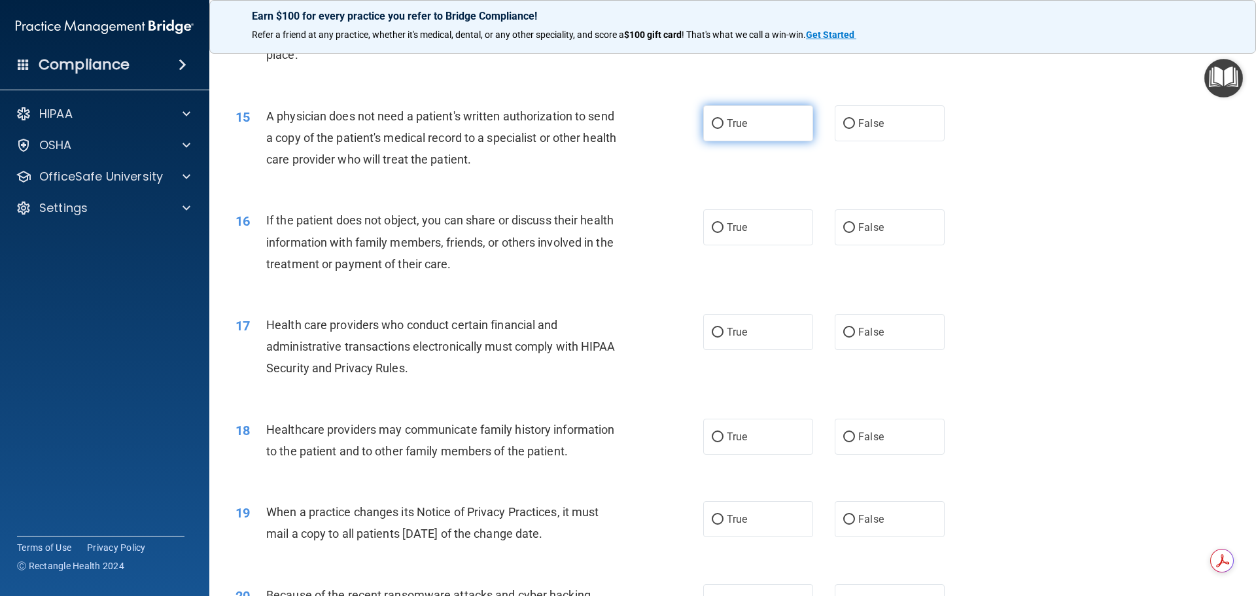
click at [712, 122] on input "True" at bounding box center [718, 124] width 12 height 10
radio input "true"
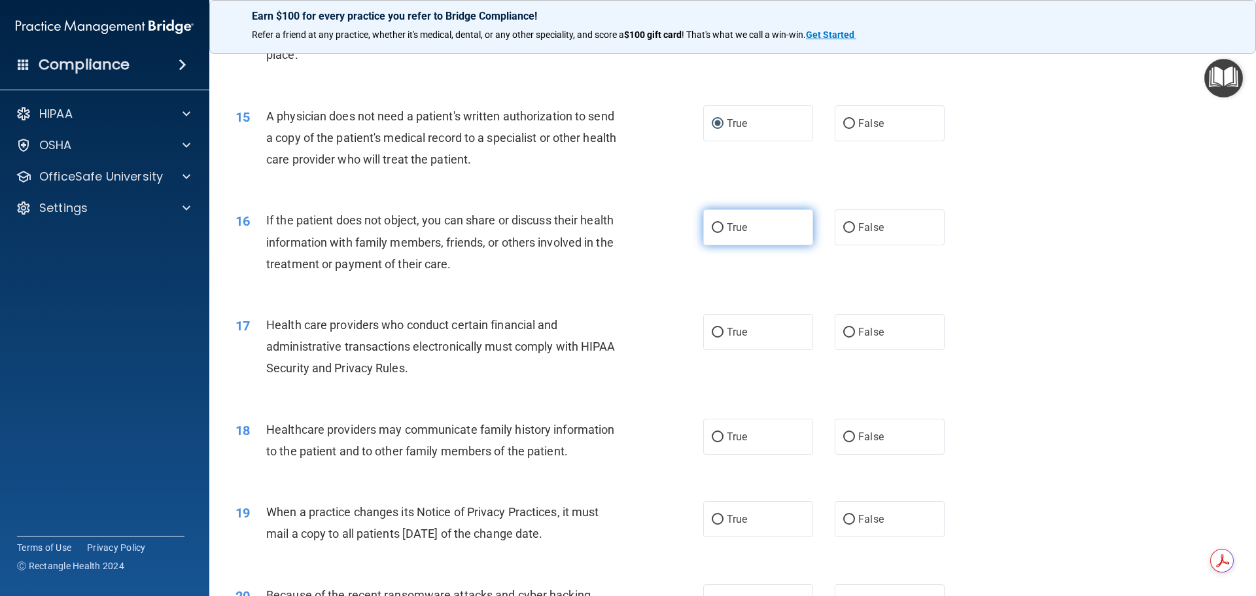
click at [714, 228] on input "True" at bounding box center [718, 228] width 12 height 10
radio input "true"
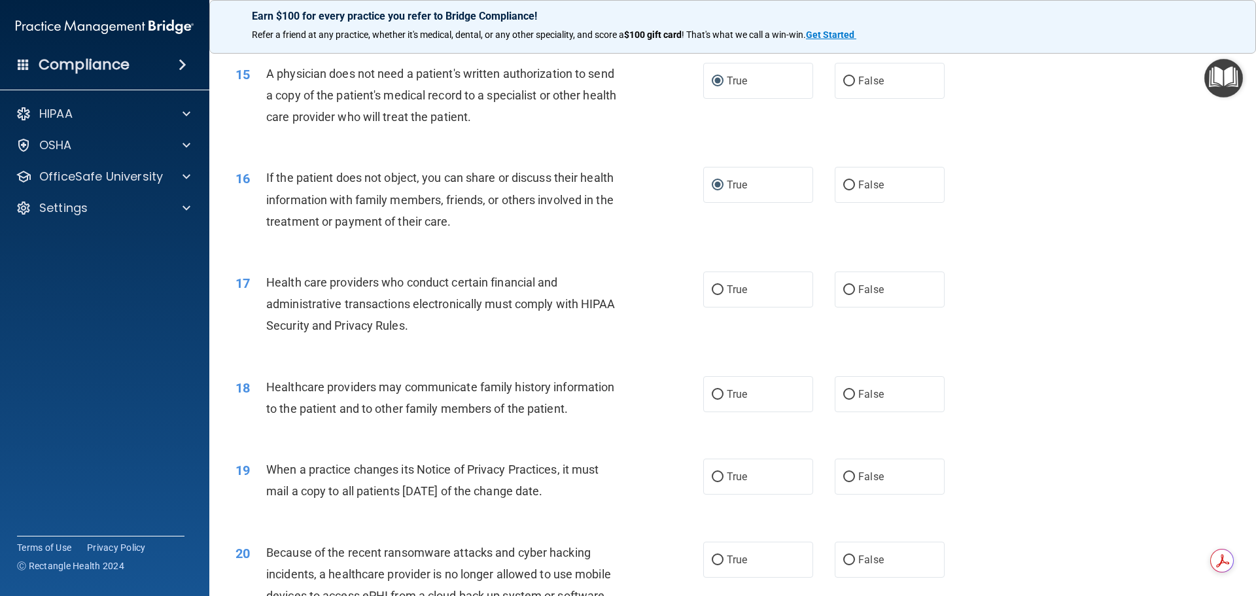
scroll to position [1439, 0]
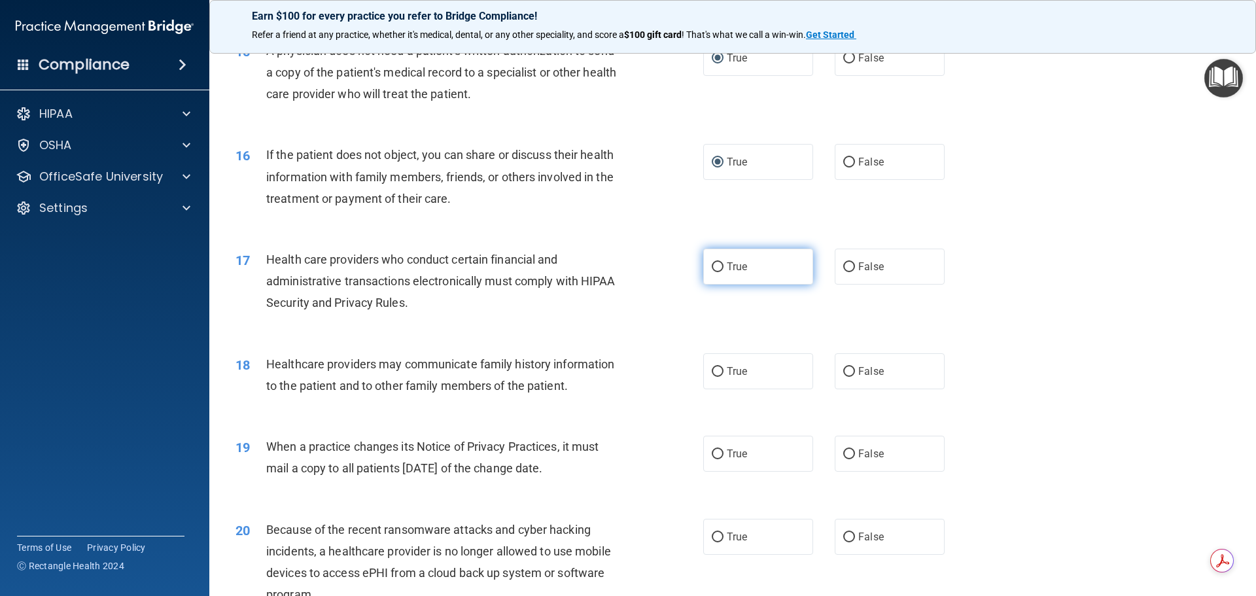
click at [712, 265] on input "True" at bounding box center [718, 267] width 12 height 10
radio input "true"
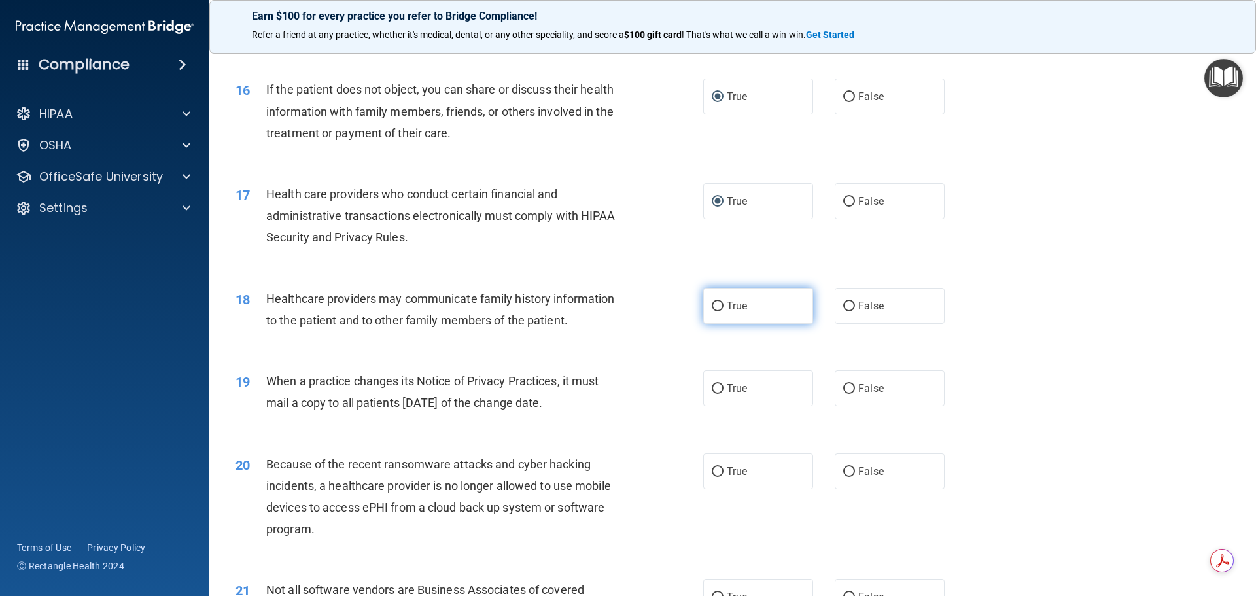
click at [712, 306] on input "True" at bounding box center [718, 307] width 12 height 10
radio input "true"
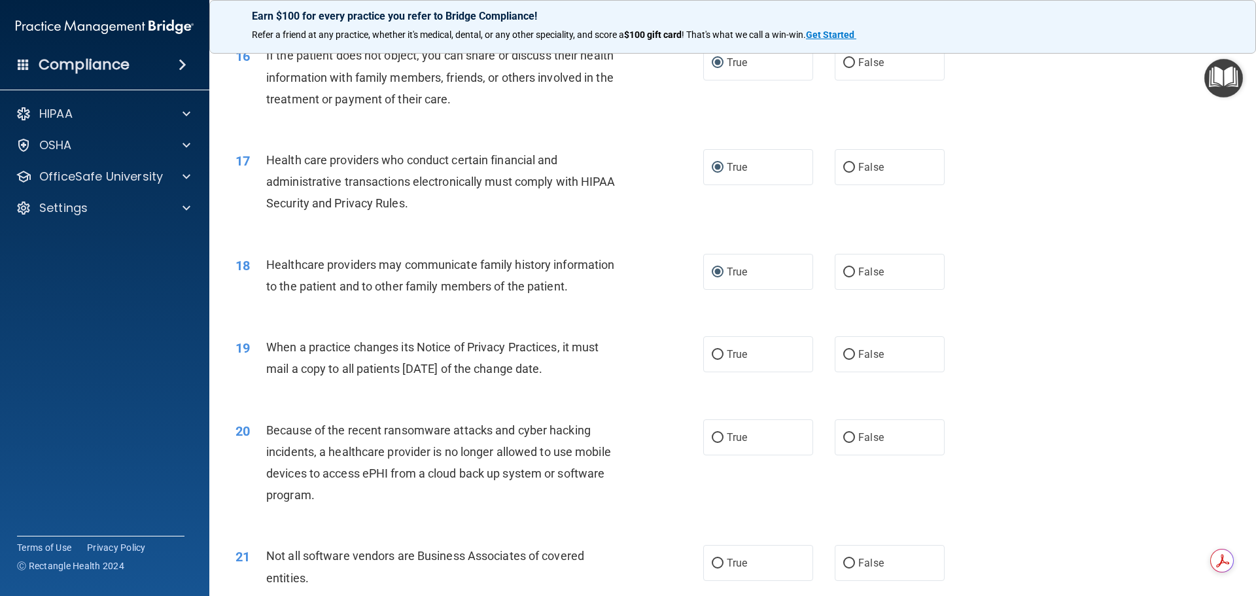
scroll to position [1570, 0]
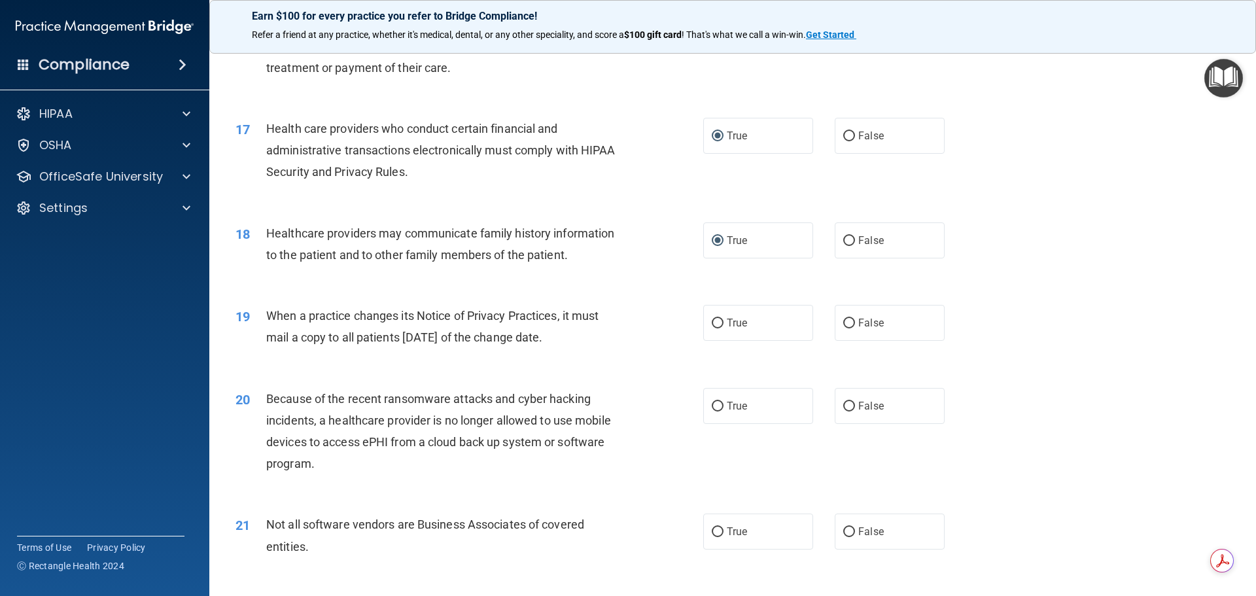
drag, startPoint x: 266, startPoint y: 309, endPoint x: 589, endPoint y: 337, distance: 323.7
click at [589, 337] on div "When a practice changes its Notice of Privacy Practices, it must mail a copy to…" at bounding box center [449, 326] width 366 height 43
click at [622, 335] on div "When a practice changes its Notice of Privacy Practices, it must mail a copy to…" at bounding box center [449, 326] width 366 height 43
click at [847, 323] on input "False" at bounding box center [849, 324] width 12 height 10
radio input "true"
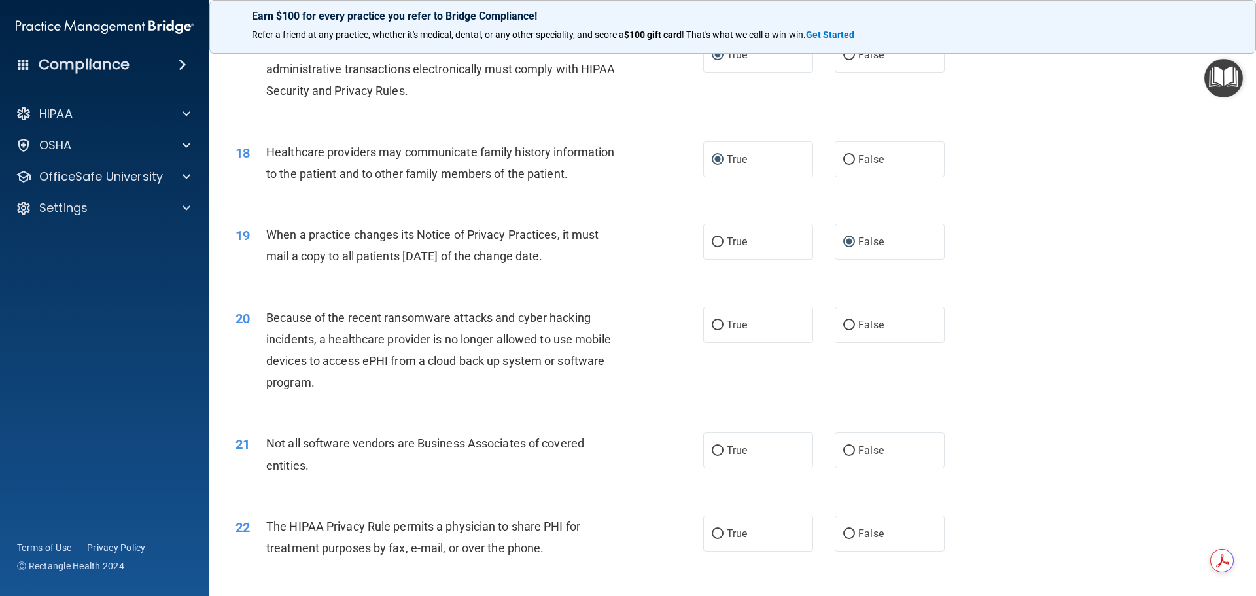
scroll to position [1701, 0]
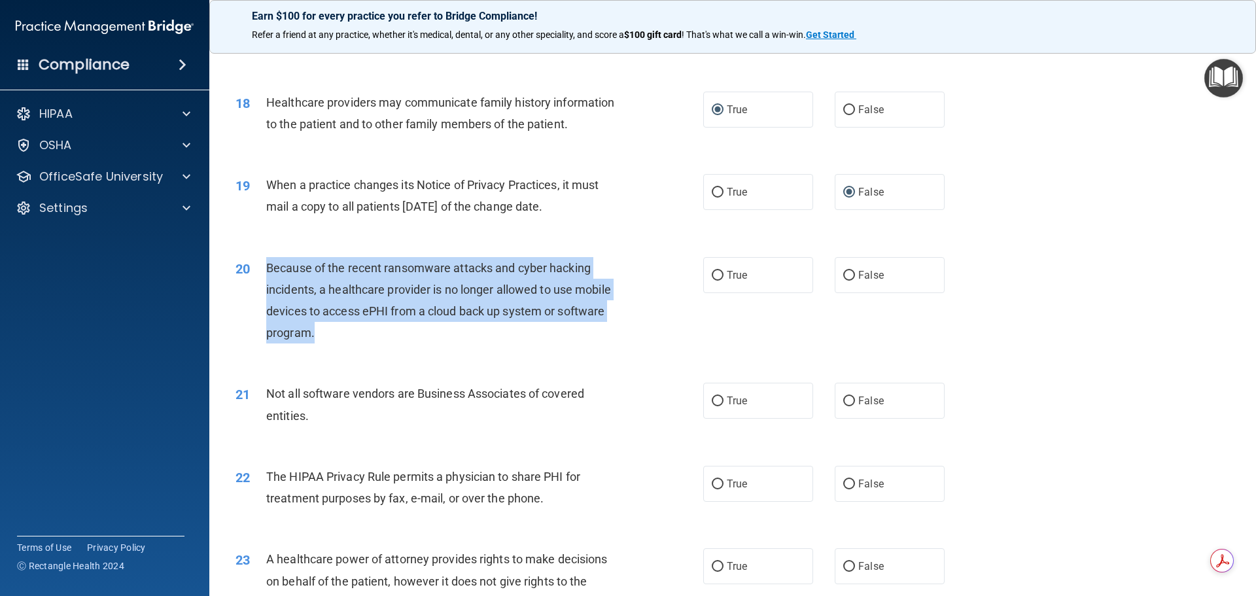
drag, startPoint x: 266, startPoint y: 266, endPoint x: 313, endPoint y: 328, distance: 78.0
click at [313, 328] on span "Because of the recent ransomware attacks and cyber hacking incidents, a healthc…" at bounding box center [438, 300] width 345 height 79
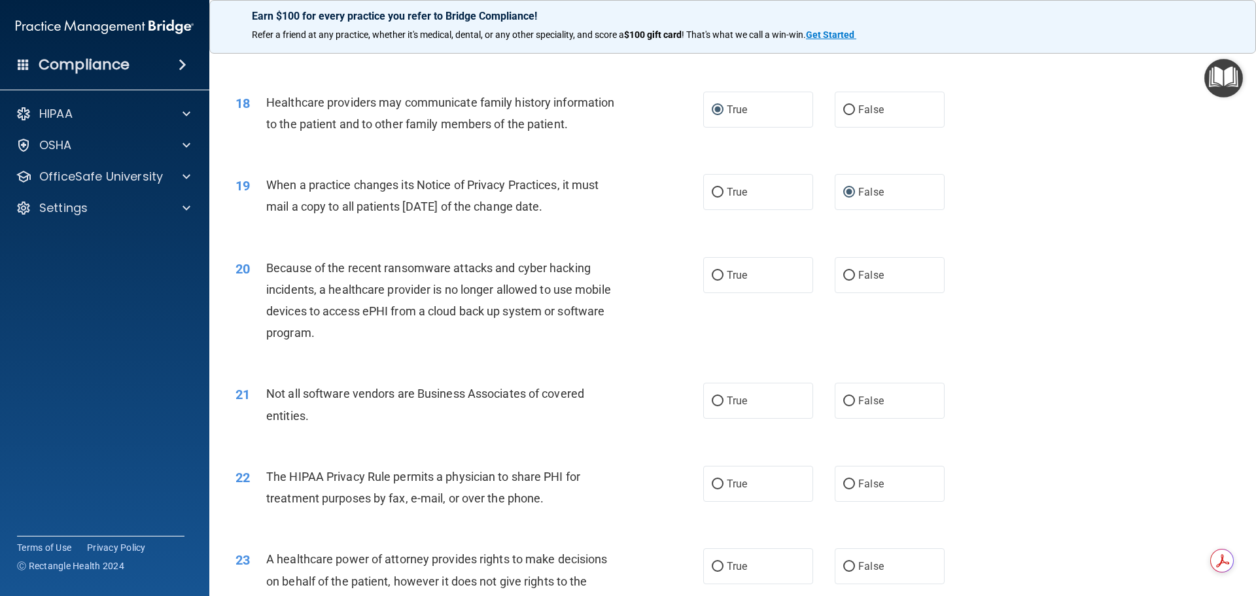
click at [593, 226] on div "19 When a practice changes its Notice of Privacy Practices, it must mail a copy…" at bounding box center [733, 199] width 1014 height 82
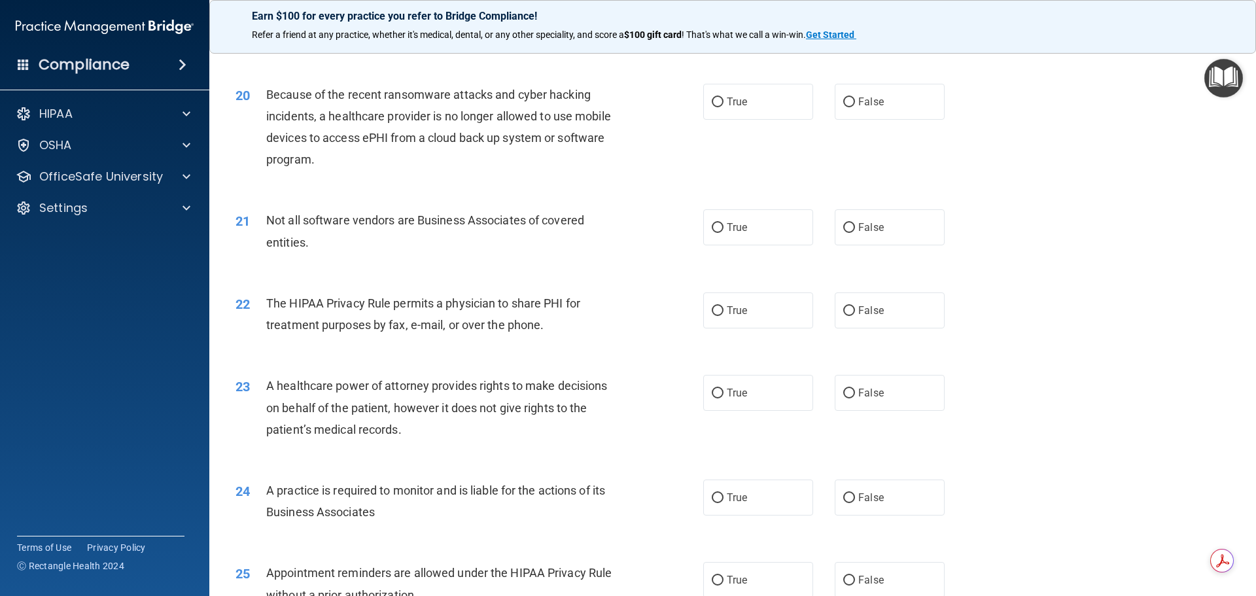
scroll to position [1897, 0]
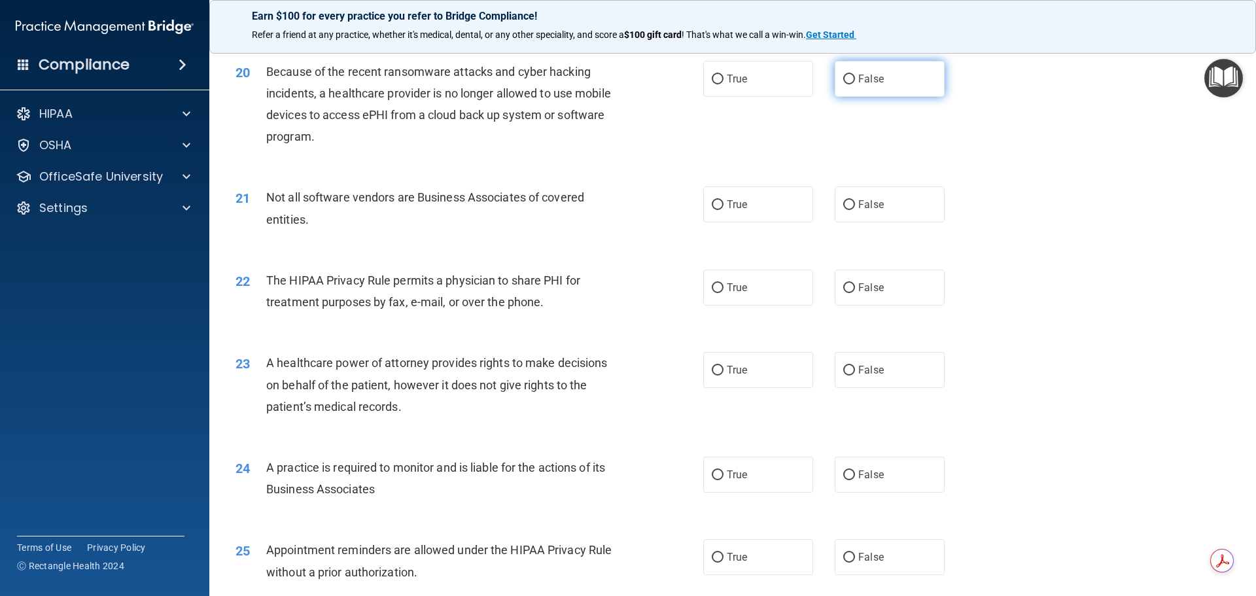
click at [843, 79] on input "False" at bounding box center [849, 80] width 12 height 10
radio input "true"
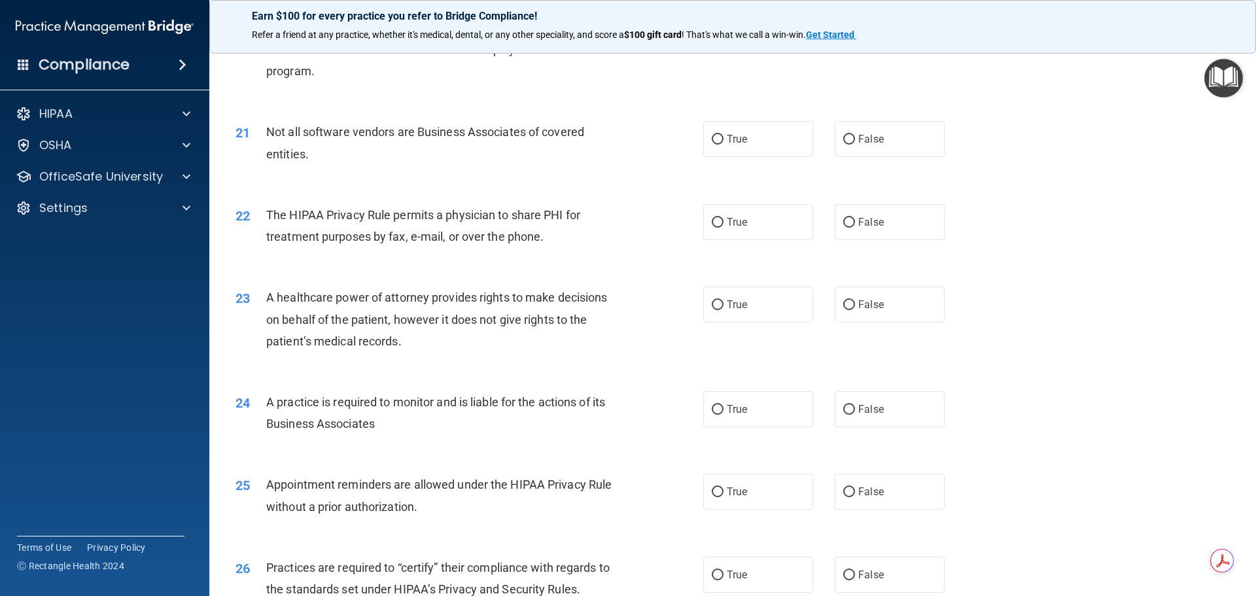
scroll to position [2028, 0]
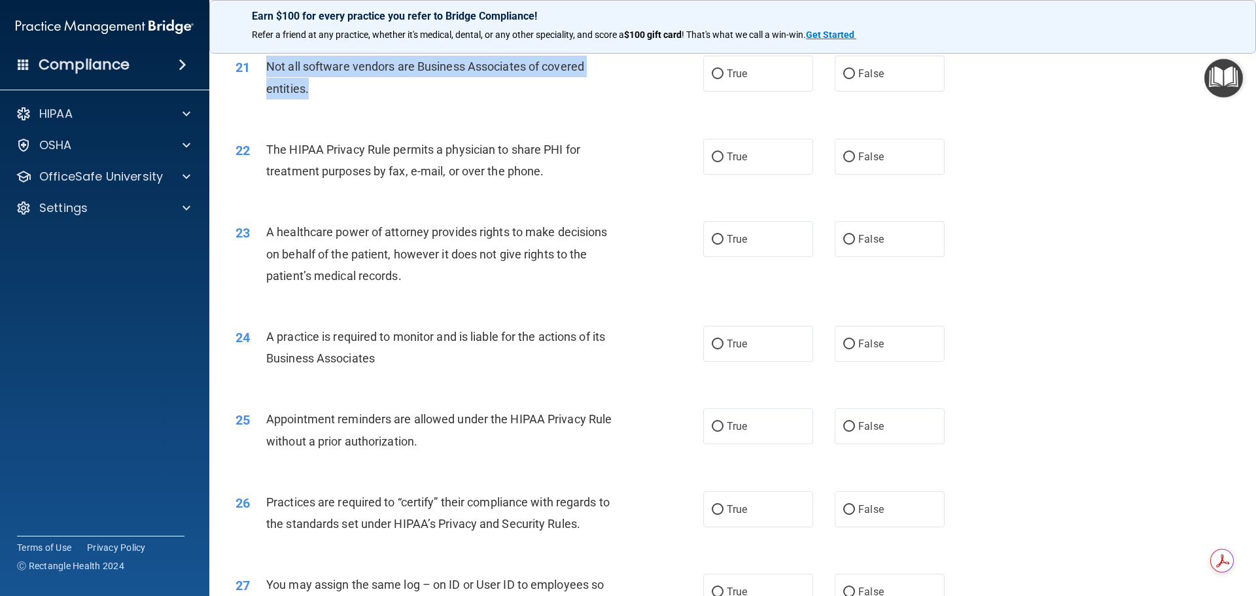
drag, startPoint x: 267, startPoint y: 63, endPoint x: 304, endPoint y: 63, distance: 36.6
click at [312, 89] on div "Not all software vendors are Business Associates of covered entities." at bounding box center [449, 77] width 366 height 43
click at [637, 78] on div "21 Not all software vendors are Business Associates of covered entities." at bounding box center [469, 81] width 507 height 50
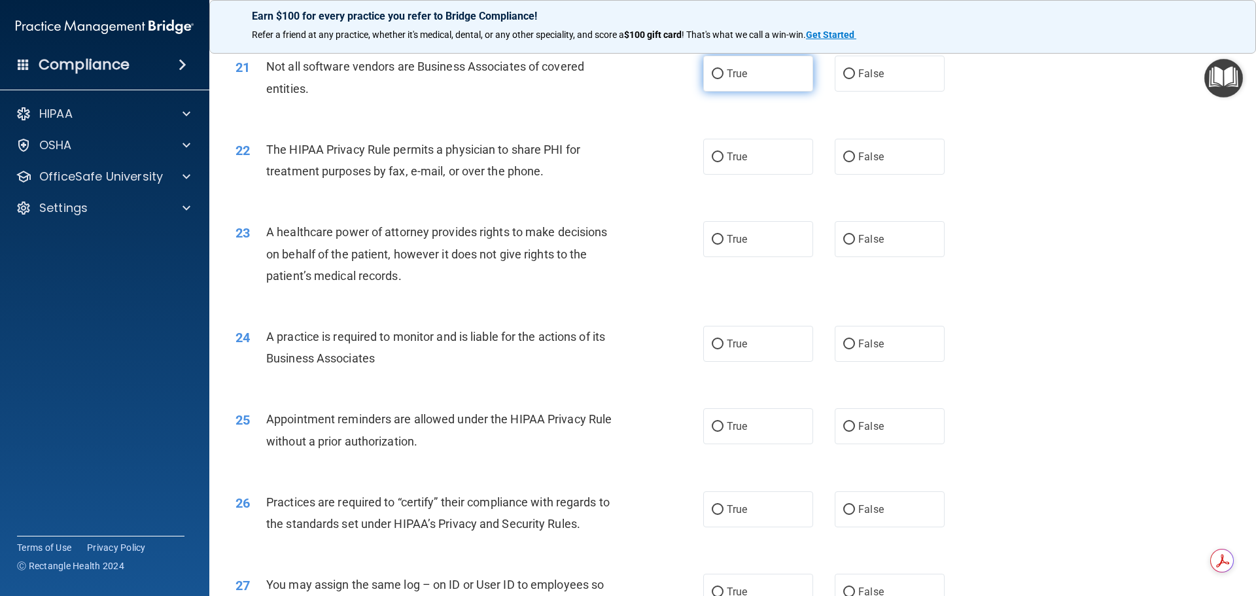
click at [714, 71] on input "True" at bounding box center [718, 74] width 12 height 10
radio input "true"
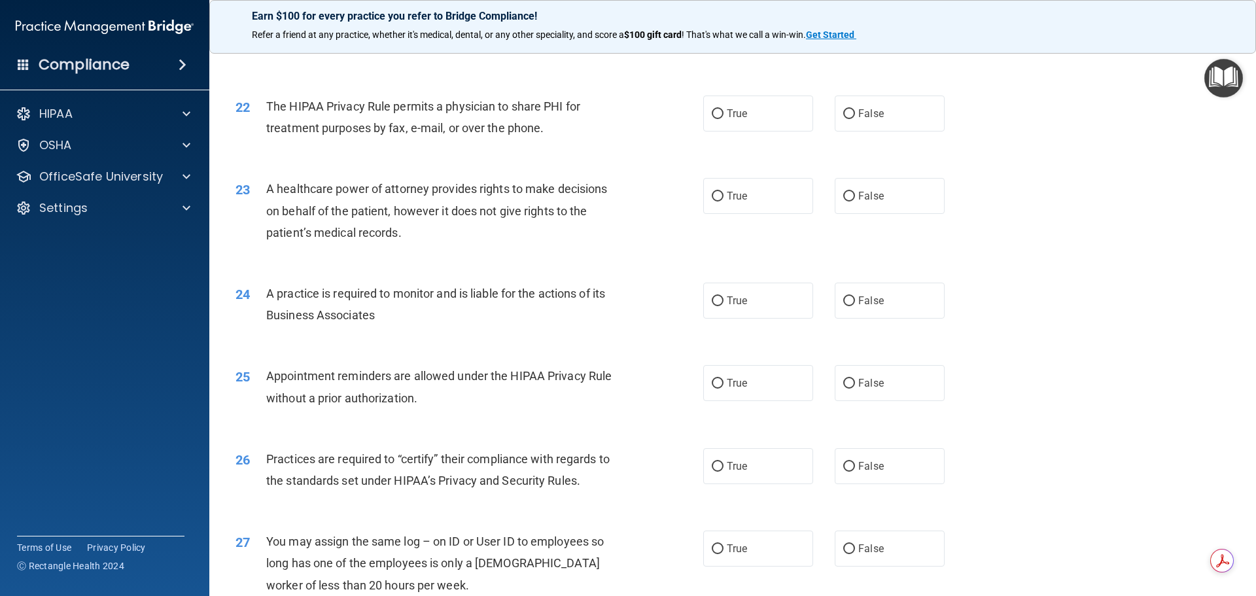
scroll to position [2094, 0]
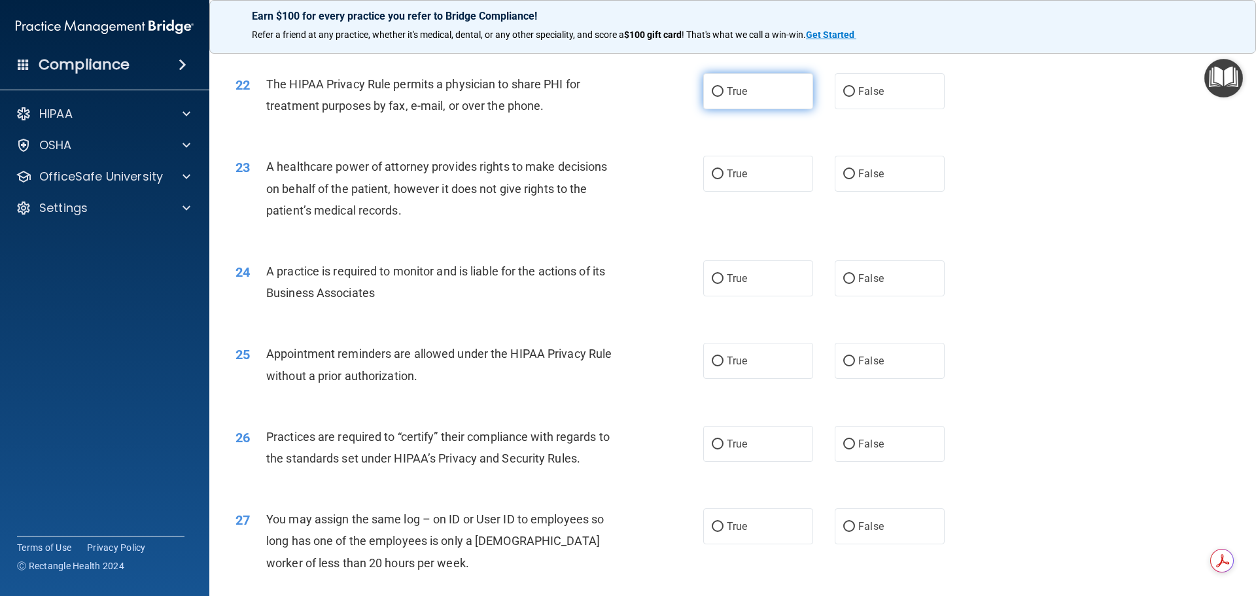
click at [712, 90] on input "True" at bounding box center [718, 92] width 12 height 10
radio input "true"
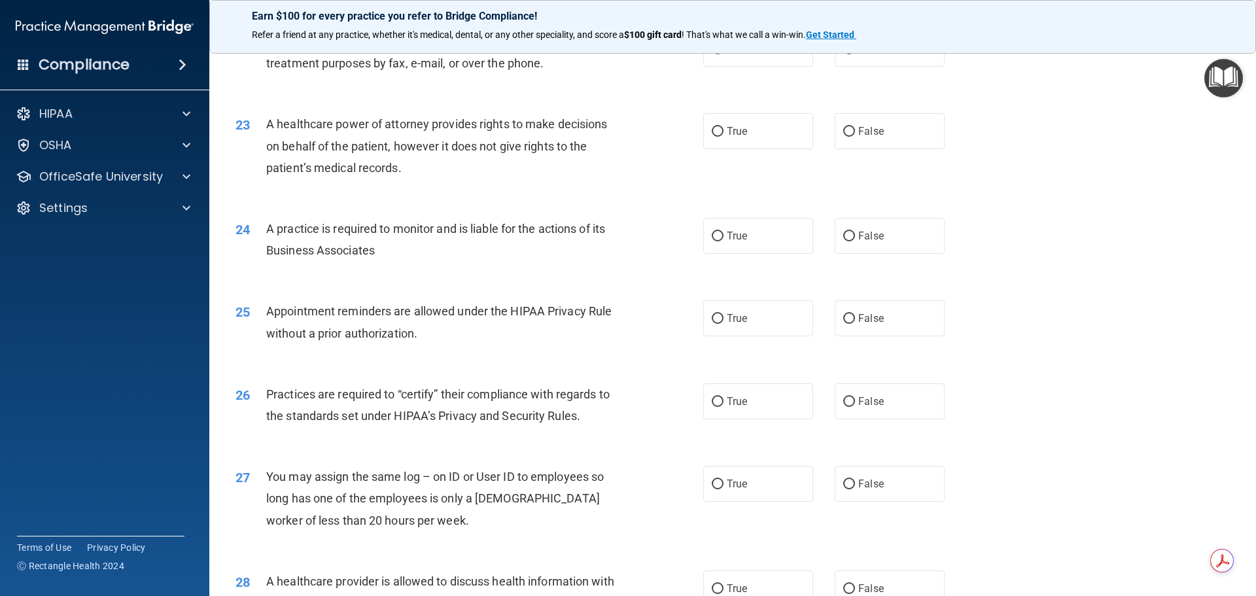
scroll to position [2159, 0]
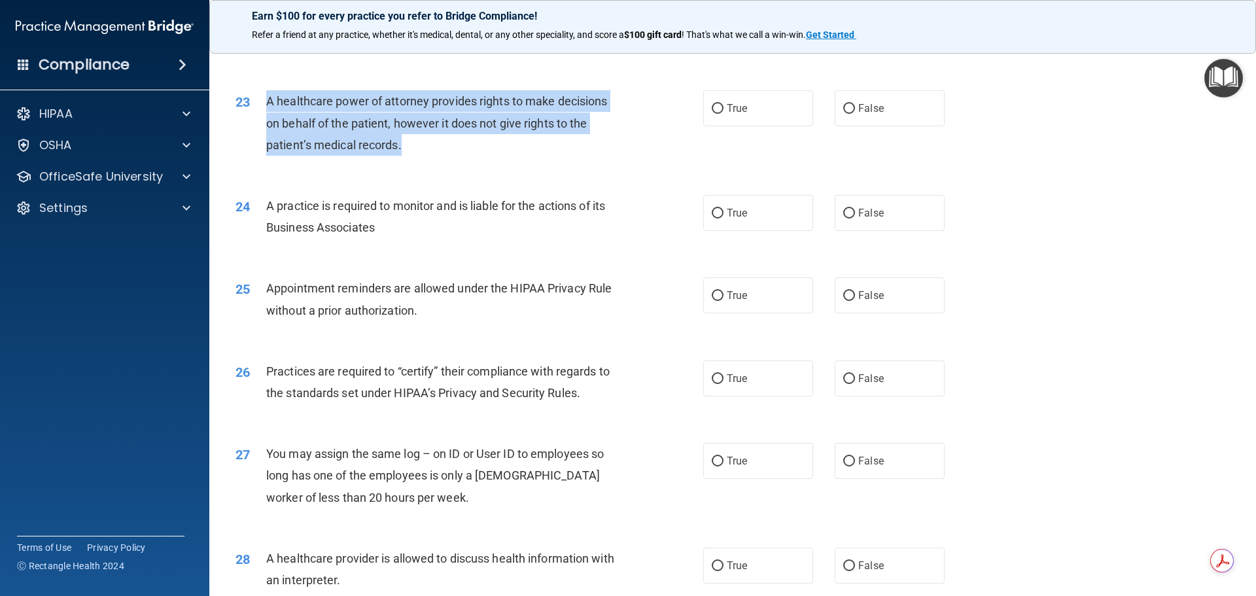
drag, startPoint x: 269, startPoint y: 101, endPoint x: 405, endPoint y: 143, distance: 142.4
click at [405, 143] on div "A healthcare power of attorney provides rights to make decisions on behalf of t…" at bounding box center [449, 122] width 366 height 65
click at [647, 114] on div "23 A healthcare power of attorney provides rights to make decisions on behalf o…" at bounding box center [469, 126] width 507 height 72
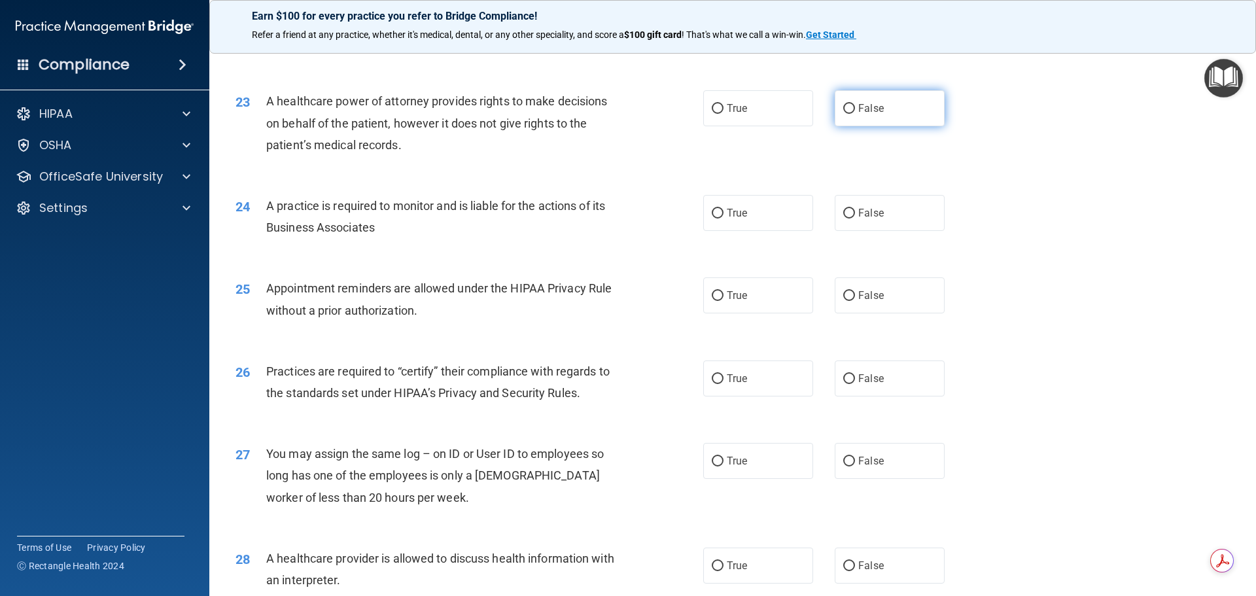
click at [843, 105] on input "False" at bounding box center [849, 109] width 12 height 10
radio input "true"
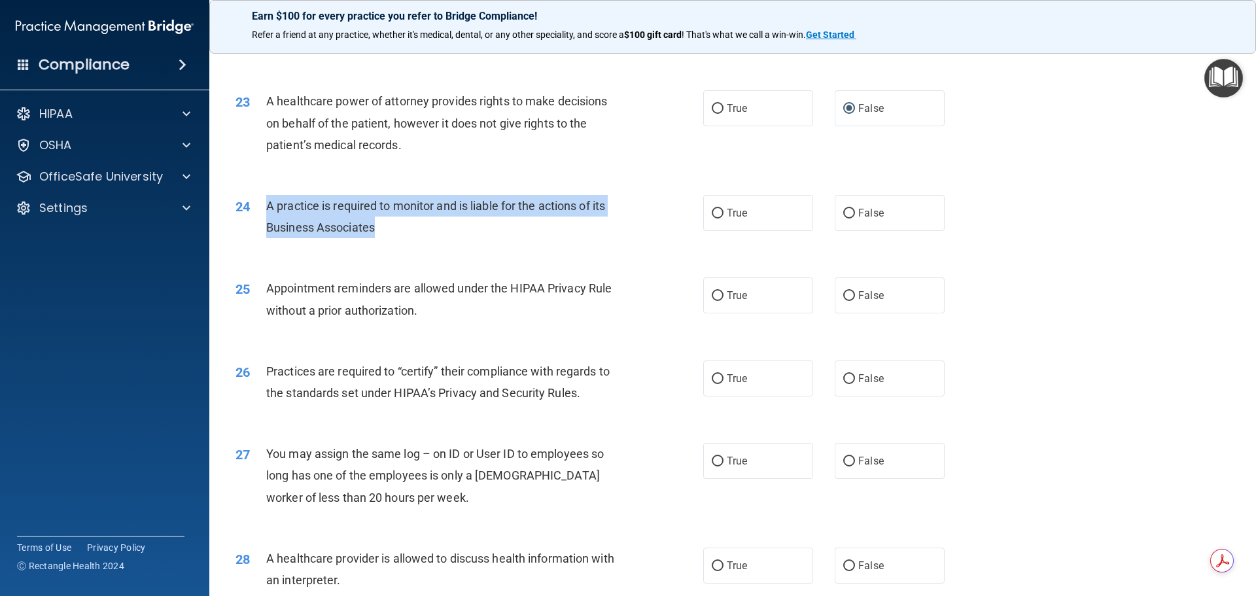
drag, startPoint x: 268, startPoint y: 205, endPoint x: 387, endPoint y: 239, distance: 123.2
click at [387, 239] on div "24 A practice is required to monitor and is liable for the actions of its Busin…" at bounding box center [469, 220] width 507 height 50
click at [626, 203] on div "A practice is required to monitor and is liable for the actions of its Business…" at bounding box center [449, 216] width 366 height 43
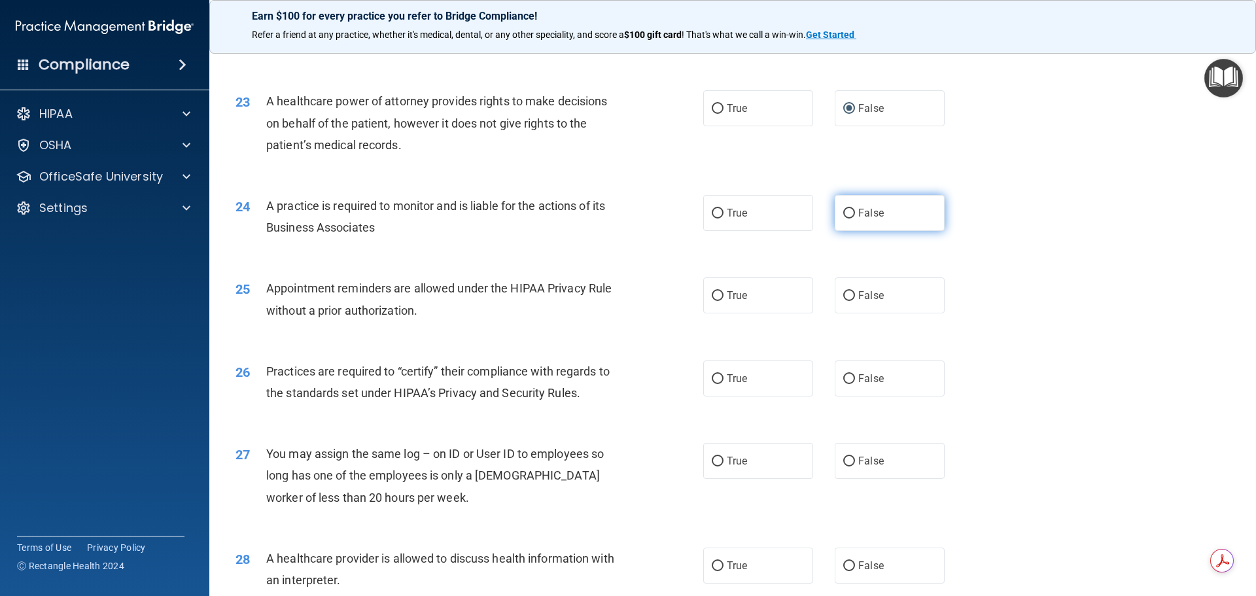
click at [843, 213] on input "False" at bounding box center [849, 214] width 12 height 10
radio input "true"
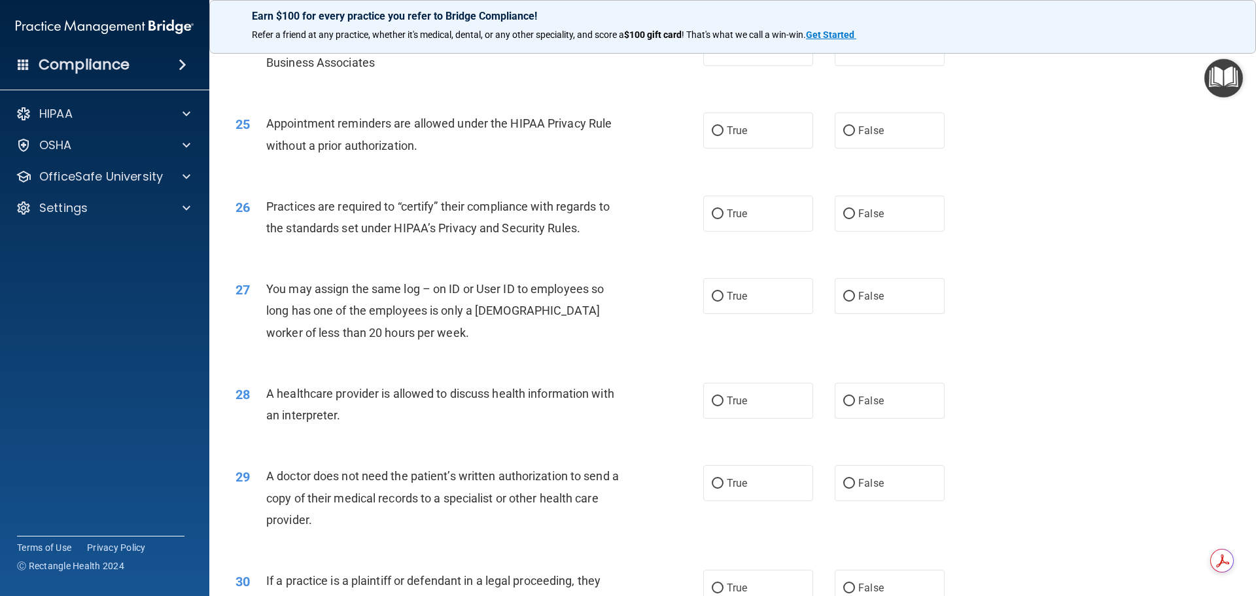
scroll to position [2355, 0]
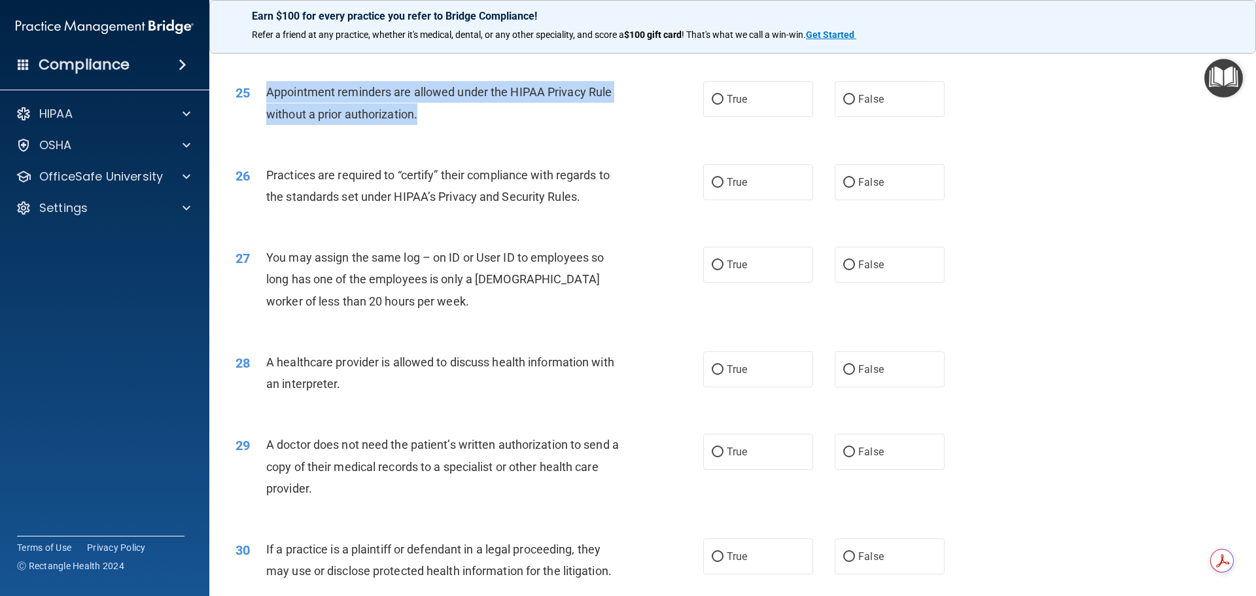
drag, startPoint x: 268, startPoint y: 90, endPoint x: 396, endPoint y: 106, distance: 129.9
click at [441, 120] on div "Appointment reminders are allowed under the HIPAA Privacy Rule without a prior …" at bounding box center [449, 102] width 366 height 43
drag, startPoint x: 663, startPoint y: 95, endPoint x: 705, endPoint y: 97, distance: 42.6
click at [664, 95] on div "25 Appointment reminders are allowed under the HIPAA Privacy Rule without a pri…" at bounding box center [469, 106] width 507 height 50
click at [714, 97] on input "True" at bounding box center [718, 100] width 12 height 10
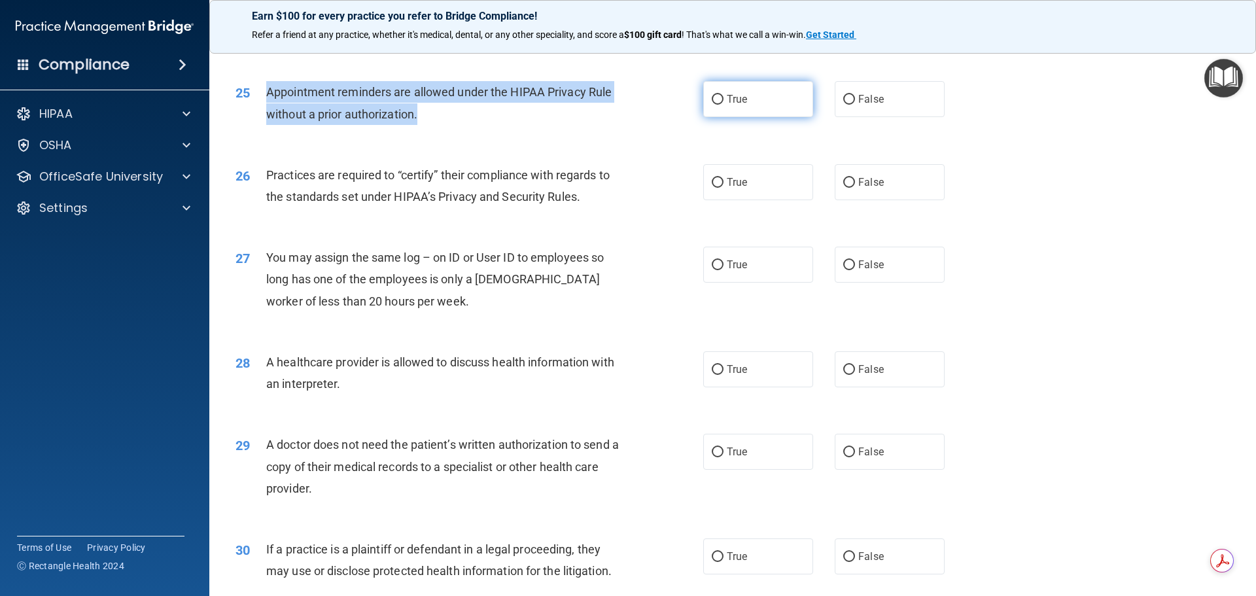
radio input "true"
click at [600, 96] on span "Appointment reminders are allowed under the HIPAA Privacy Rule without a prior …" at bounding box center [438, 102] width 345 height 35
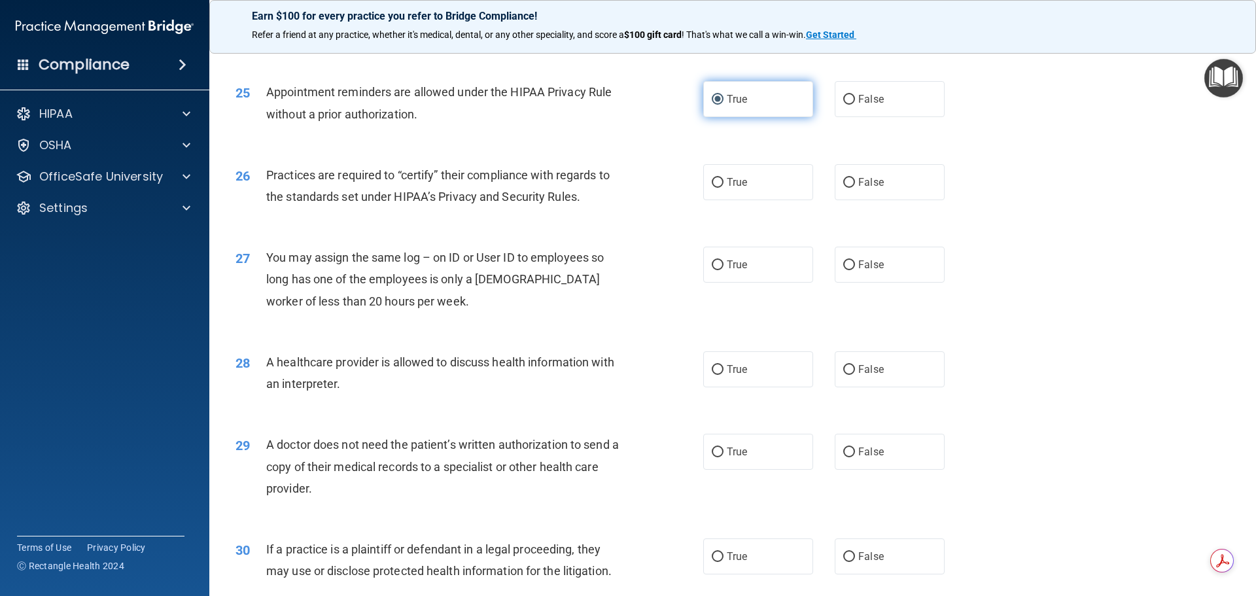
click at [713, 98] on input "True" at bounding box center [718, 100] width 12 height 10
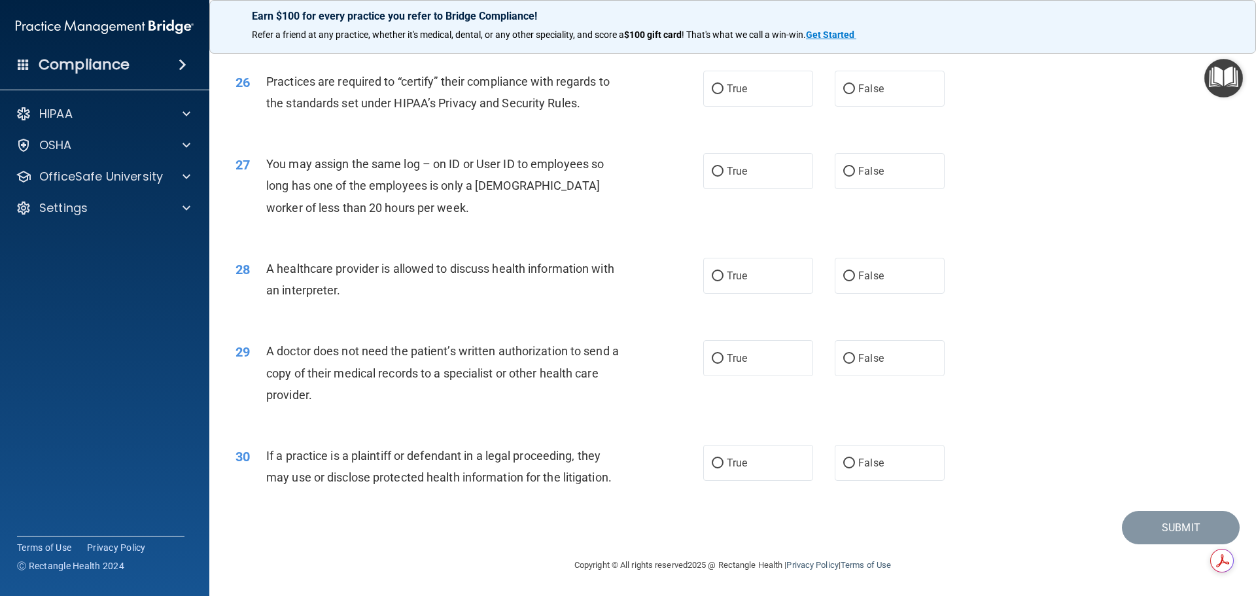
scroll to position [2449, 0]
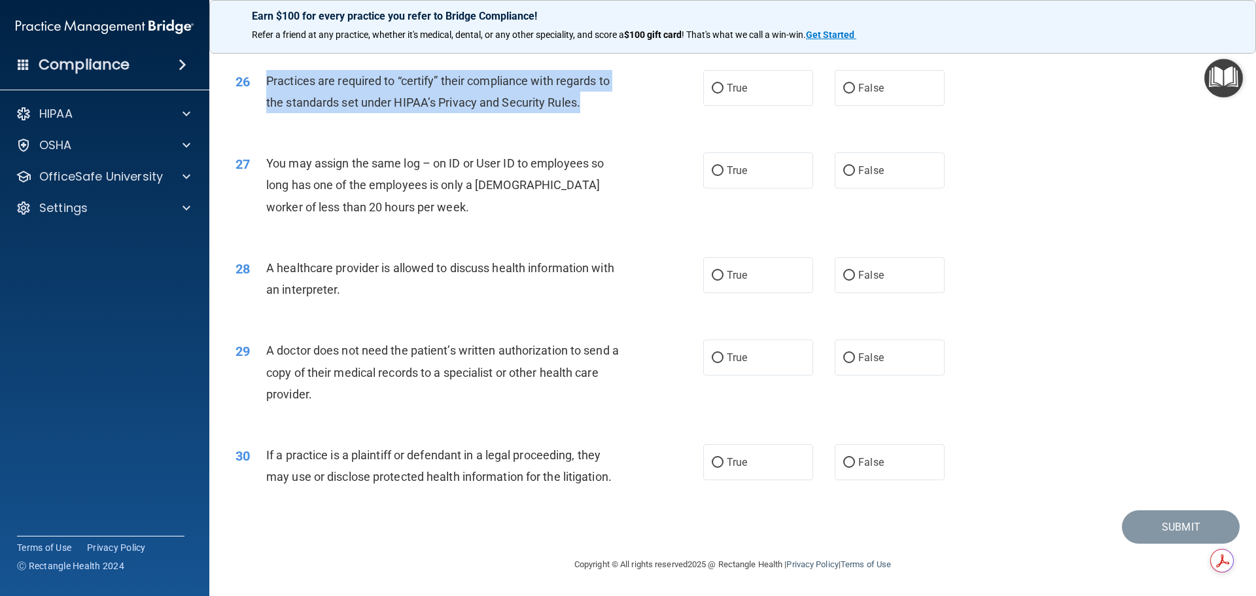
drag, startPoint x: 267, startPoint y: 79, endPoint x: 586, endPoint y: 100, distance: 320.0
click at [586, 100] on div "Practices are required to “certify” their compliance with regards to the standa…" at bounding box center [449, 91] width 366 height 43
click at [629, 85] on div "26 Practices are required to “certify” their compliance with regards to the sta…" at bounding box center [469, 95] width 507 height 50
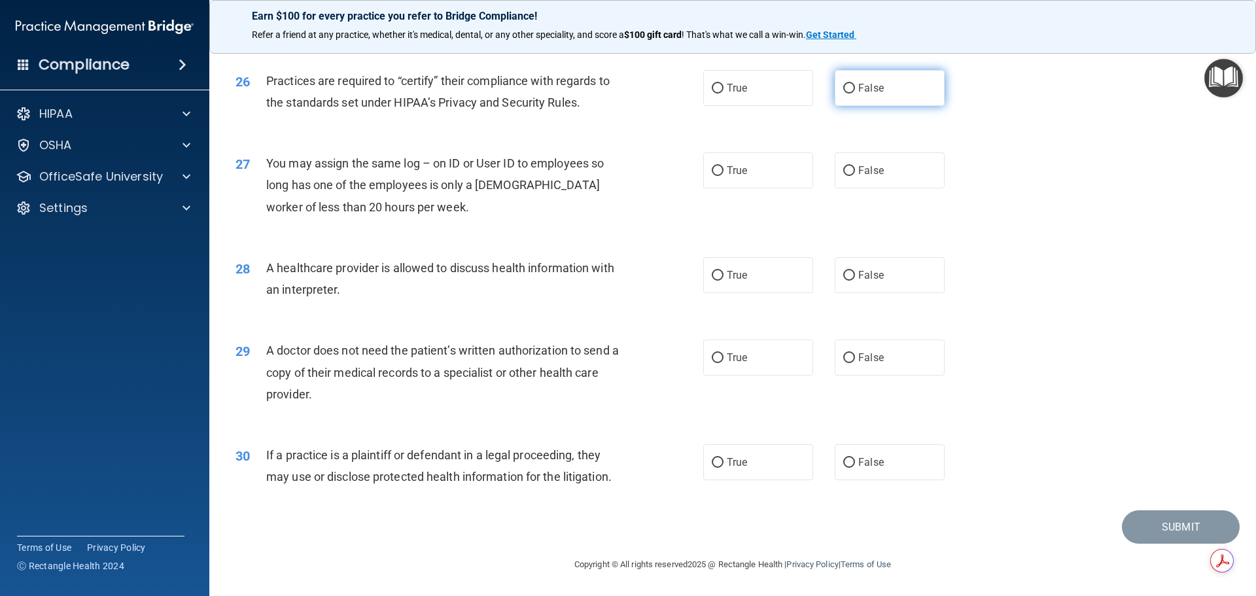
click at [843, 85] on input "False" at bounding box center [849, 89] width 12 height 10
radio input "true"
click at [656, 174] on div "27 You may assign the same log – on ID or User ID to employees so long has one …" at bounding box center [469, 188] width 507 height 72
click at [846, 166] on input "False" at bounding box center [849, 171] width 12 height 10
radio input "true"
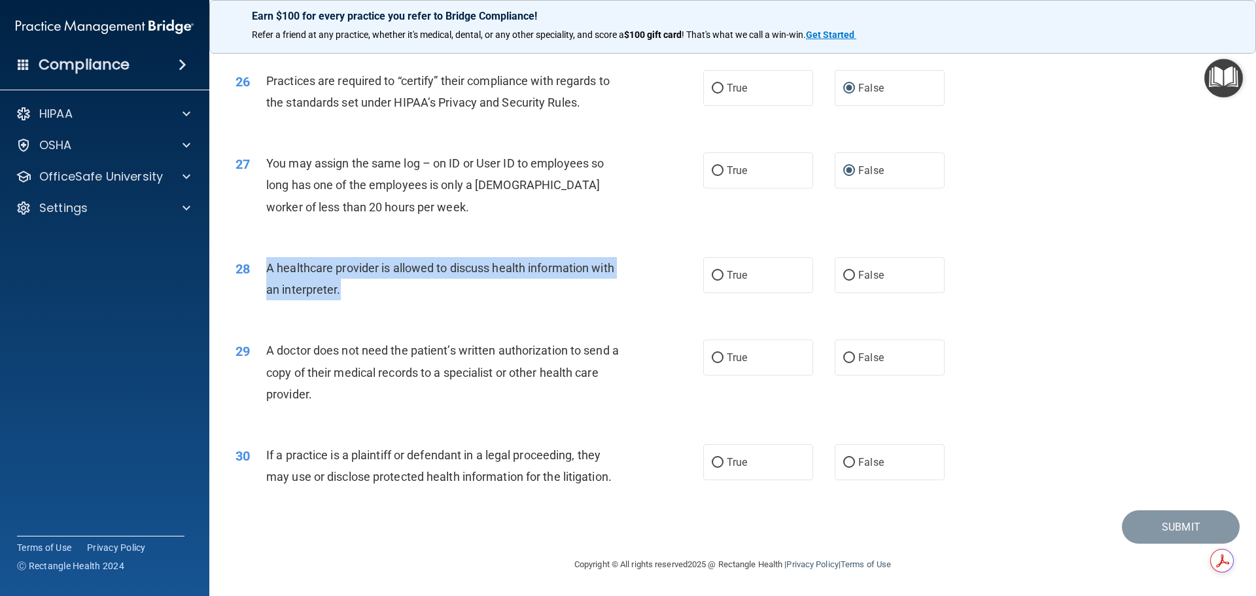
drag, startPoint x: 268, startPoint y: 266, endPoint x: 357, endPoint y: 290, distance: 92.2
click at [357, 290] on div "A healthcare provider is allowed to discuss health information with an interpre…" at bounding box center [449, 278] width 366 height 43
click at [712, 276] on input "True" at bounding box center [718, 276] width 12 height 10
radio input "true"
click at [627, 275] on div "A healthcare provider is allowed to discuss health information with an interpre…" at bounding box center [449, 278] width 366 height 43
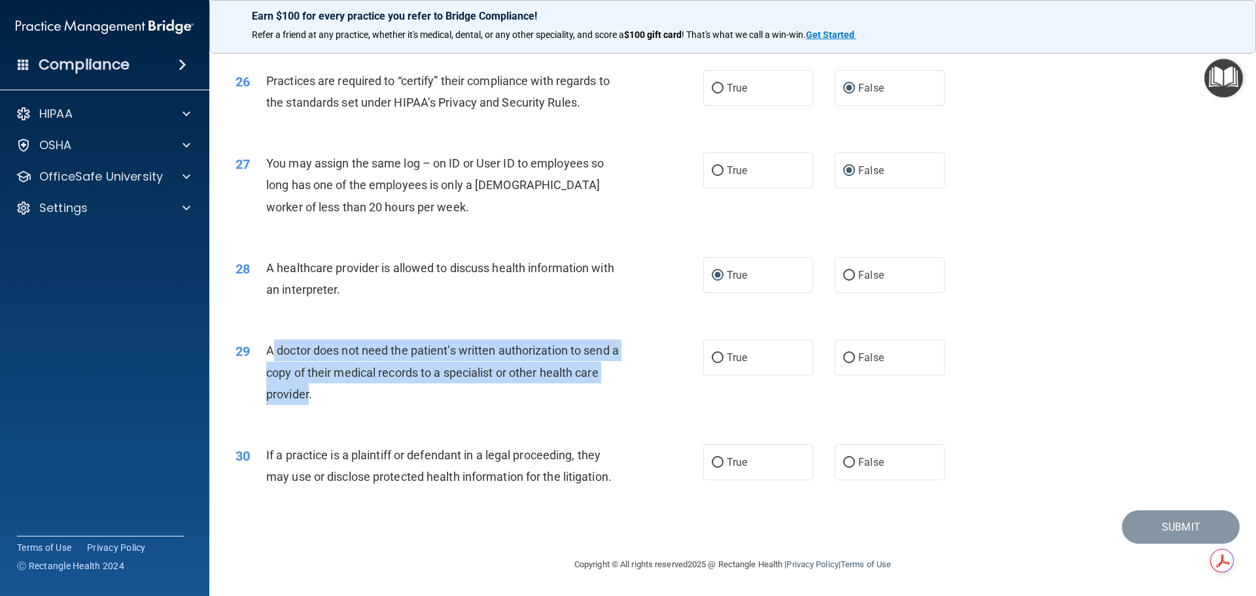
drag, startPoint x: 268, startPoint y: 350, endPoint x: 304, endPoint y: 387, distance: 51.4
click at [304, 387] on span "A doctor does not need the patient’s written authorization to send a copy of th…" at bounding box center [442, 371] width 353 height 57
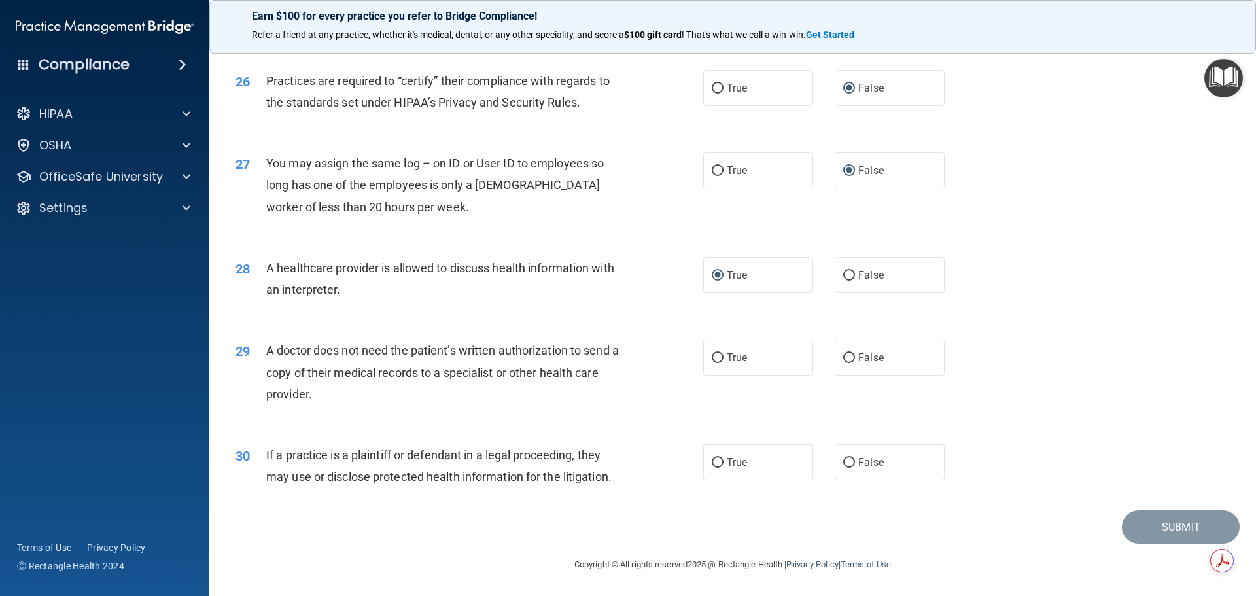
click at [646, 297] on div "28 A healthcare provider is allowed to discuss health information with an inter…" at bounding box center [469, 282] width 507 height 50
click at [715, 359] on input "True" at bounding box center [718, 358] width 12 height 10
radio input "true"
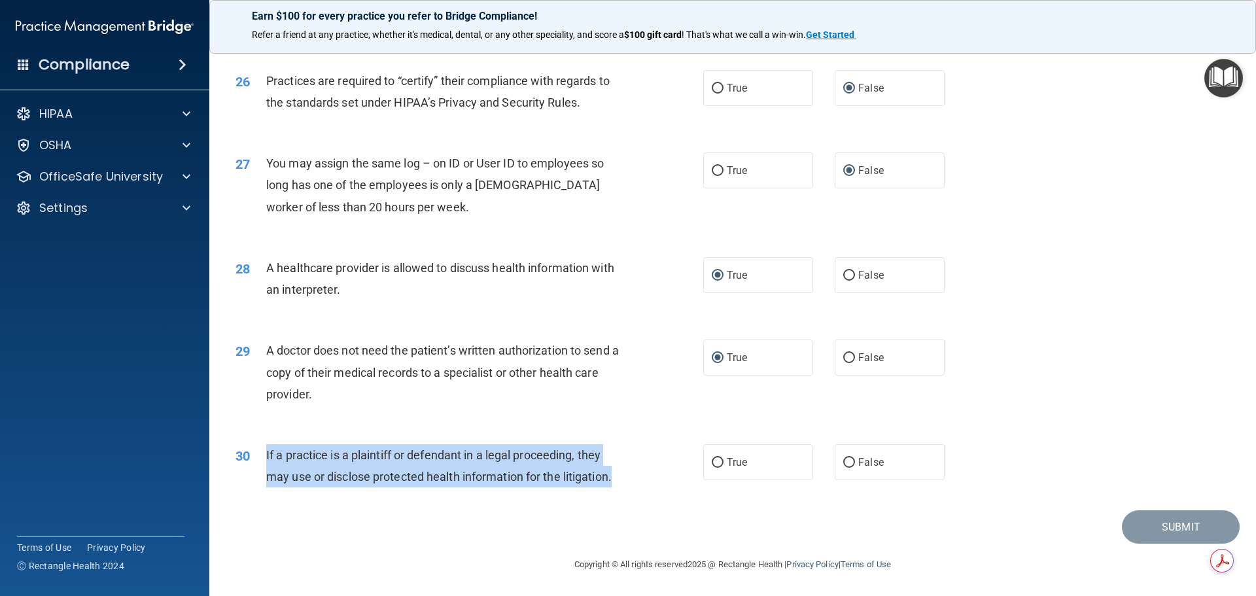
drag, startPoint x: 264, startPoint y: 451, endPoint x: 627, endPoint y: 491, distance: 365.4
click at [627, 491] on div "30 If a practice is a plaintiff or defendant in a legal proceeding, they may us…" at bounding box center [469, 469] width 507 height 50
click at [622, 472] on div "If a practice is a plaintiff or defendant in a legal proceeding, they may use o…" at bounding box center [449, 465] width 366 height 43
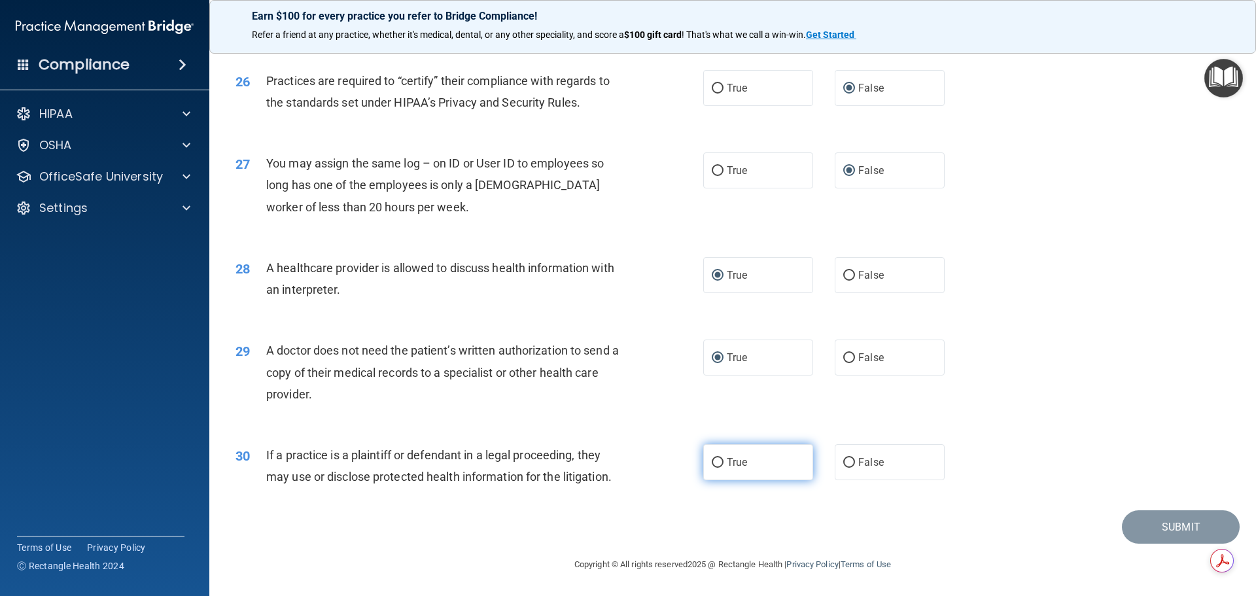
click at [712, 462] on input "True" at bounding box center [718, 463] width 12 height 10
radio input "true"
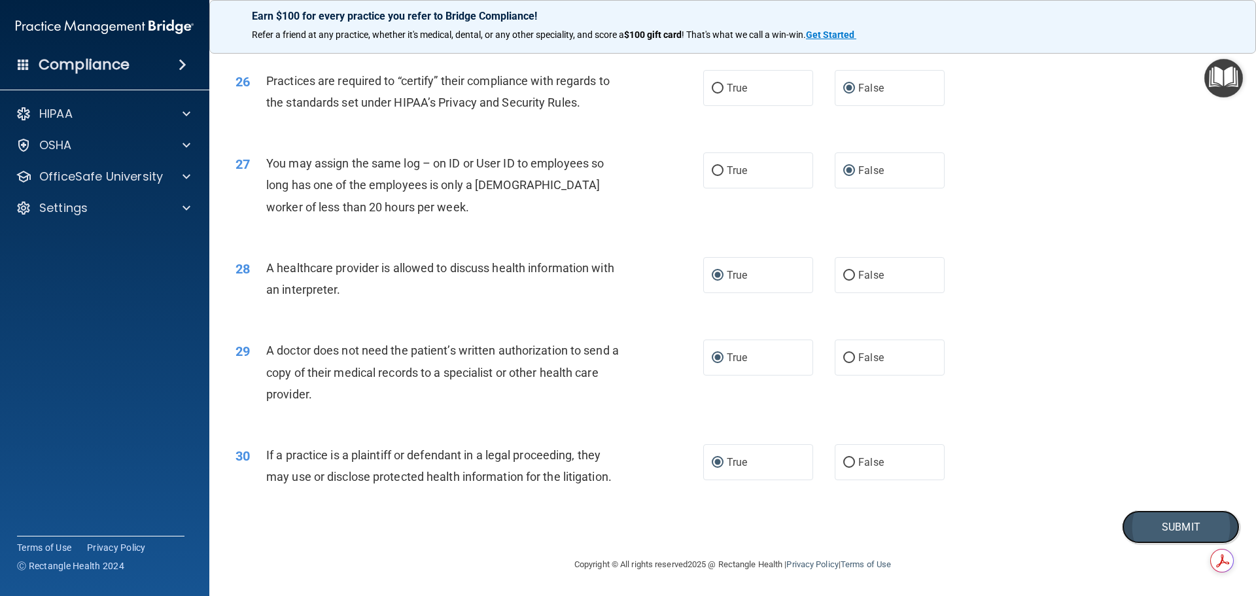
click at [1177, 529] on button "Submit" at bounding box center [1181, 526] width 118 height 33
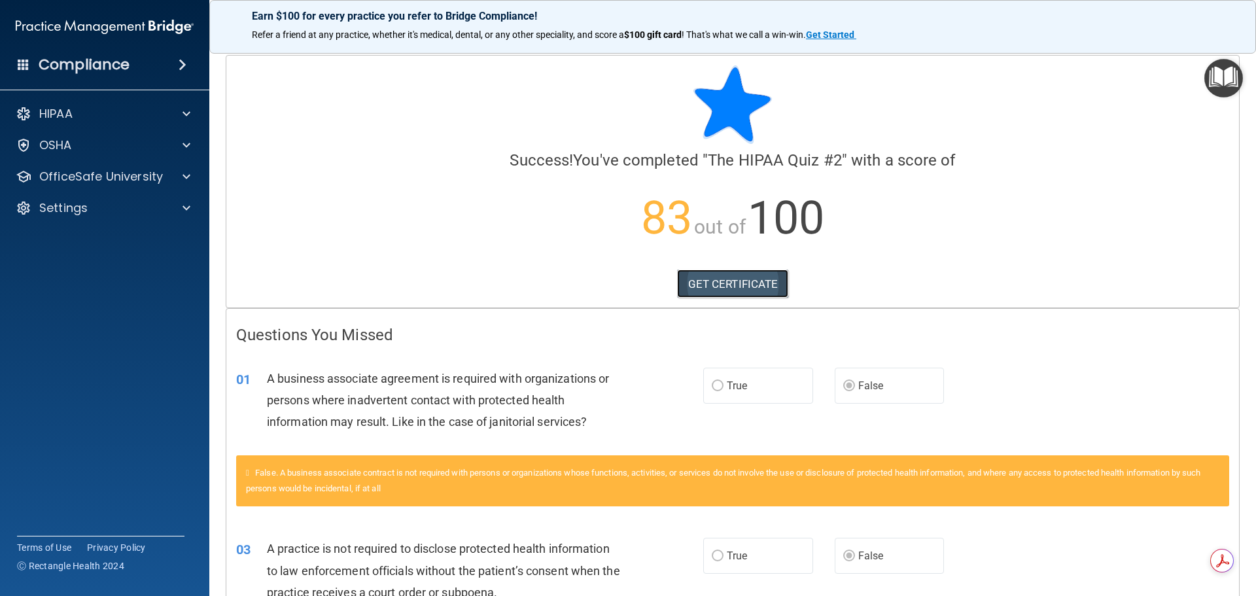
click at [720, 285] on link "GET CERTIFICATE" at bounding box center [733, 284] width 112 height 29
click at [53, 109] on p "HIPAA" at bounding box center [55, 114] width 33 height 16
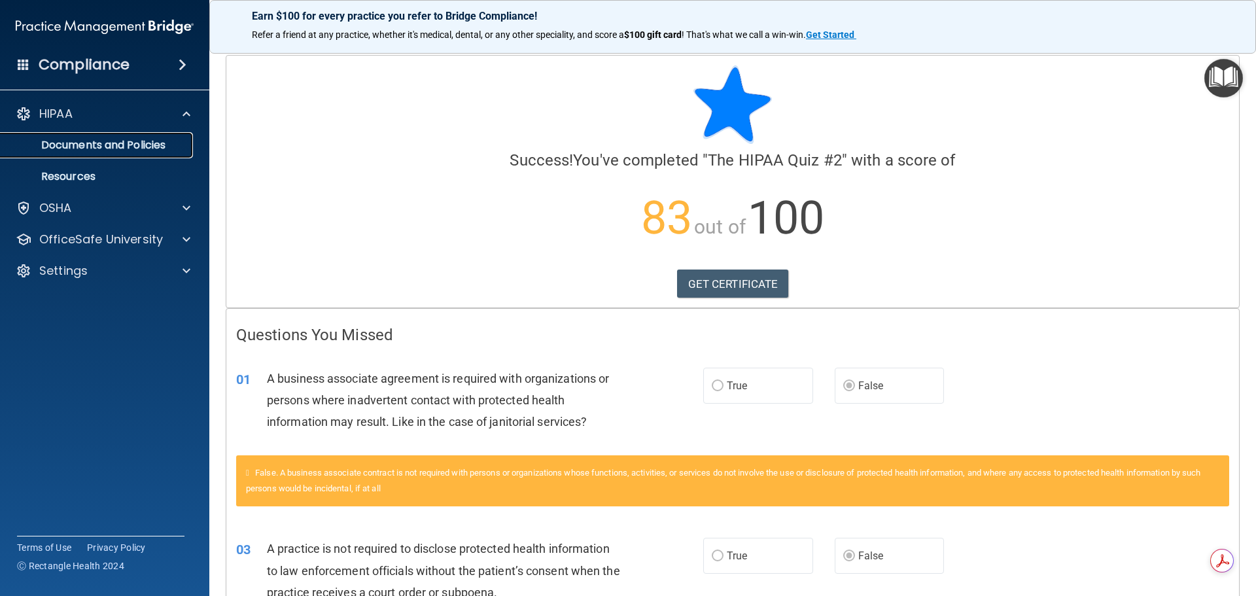
click at [78, 146] on p "Documents and Policies" at bounding box center [98, 145] width 179 height 13
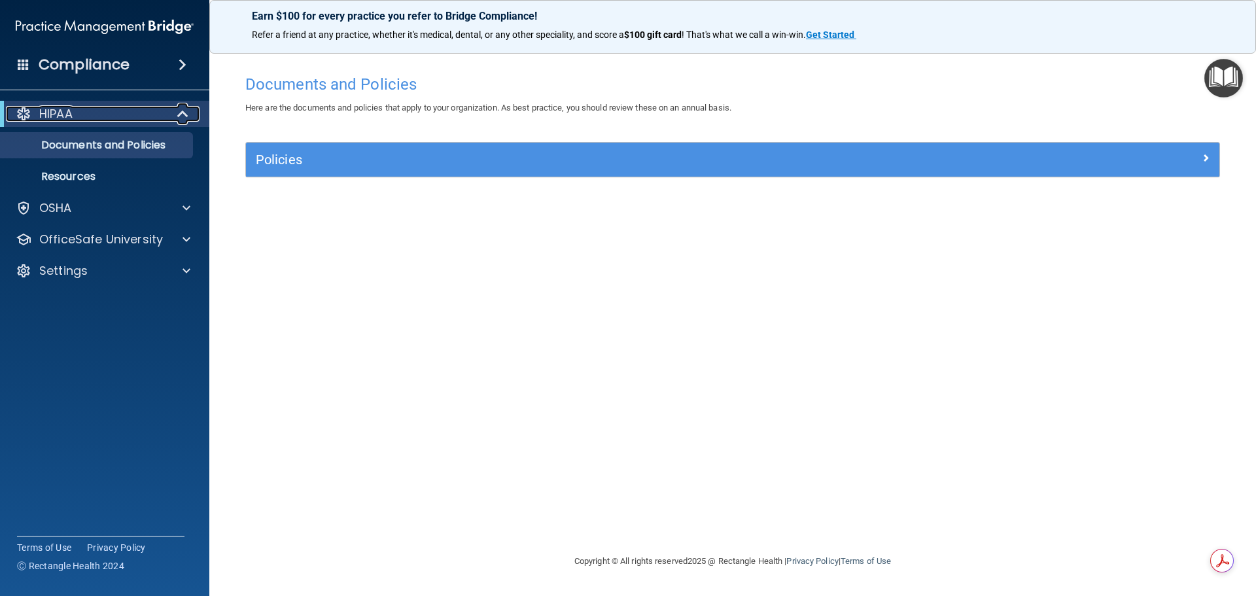
click at [59, 111] on p "HIPAA" at bounding box center [55, 114] width 33 height 16
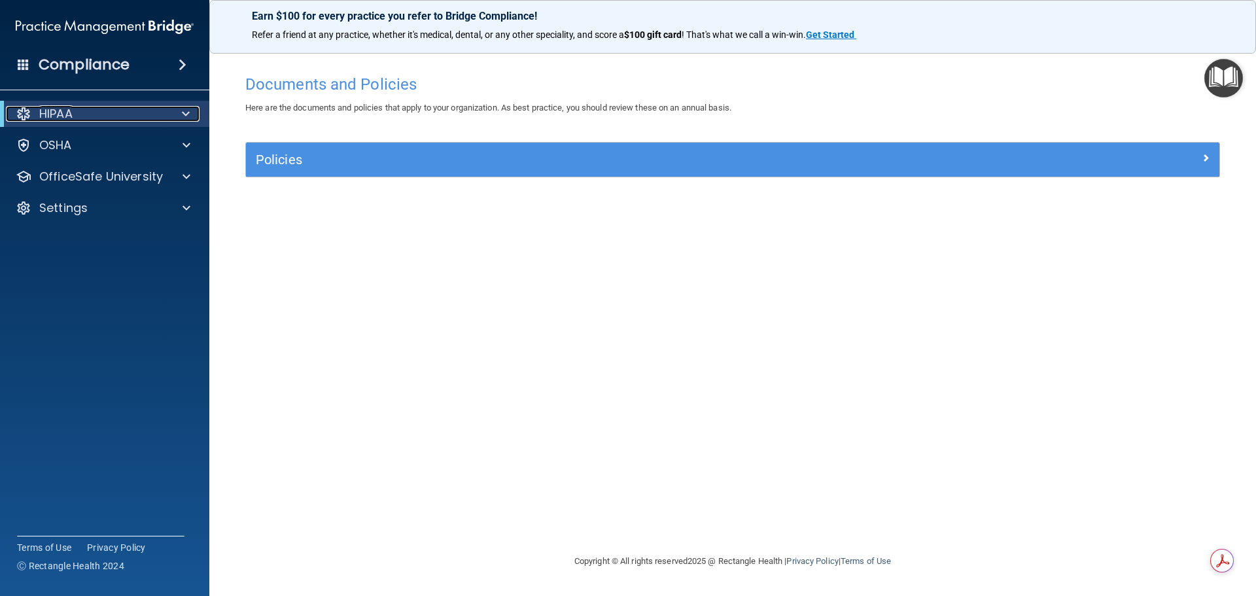
click at [59, 111] on p "HIPAA" at bounding box center [55, 114] width 33 height 16
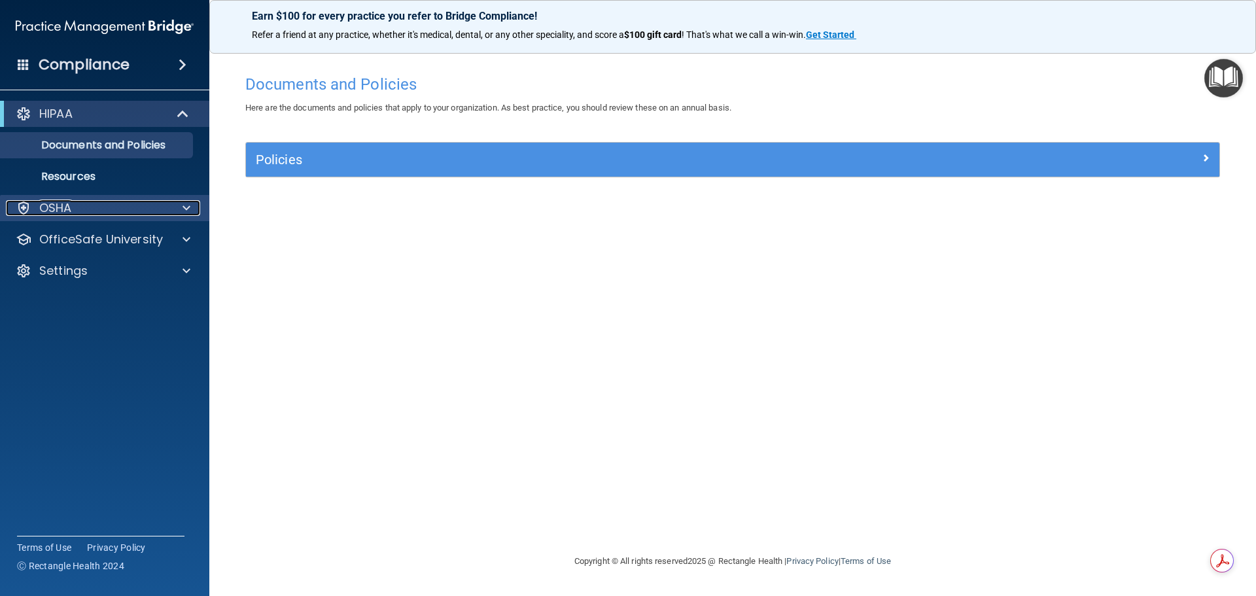
click at [58, 207] on p "OSHA" at bounding box center [55, 208] width 33 height 16
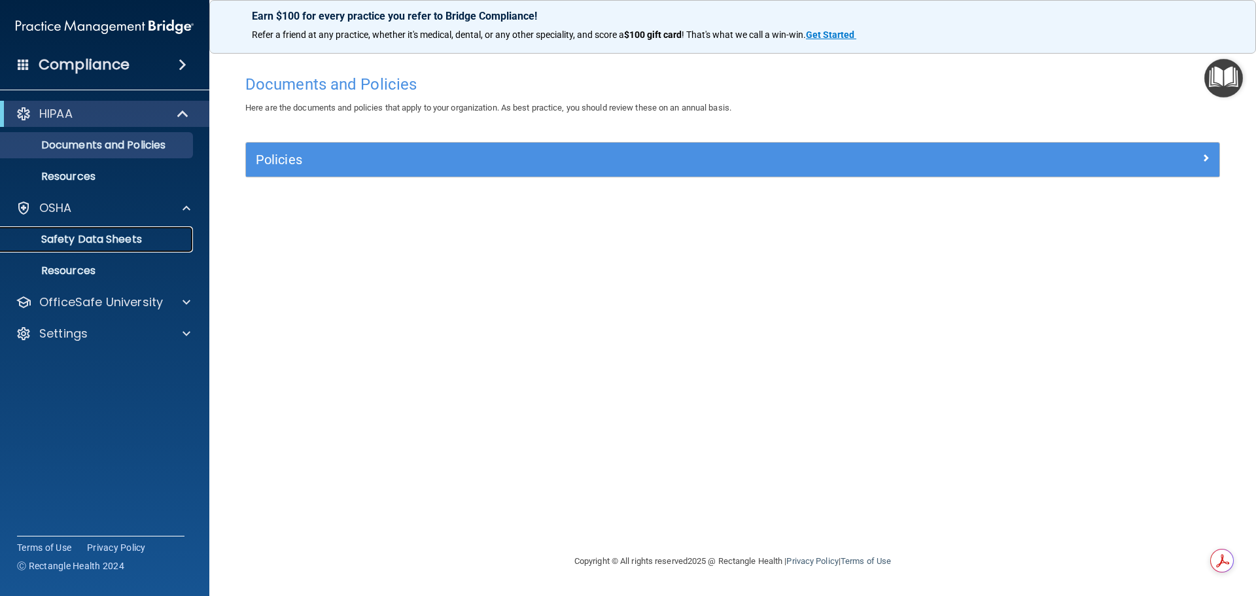
click at [68, 238] on p "Safety Data Sheets" at bounding box center [98, 239] width 179 height 13
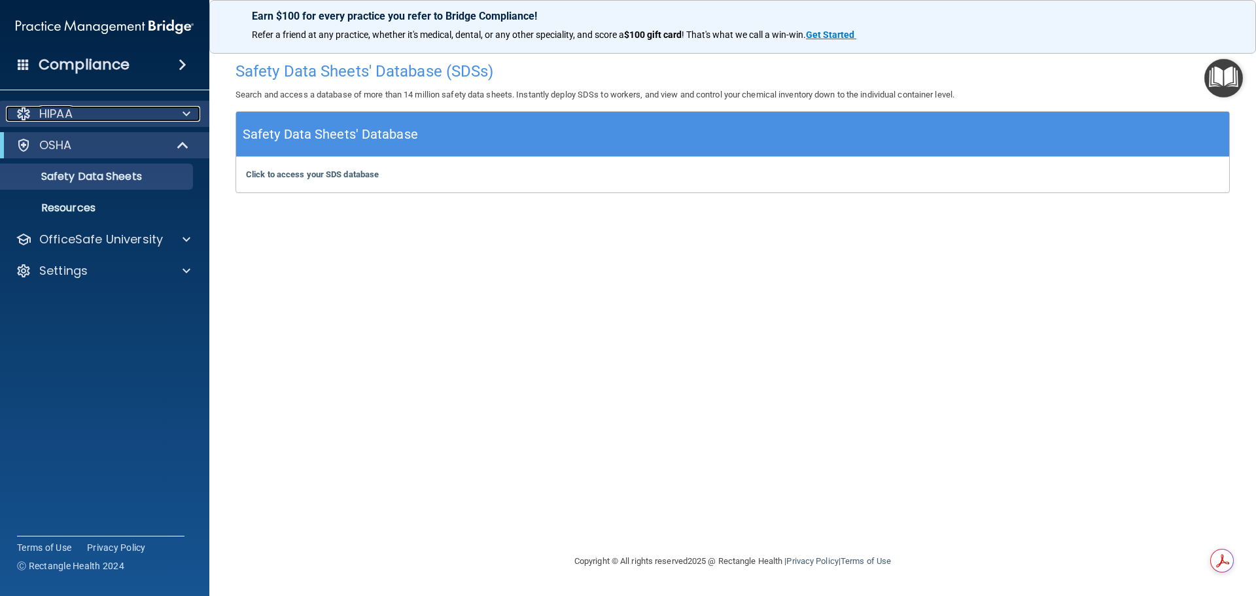
click at [50, 110] on p "HIPAA" at bounding box center [55, 114] width 33 height 16
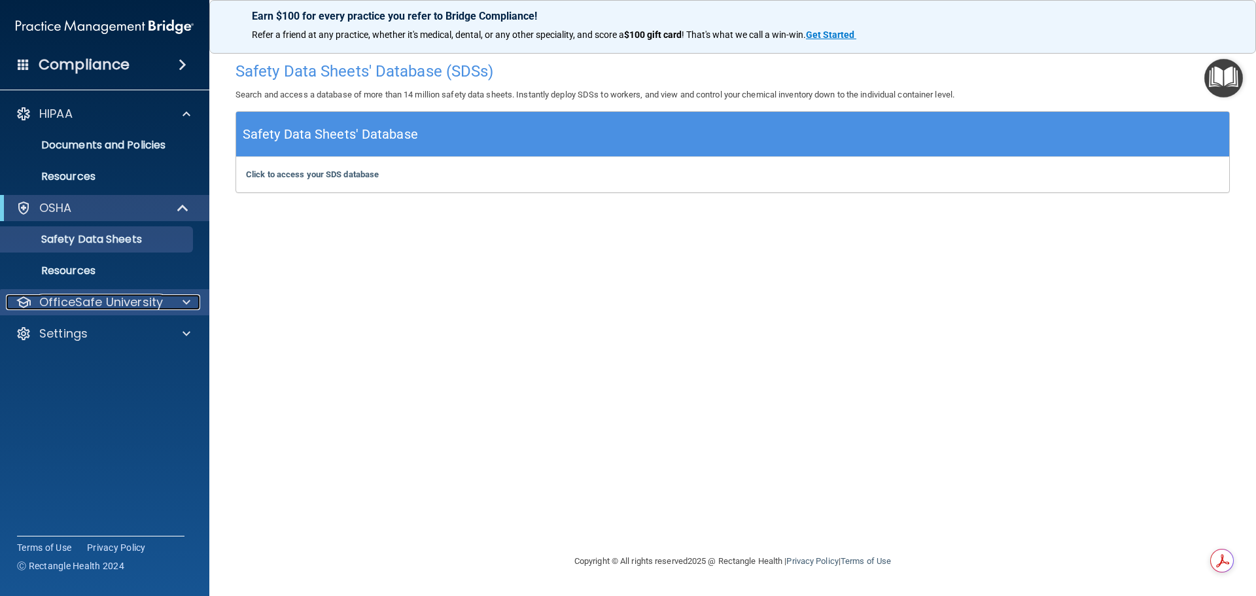
click at [63, 300] on p "OfficeSafe University" at bounding box center [101, 302] width 124 height 16
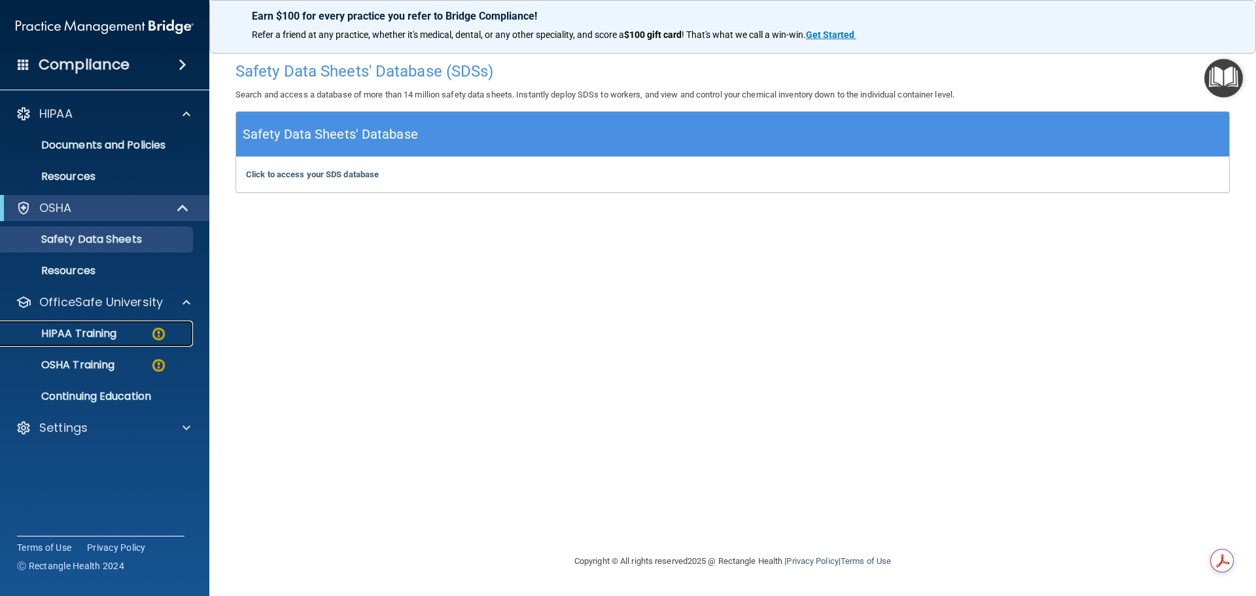
click at [67, 332] on p "HIPAA Training" at bounding box center [63, 333] width 108 height 13
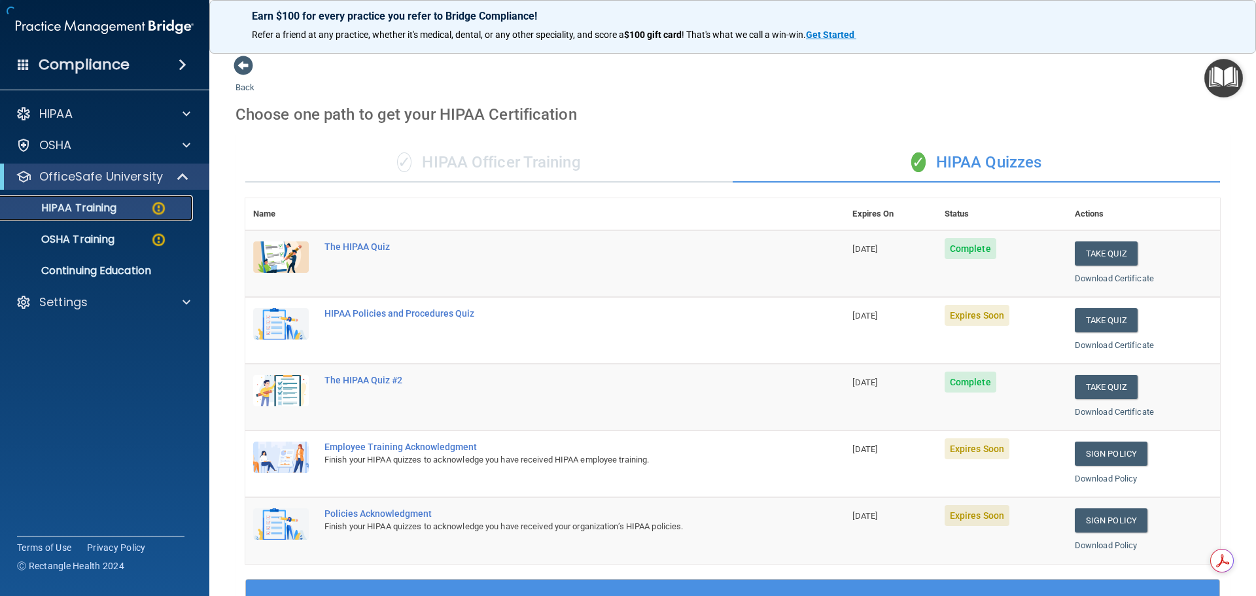
click at [43, 205] on p "HIPAA Training" at bounding box center [63, 208] width 108 height 13
click at [1090, 317] on button "Take Quiz" at bounding box center [1106, 320] width 63 height 24
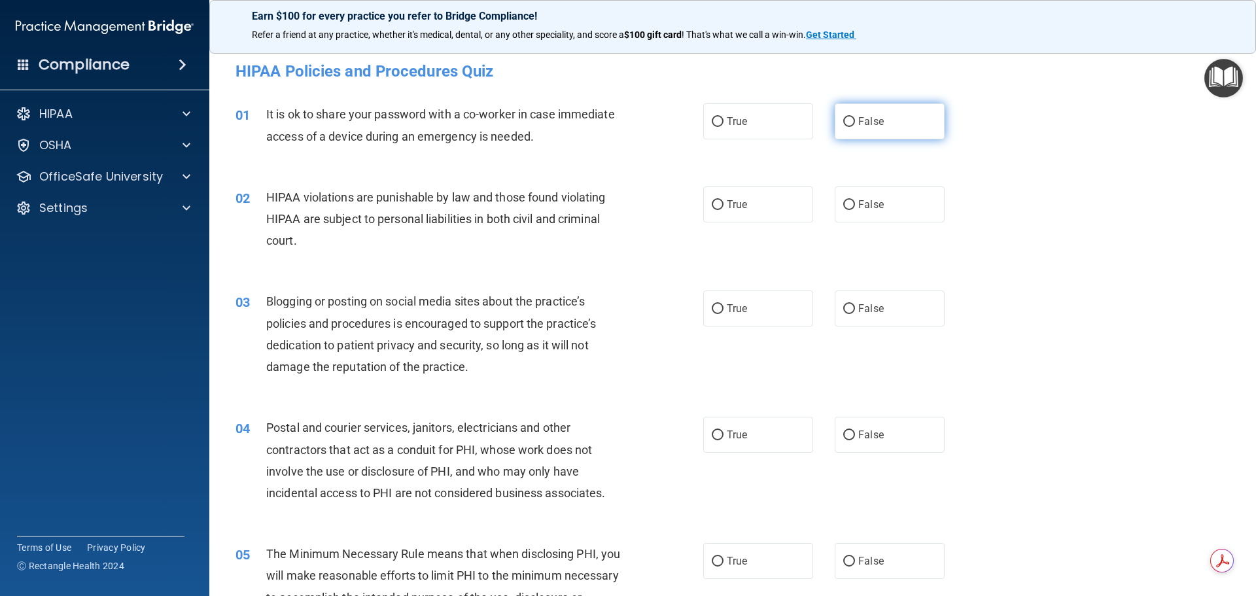
click at [846, 121] on input "False" at bounding box center [849, 122] width 12 height 10
radio input "true"
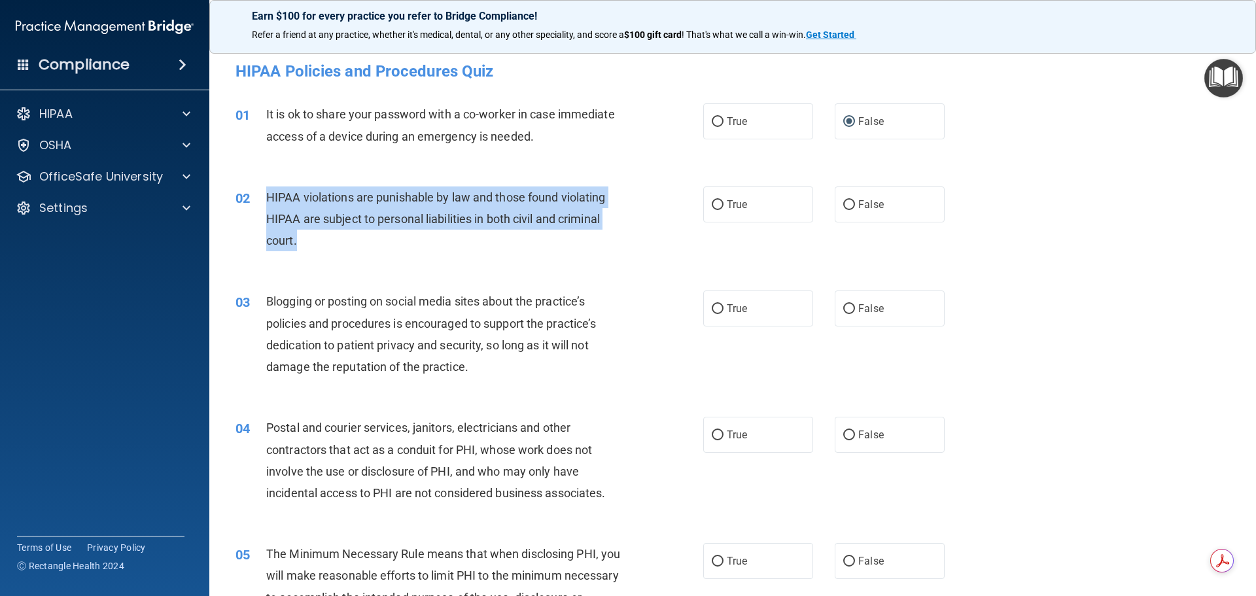
drag, startPoint x: 266, startPoint y: 192, endPoint x: 308, endPoint y: 237, distance: 61.6
click at [308, 237] on div "HIPAA violations are punishable by law and those found violating HIPAA are subj…" at bounding box center [449, 218] width 366 height 65
click at [611, 213] on div "HIPAA violations are punishable by law and those found violating HIPAA are subj…" at bounding box center [449, 218] width 366 height 65
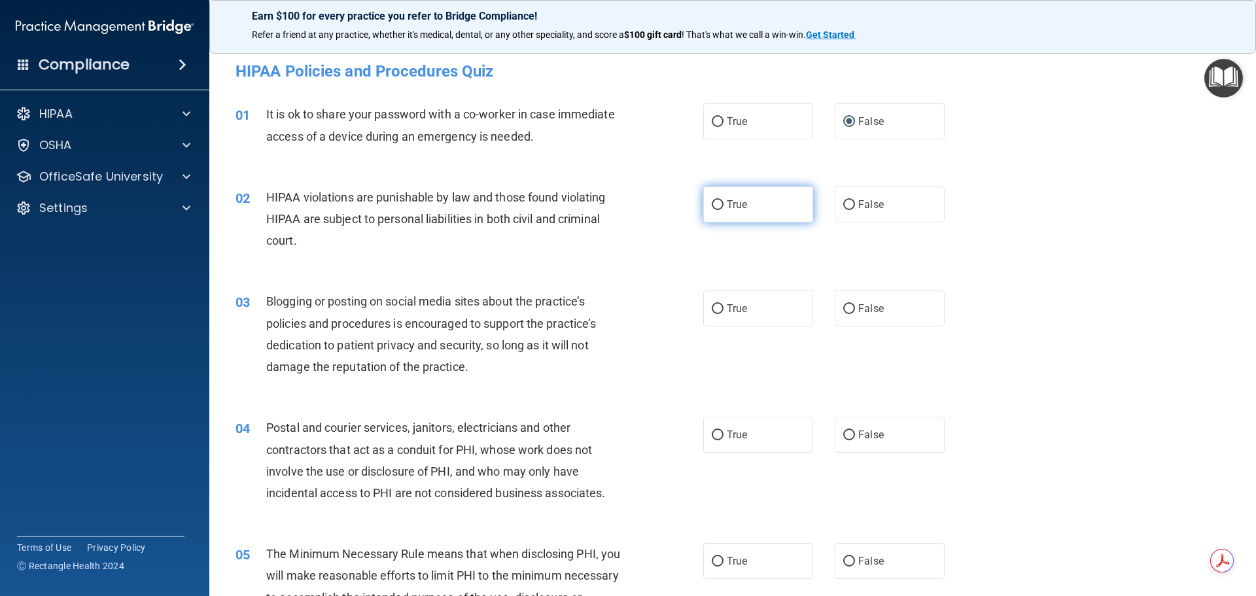
click at [713, 205] on input "True" at bounding box center [718, 205] width 12 height 10
radio input "true"
